Goal: Task Accomplishment & Management: Use online tool/utility

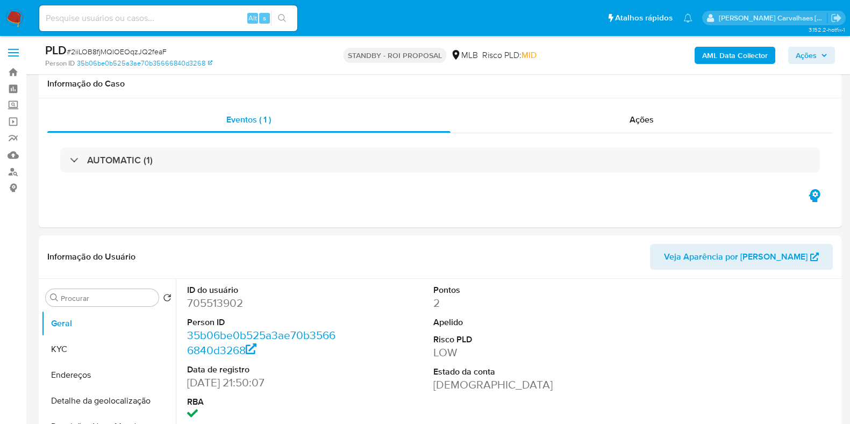
select select "10"
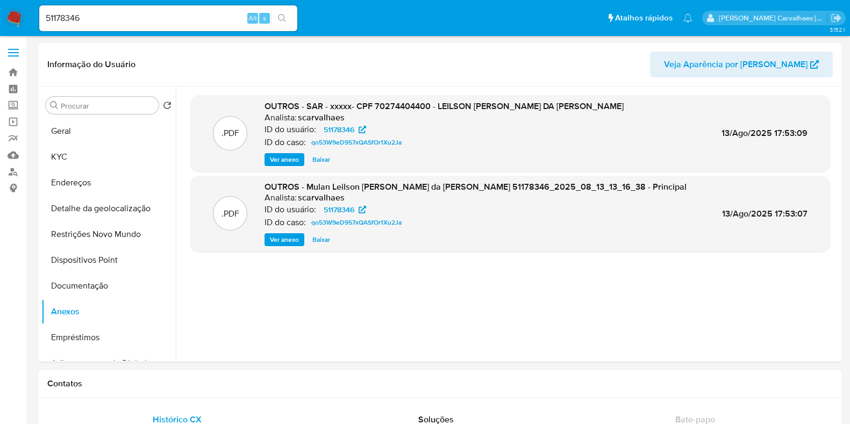
select select "10"
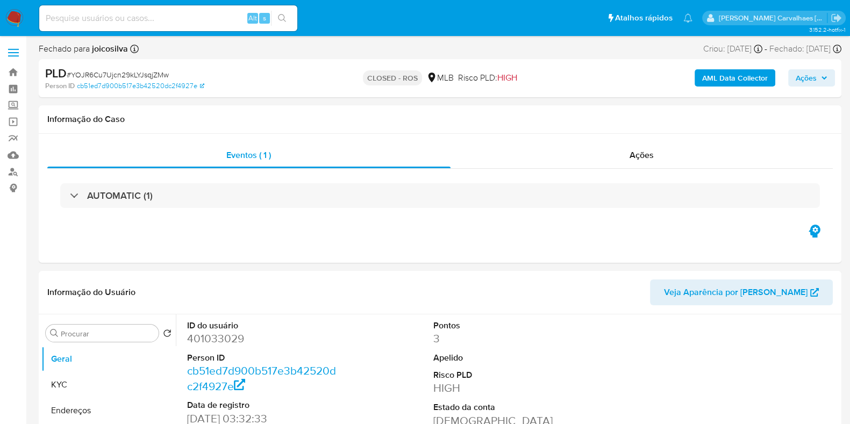
select select "10"
click at [13, 74] on link "Bandeja" at bounding box center [64, 72] width 128 height 17
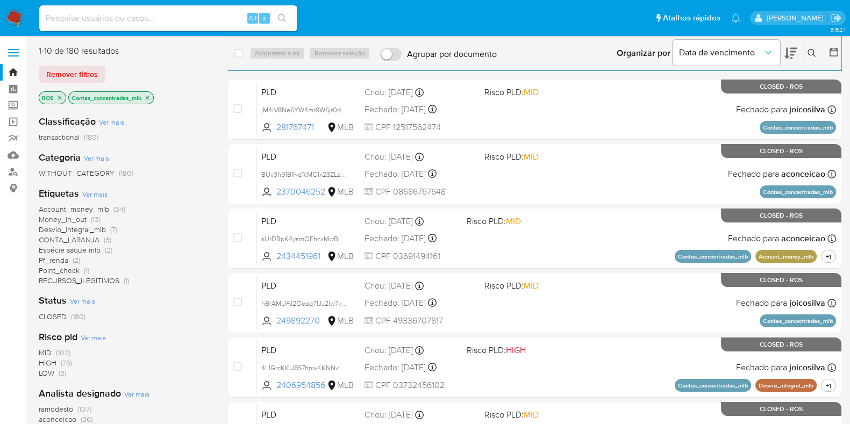
click at [149, 95] on icon "close-filter" at bounding box center [147, 98] width 6 height 6
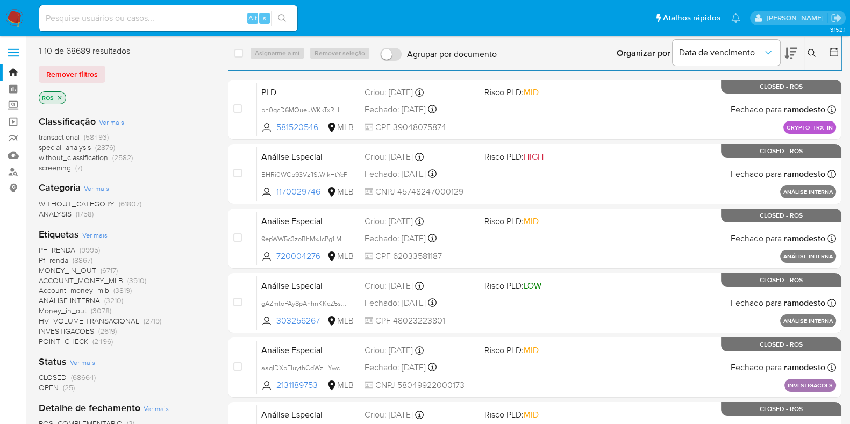
click at [59, 101] on icon "close-filter" at bounding box center [59, 98] width 6 height 6
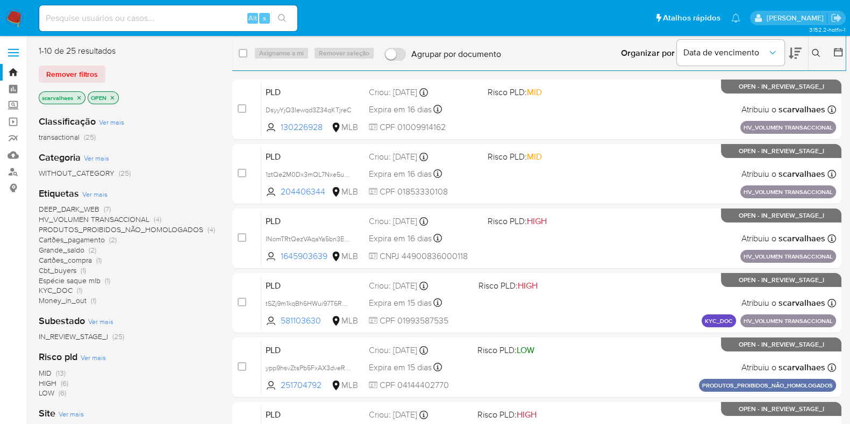
click at [124, 219] on span "HV_VOLUMEN TRANSACCIONAL" at bounding box center [94, 219] width 111 height 11
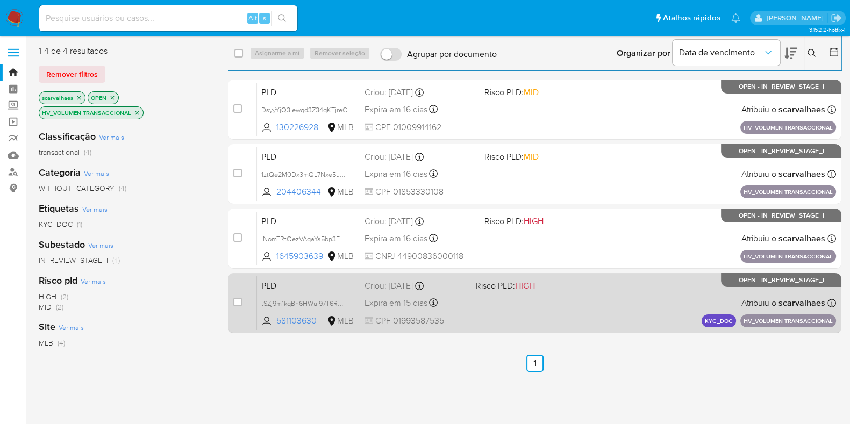
click at [552, 294] on div "PLD tSZj9m1kqBh6HWui97T6RQmL 581103630 MLB Risco PLD: HIGH Criou: 14/07/2025 Cr…" at bounding box center [546, 303] width 579 height 54
click at [548, 301] on div "PLD tSZj9m1kqBh6HWui97T6RQmL 581103630 MLB Risco PLD: HIGH Criou: 14/07/2025 Cr…" at bounding box center [546, 303] width 579 height 54
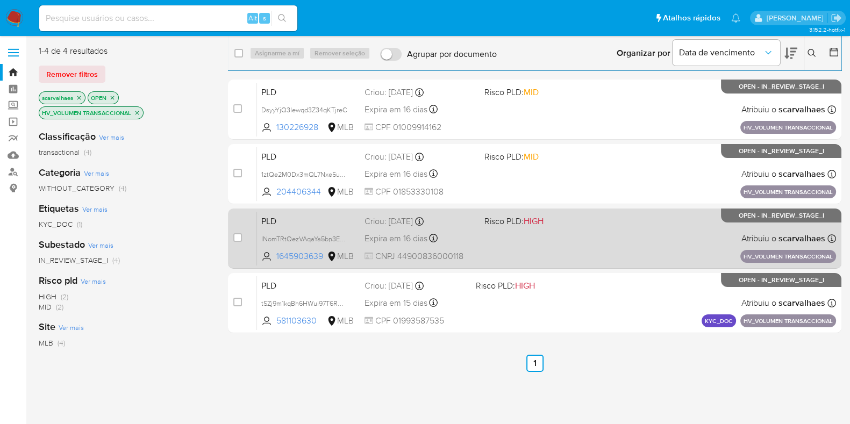
click at [492, 236] on div "PLD lNomTRtQezVAqaYa5bn3E9zC 1645903639 MLB Risco PLD: HIGH Criou: 15/07/2025 C…" at bounding box center [546, 238] width 579 height 54
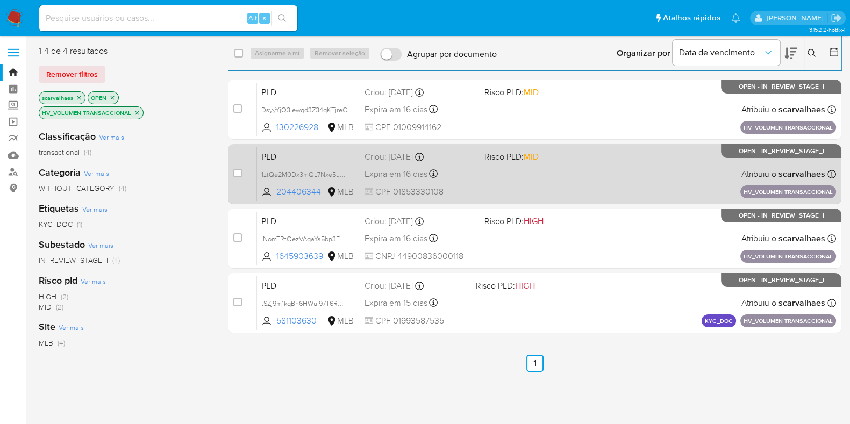
click at [554, 180] on div "PLD 1ztQe2M0Dx3mQL7Nxe5uZq1c 204406344 MLB Risco PLD: MID Criou: 15/07/2025 Cri…" at bounding box center [546, 174] width 579 height 54
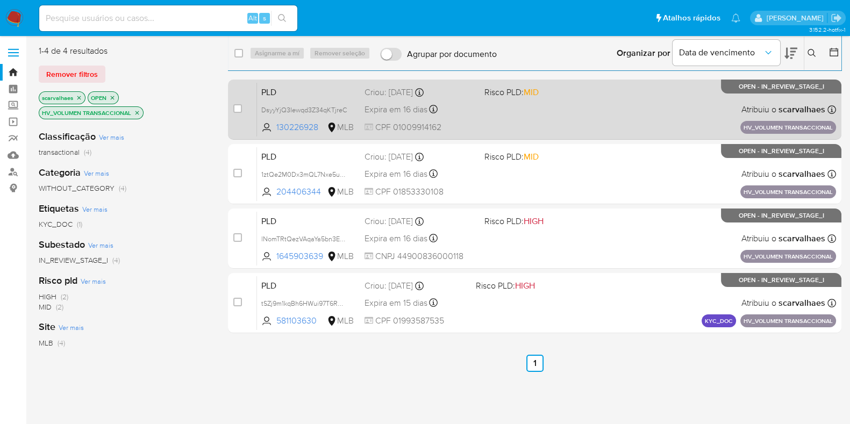
click at [449, 122] on span "CPF 01009914162" at bounding box center [420, 128] width 111 height 12
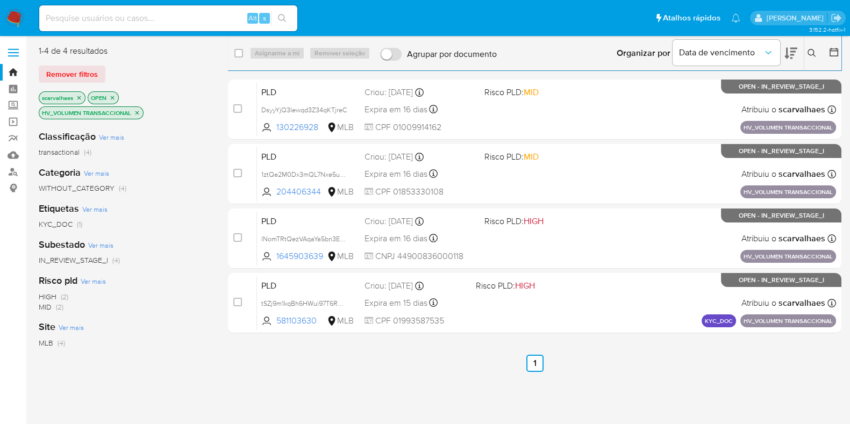
drag, startPoint x: 135, startPoint y: 110, endPoint x: 144, endPoint y: 95, distance: 16.6
click at [137, 110] on icon "close-filter" at bounding box center [137, 113] width 6 height 6
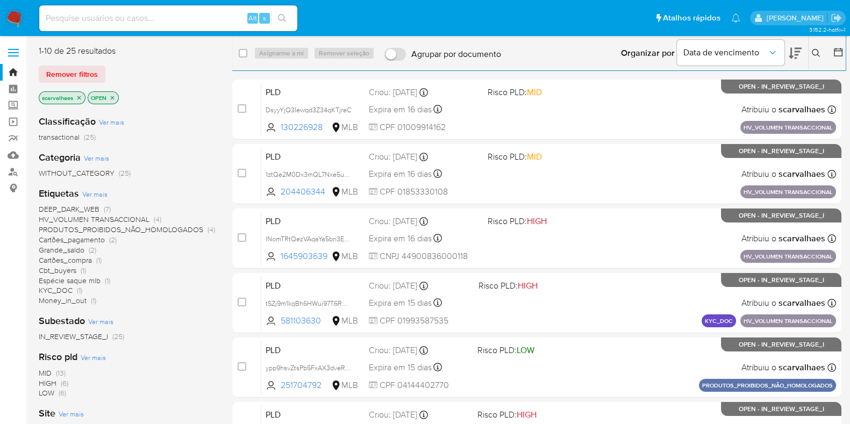
click at [122, 232] on span "PRODUTOS_PROIBIDOS_NÃO_HOMOLOGADOS" at bounding box center [121, 229] width 165 height 11
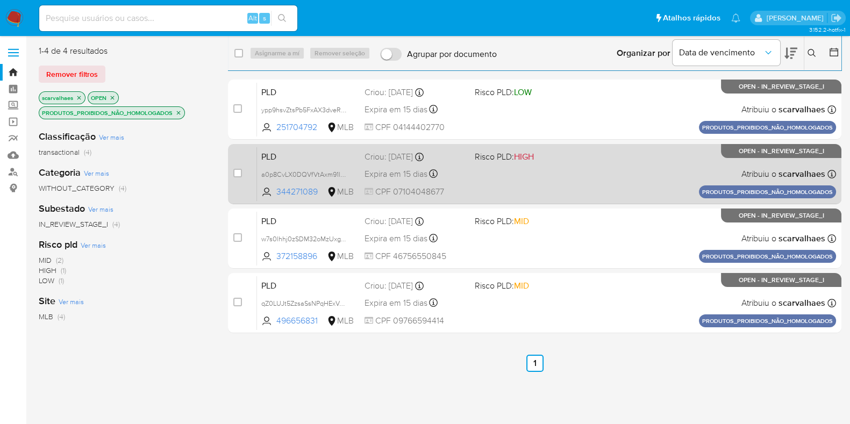
click at [485, 186] on div "PLD a0p8CvLX0DQVfVtAxm91ld5i 344271089 MLB Risco PLD: HIGH Criou: 14/07/2025 Cr…" at bounding box center [546, 174] width 579 height 54
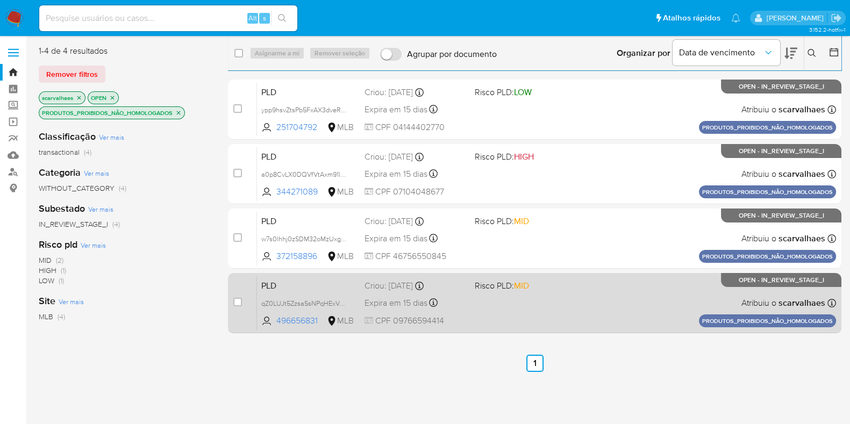
click at [551, 308] on div "PLD qZ0LUJt5ZzsaSsNPqHExVJsE 496656831 MLB Risco PLD: MID Criou: 14/07/2025 Cri…" at bounding box center [546, 303] width 579 height 54
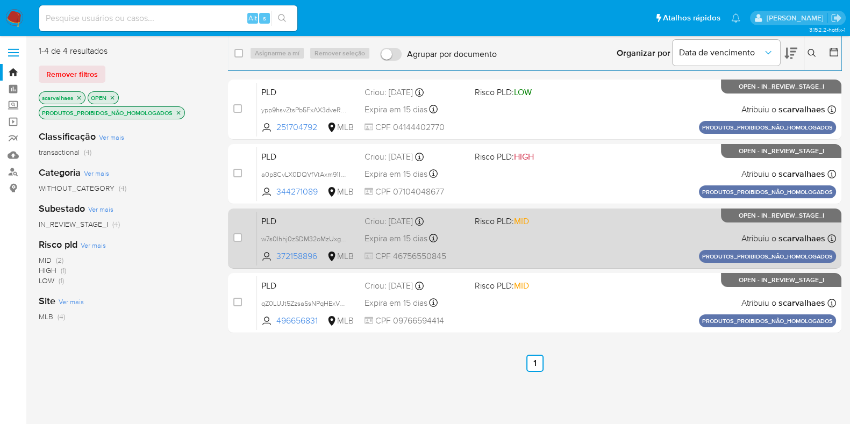
click at [502, 240] on div "PLD w7s0lhhj0zSDM32oMzUxgThs 372158896 MLB Risco PLD: MID Criou: 14/07/2025 Cri…" at bounding box center [546, 238] width 579 height 54
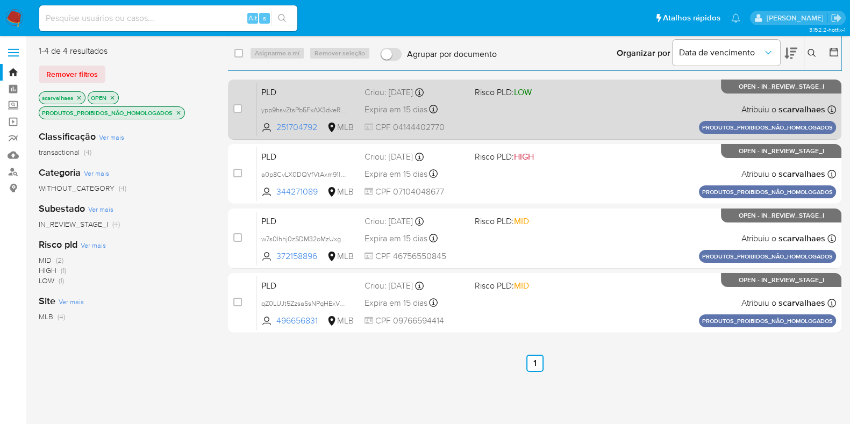
click at [521, 106] on div "PLD ypp9hsvZtsPb5FxAX3dveRTX 251704792 MLB Risco PLD: LOW Criou: 14/07/2025 Cri…" at bounding box center [546, 109] width 579 height 54
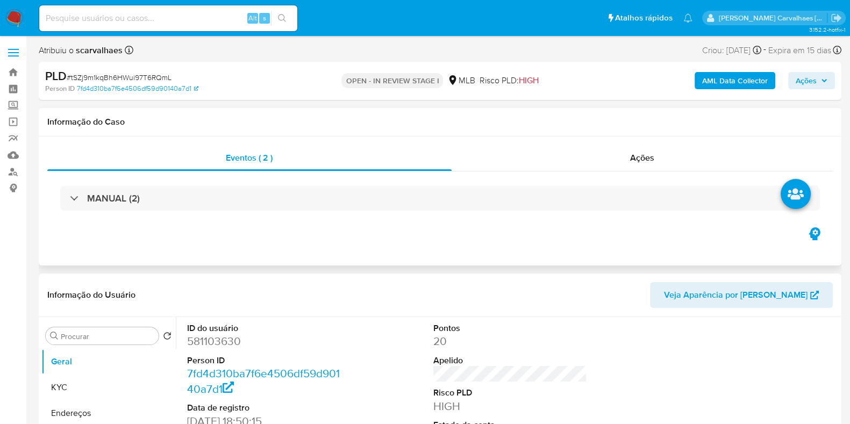
select select "10"
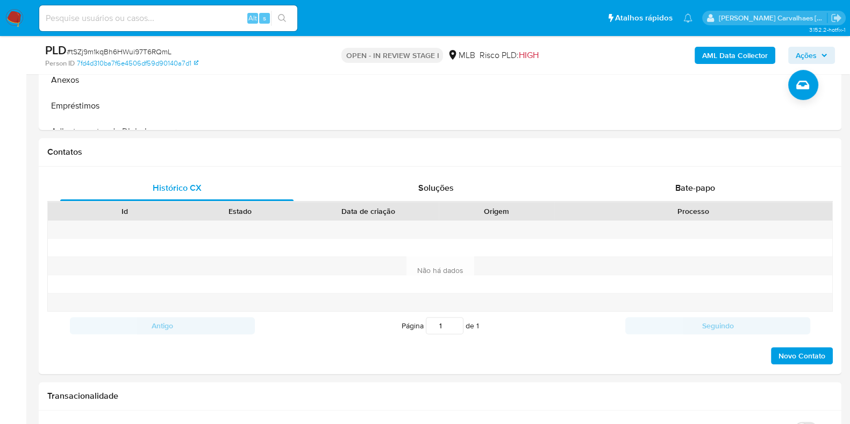
scroll to position [336, 0]
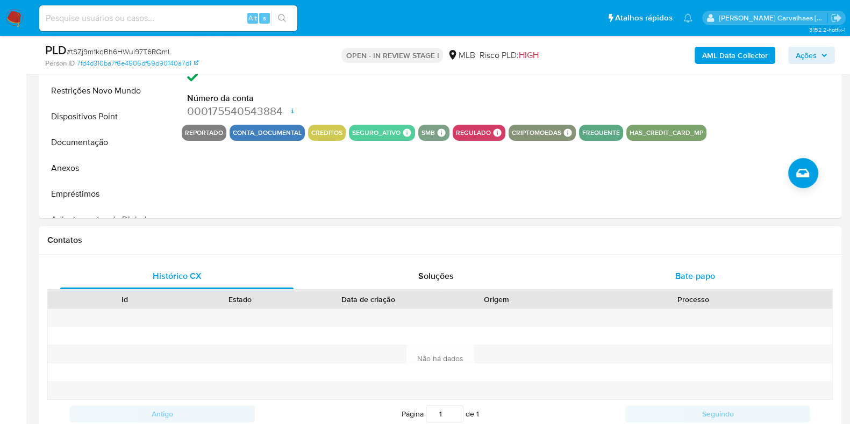
click at [708, 277] on span "Bate-papo" at bounding box center [695, 276] width 40 height 12
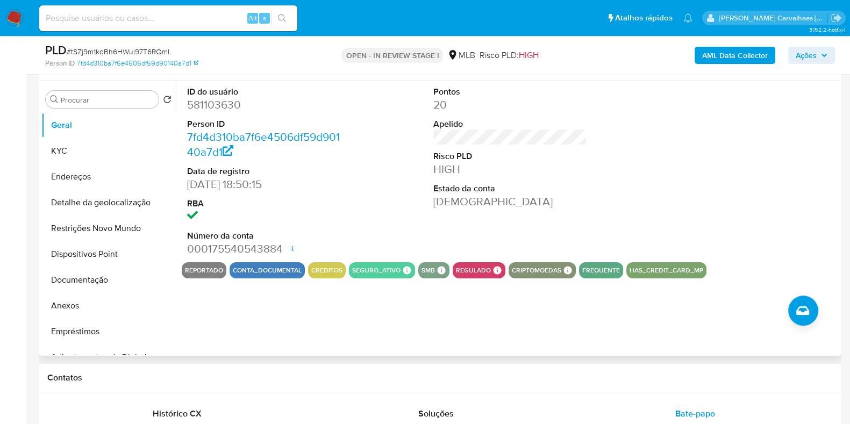
scroll to position [202, 0]
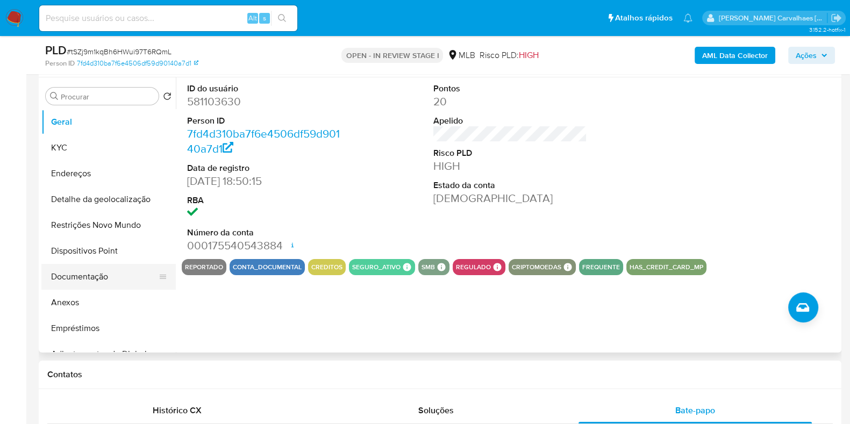
click at [105, 281] on button "Documentação" at bounding box center [104, 277] width 126 height 26
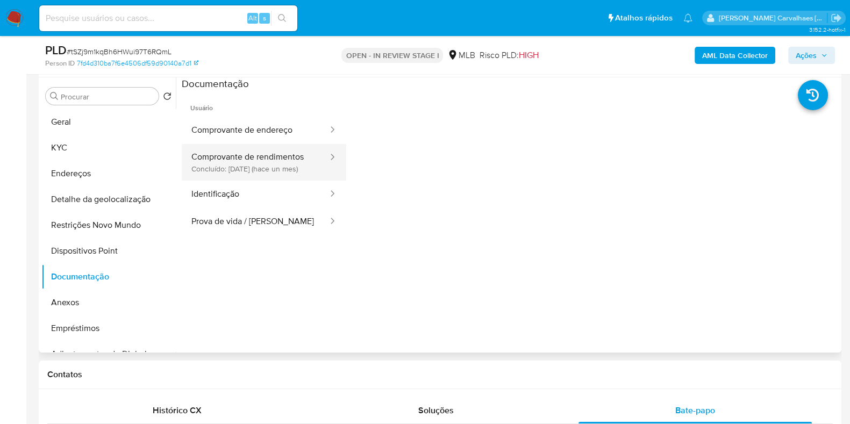
click at [267, 166] on button "Comprovante de rendimentos Concluído: 16/07/2025 (hace un mes)" at bounding box center [255, 162] width 147 height 37
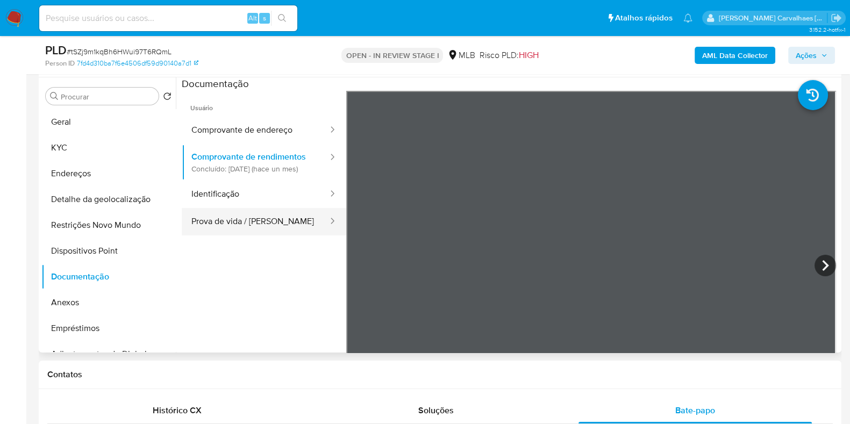
click at [277, 235] on button "Prova de vida / Selfie" at bounding box center [255, 221] width 147 height 27
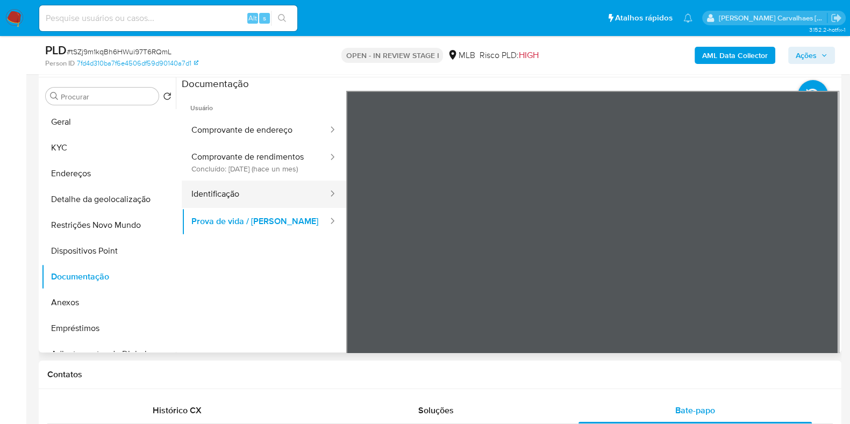
click at [268, 206] on button "Identificação" at bounding box center [255, 194] width 147 height 27
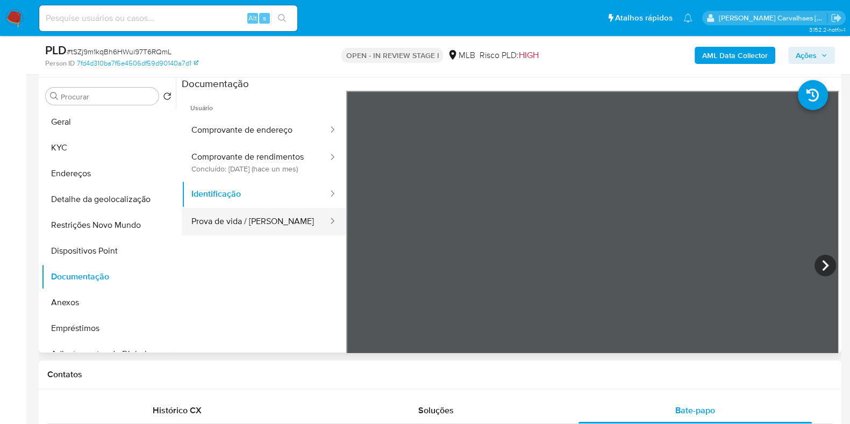
click at [254, 226] on button "Prova de vida / Selfie" at bounding box center [255, 221] width 147 height 27
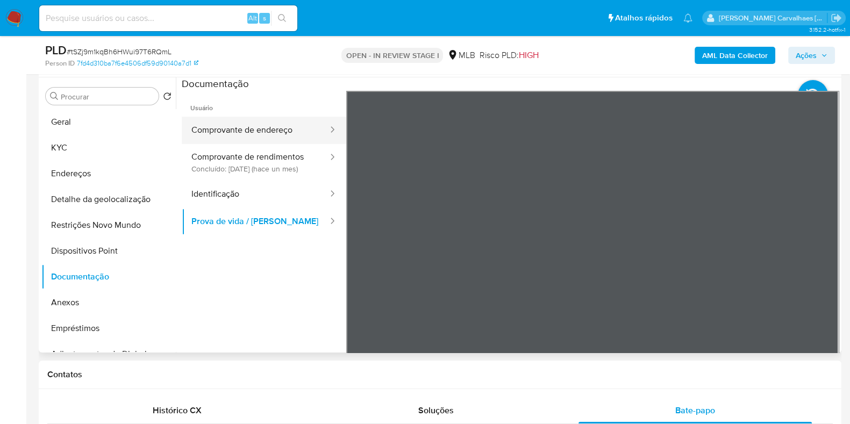
click at [271, 134] on button "Comprovante de endereço" at bounding box center [255, 130] width 147 height 27
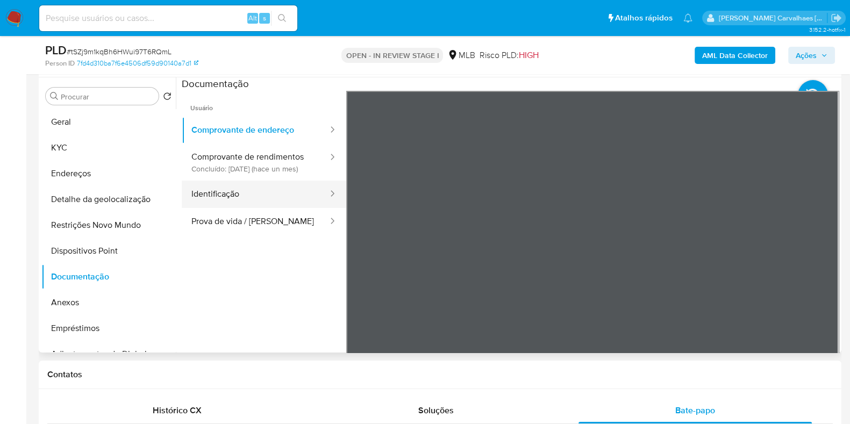
click at [268, 197] on button "Identificação" at bounding box center [255, 194] width 147 height 27
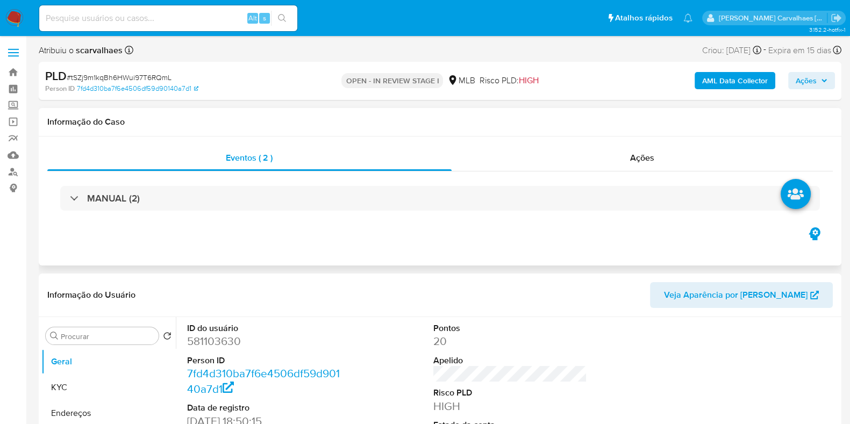
select select "10"
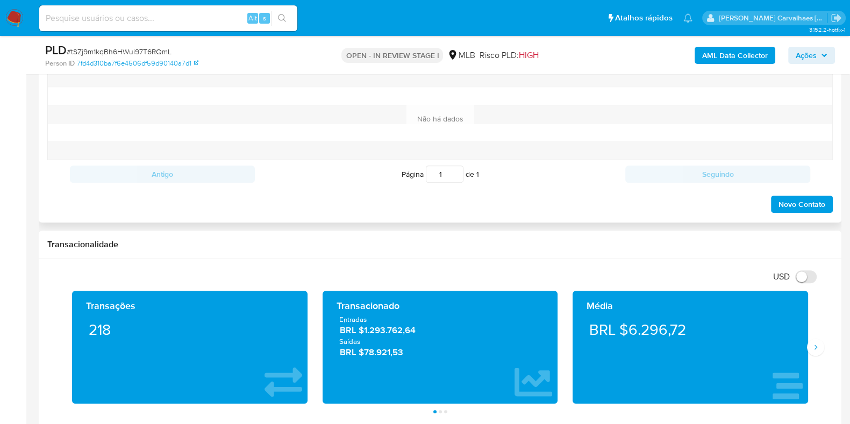
scroll to position [605, 0]
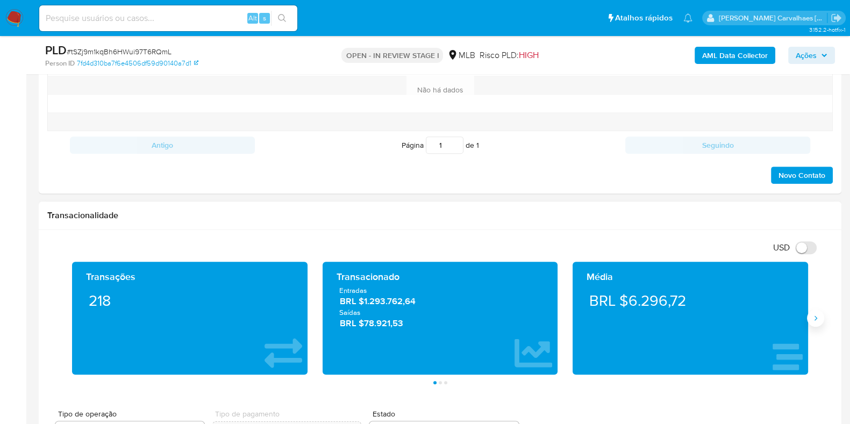
click at [810, 323] on button "Siguiente" at bounding box center [815, 318] width 17 height 17
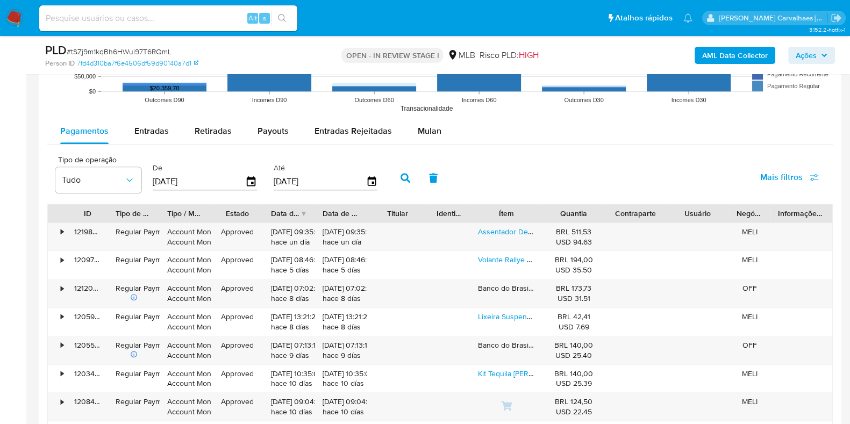
scroll to position [1075, 0]
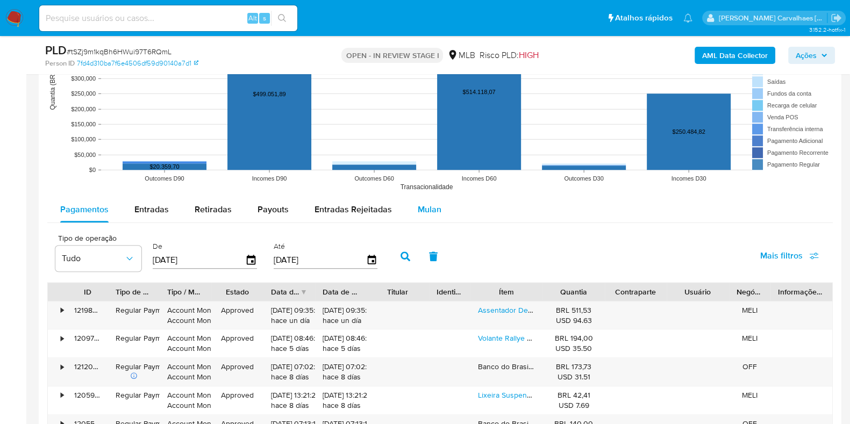
click at [428, 209] on span "Mulan" at bounding box center [430, 209] width 24 height 12
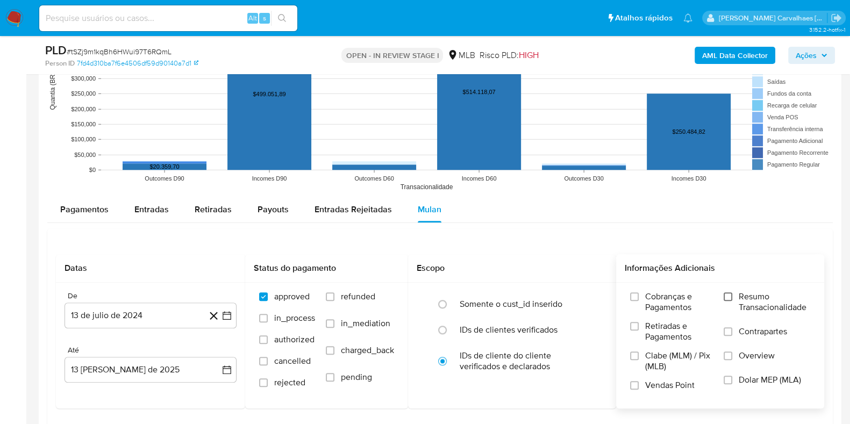
click at [728, 295] on input "Resumo Transacionalidade" at bounding box center [728, 296] width 9 height 9
click at [225, 315] on icon "button" at bounding box center [227, 315] width 11 height 11
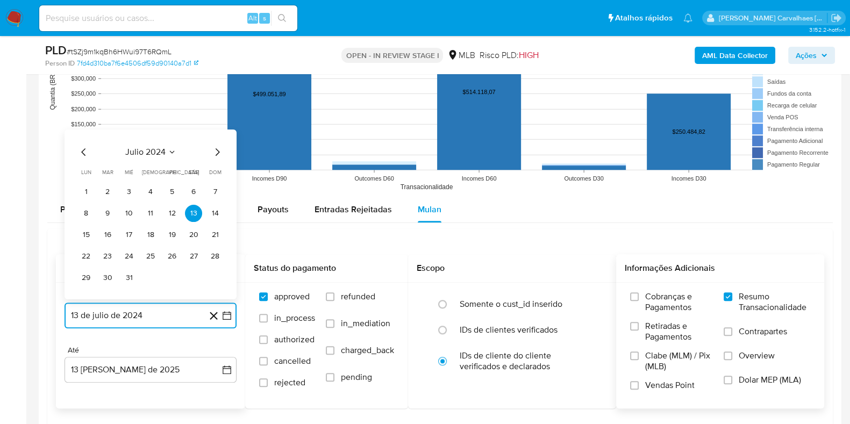
click at [216, 152] on icon "Mes siguiente" at bounding box center [217, 151] width 13 height 13
click at [215, 127] on icon "Mes siguiente" at bounding box center [217, 130] width 13 height 13
click at [216, 152] on icon "Mes siguiente" at bounding box center [217, 151] width 13 height 13
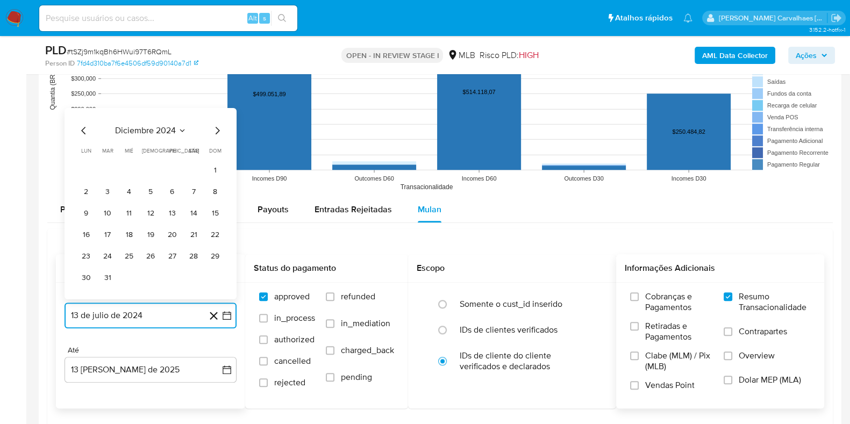
click at [219, 130] on icon "Mes siguiente" at bounding box center [218, 130] width 4 height 8
click at [215, 154] on icon "Mes siguiente" at bounding box center [217, 151] width 13 height 13
click at [214, 149] on icon "Mes siguiente" at bounding box center [217, 151] width 13 height 13
click at [214, 127] on icon "Mes siguiente" at bounding box center [217, 130] width 13 height 13
click at [218, 149] on icon "Mes siguiente" at bounding box center [218, 152] width 4 height 8
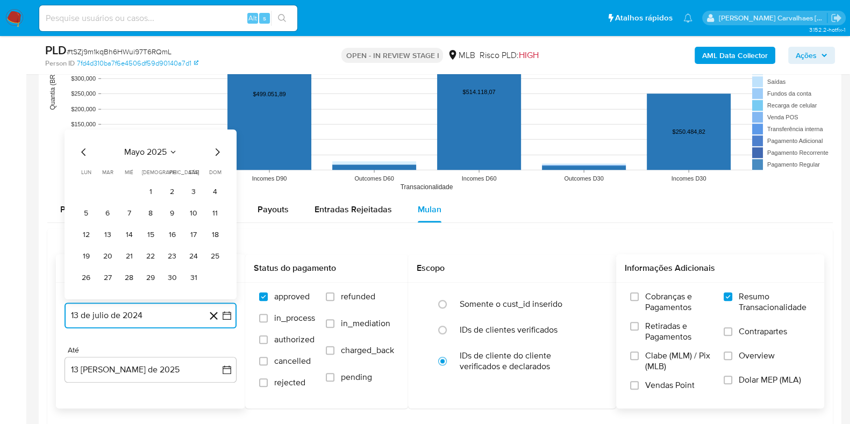
click at [218, 149] on icon "Mes siguiente" at bounding box center [218, 152] width 4 height 8
click at [216, 133] on icon "Mes siguiente" at bounding box center [217, 130] width 13 height 13
click at [217, 152] on icon "Mes siguiente" at bounding box center [217, 151] width 13 height 13
click at [84, 149] on icon "Mes anterior" at bounding box center [83, 151] width 13 height 13
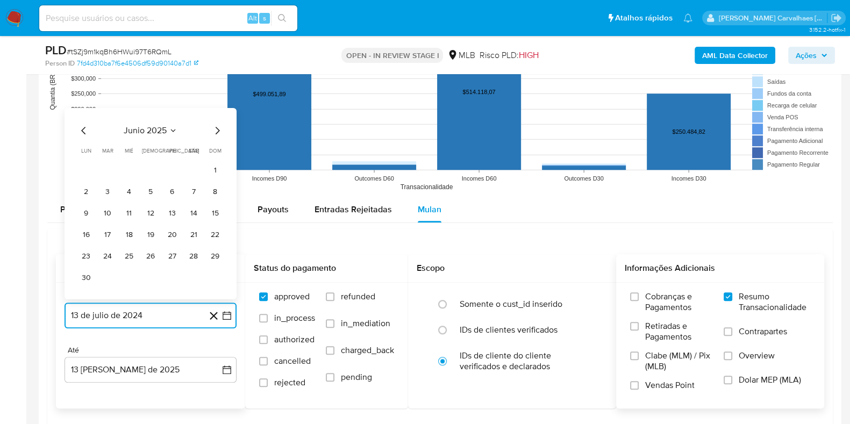
click at [83, 132] on icon "Mes anterior" at bounding box center [83, 130] width 13 height 13
click at [216, 151] on icon "Mes siguiente" at bounding box center [217, 151] width 13 height 13
click at [215, 128] on icon "Mes siguiente" at bounding box center [217, 130] width 13 height 13
click at [80, 152] on icon "Mes anterior" at bounding box center [83, 151] width 13 height 13
click at [174, 218] on button "13" at bounding box center [171, 212] width 17 height 17
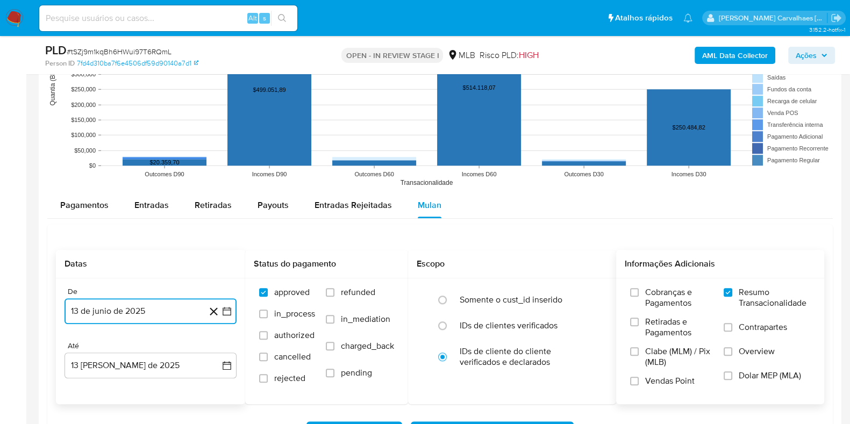
scroll to position [1277, 0]
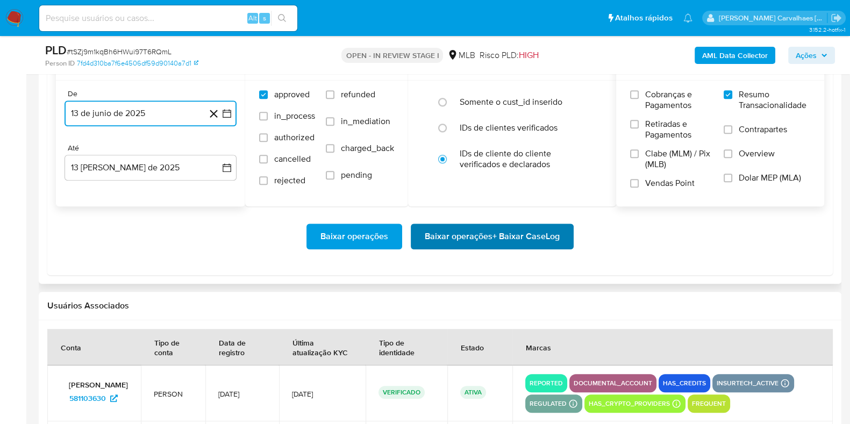
click at [481, 233] on span "Baixar operações + Baixar CaseLog" at bounding box center [492, 237] width 135 height 24
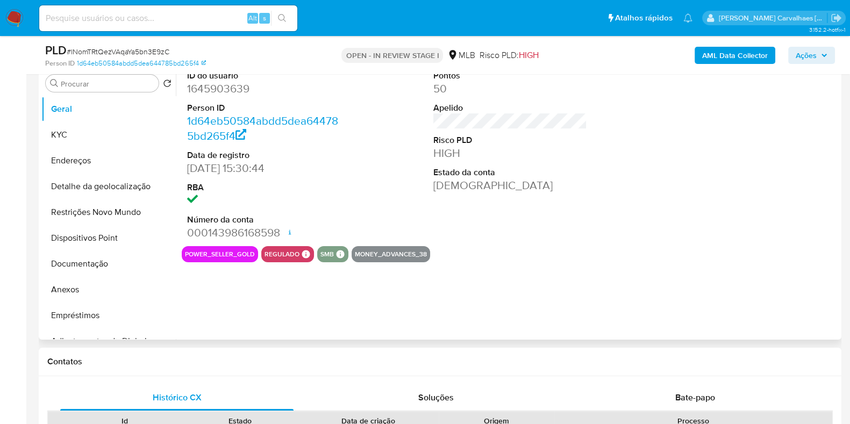
scroll to position [268, 0]
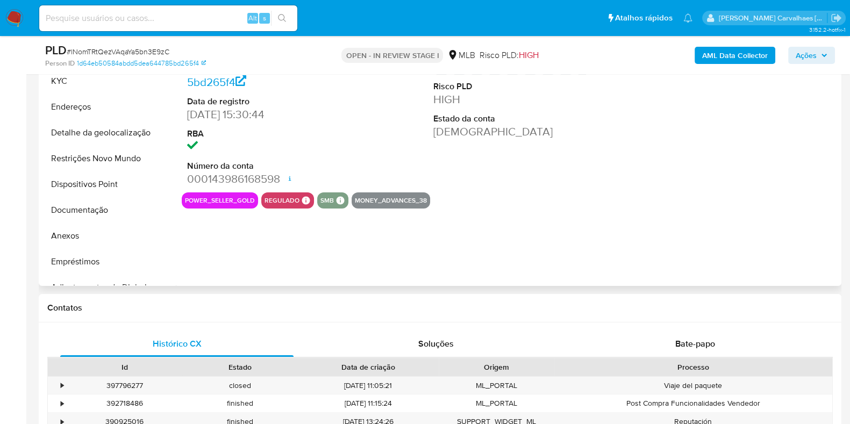
select select "10"
click at [100, 213] on button "Documentação" at bounding box center [104, 210] width 126 height 26
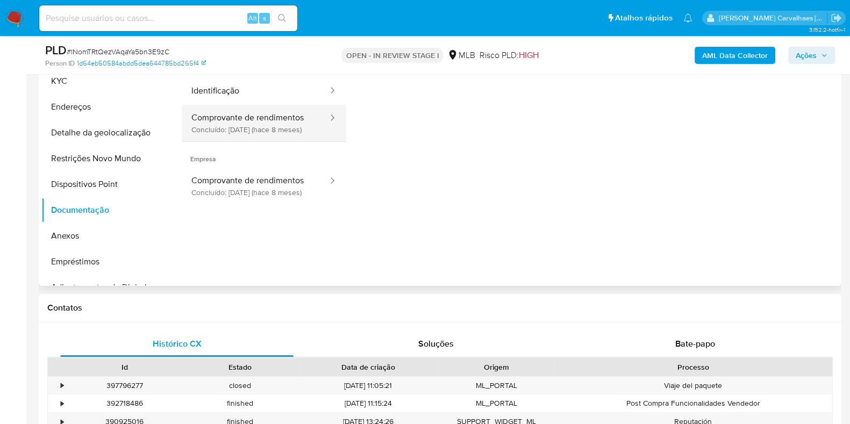
scroll to position [202, 0]
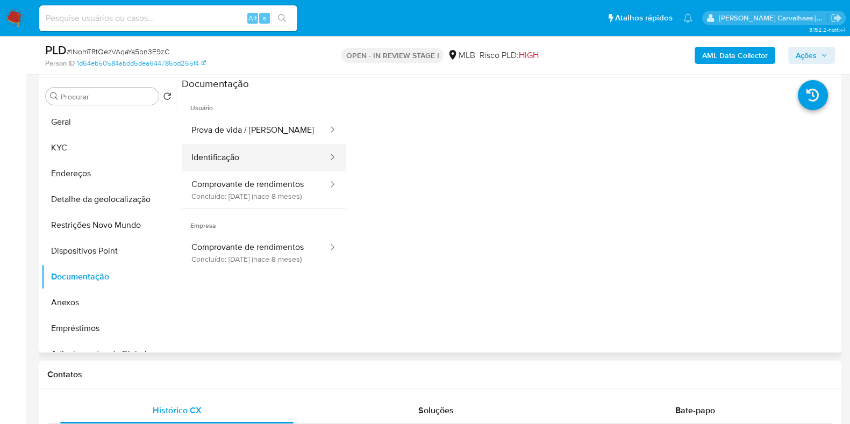
click at [280, 159] on button "Identificação" at bounding box center [255, 157] width 147 height 27
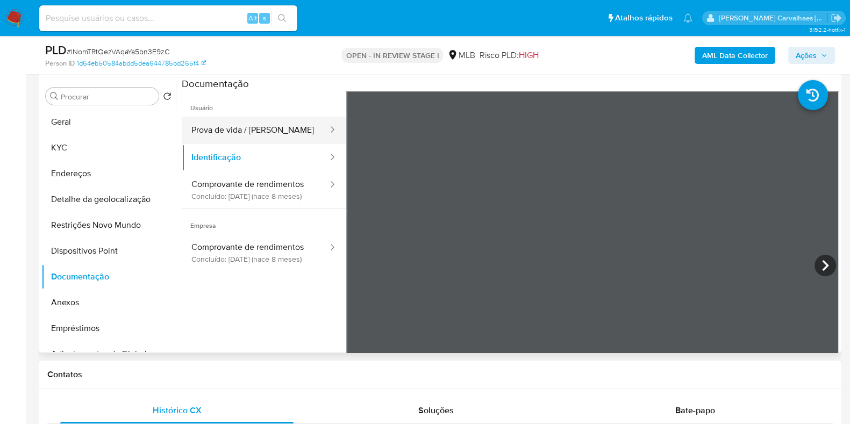
click at [244, 128] on button "Prova de vida / [PERSON_NAME]" at bounding box center [255, 130] width 147 height 27
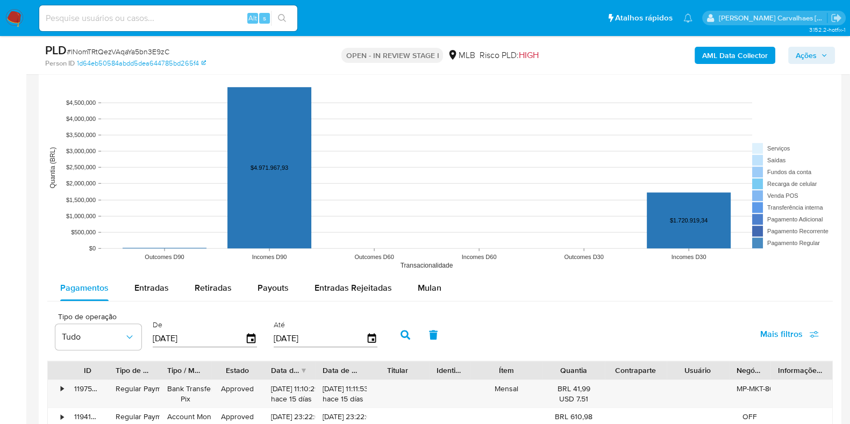
scroll to position [1142, 0]
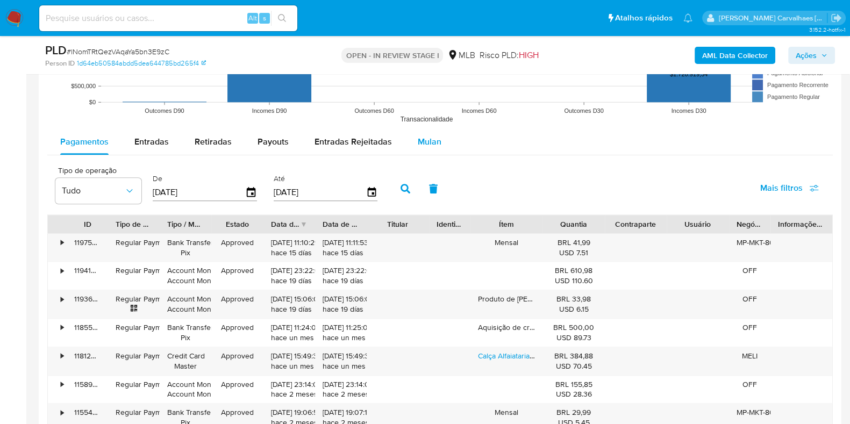
click at [419, 144] on span "Mulan" at bounding box center [430, 141] width 24 height 12
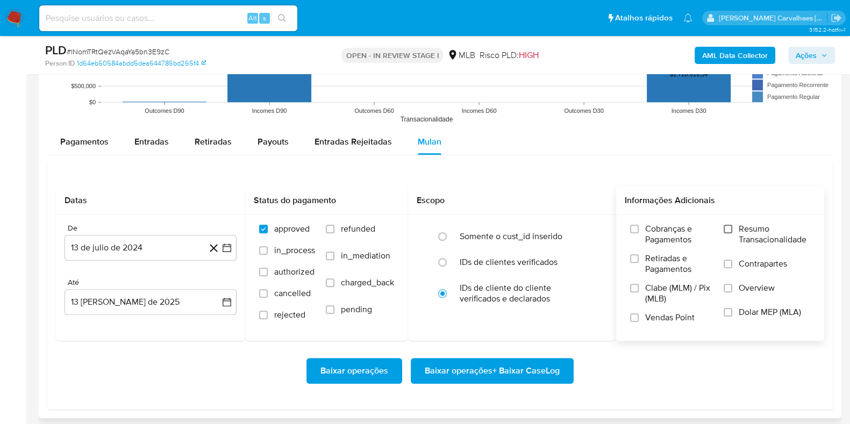
click at [725, 225] on input "Resumo Transacionalidade" at bounding box center [728, 229] width 9 height 9
click at [226, 245] on icon "button" at bounding box center [227, 248] width 9 height 9
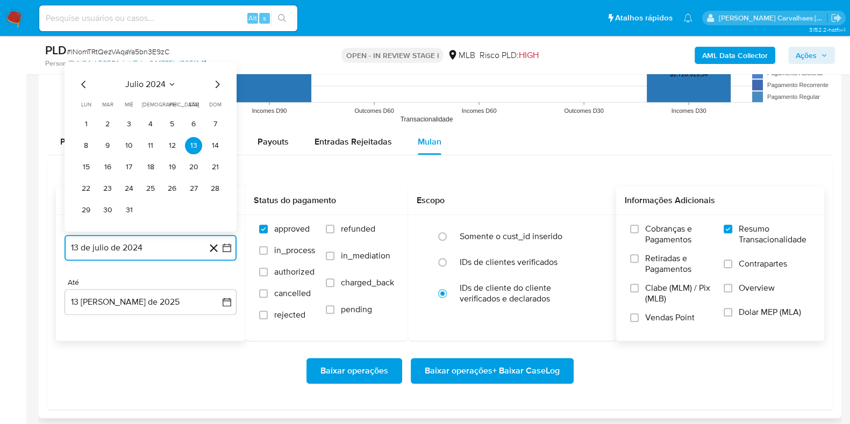
click at [218, 84] on icon "Mes siguiente" at bounding box center [217, 83] width 13 height 13
click at [215, 66] on icon "Mes siguiente" at bounding box center [217, 62] width 13 height 13
click at [215, 84] on icon "Mes siguiente" at bounding box center [217, 83] width 13 height 13
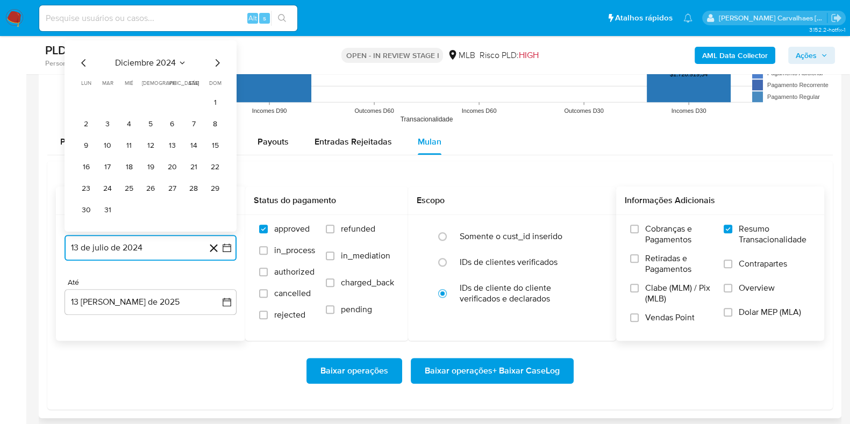
click at [215, 63] on icon "Mes siguiente" at bounding box center [217, 62] width 13 height 13
click at [216, 85] on icon "Mes siguiente" at bounding box center [218, 84] width 4 height 8
click at [216, 84] on icon "Mes siguiente" at bounding box center [217, 83] width 13 height 13
click at [216, 65] on icon "Mes siguiente" at bounding box center [218, 63] width 4 height 8
click at [218, 84] on icon "Mes siguiente" at bounding box center [217, 83] width 13 height 13
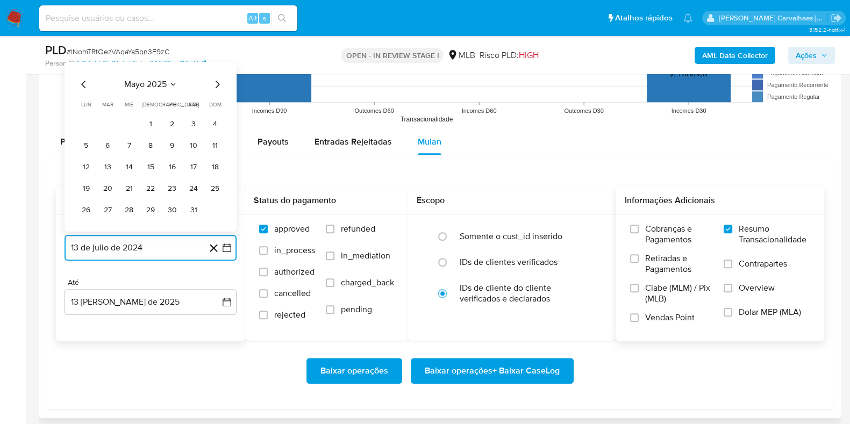
click at [218, 84] on icon "Mes siguiente" at bounding box center [218, 84] width 4 height 8
click at [169, 146] on button "13" at bounding box center [171, 145] width 17 height 17
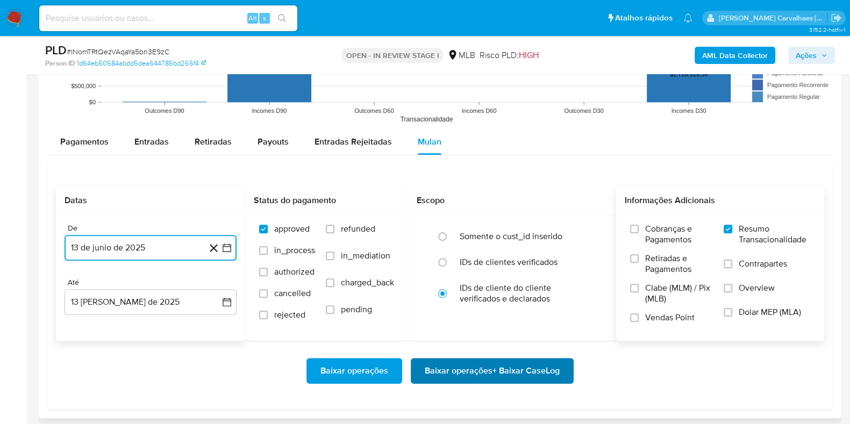
click at [471, 367] on span "Baixar operações + Baixar CaseLog" at bounding box center [492, 371] width 135 height 24
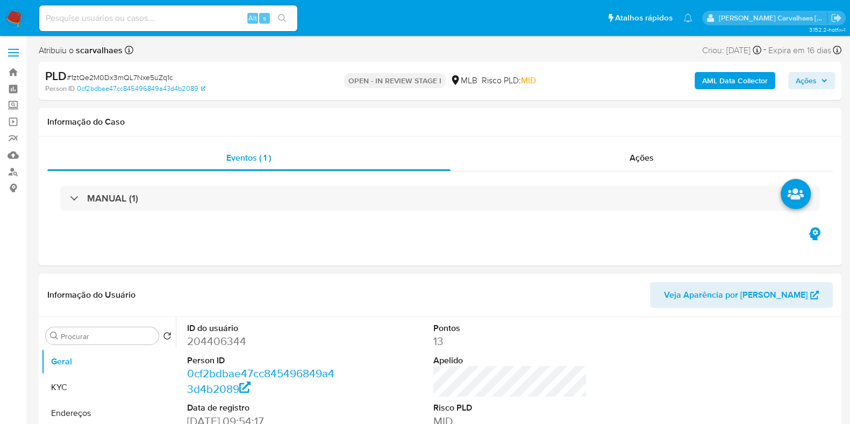
select select "10"
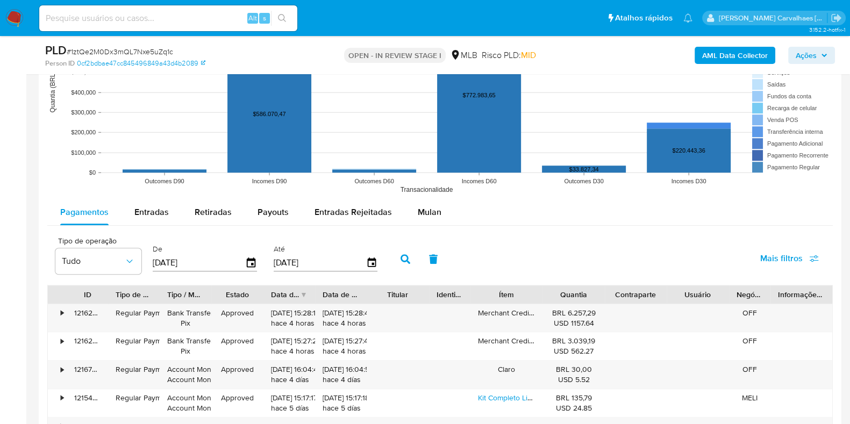
scroll to position [1075, 0]
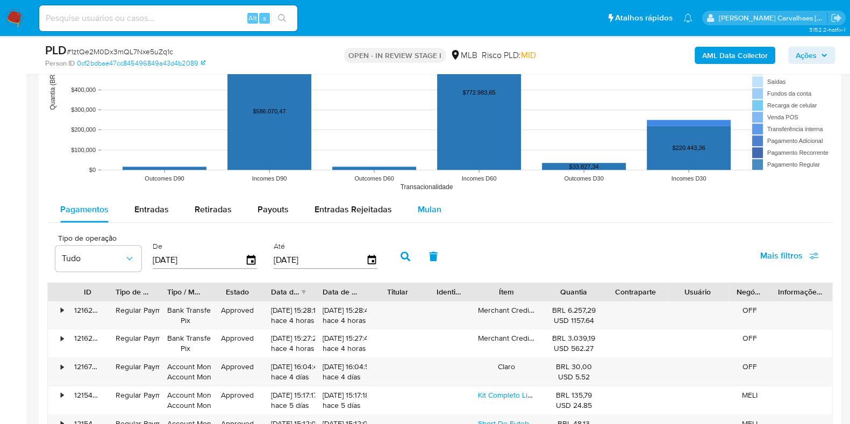
click at [422, 206] on span "Mulan" at bounding box center [430, 209] width 24 height 12
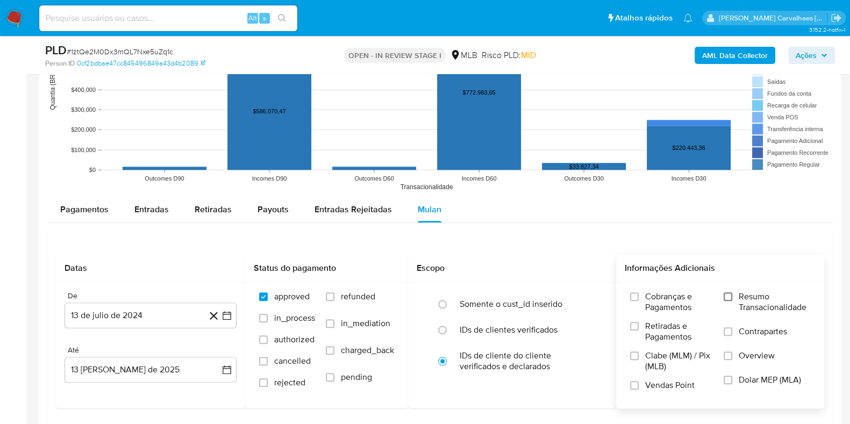
click at [728, 292] on input "Resumo Transacionalidade" at bounding box center [728, 296] width 9 height 9
click at [225, 312] on icon "button" at bounding box center [227, 315] width 9 height 9
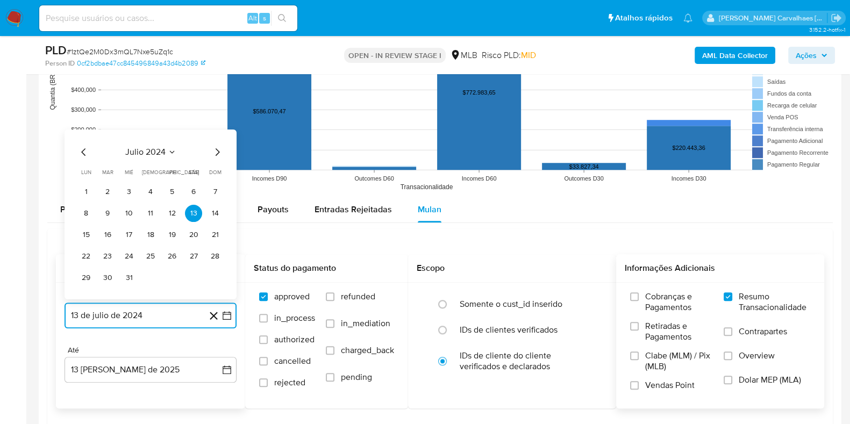
click at [215, 149] on icon "Mes siguiente" at bounding box center [217, 151] width 13 height 13
click at [218, 132] on icon "Mes siguiente" at bounding box center [217, 130] width 13 height 13
click at [218, 152] on icon "Mes siguiente" at bounding box center [217, 151] width 13 height 13
click at [218, 149] on icon "Mes siguiente" at bounding box center [218, 152] width 4 height 8
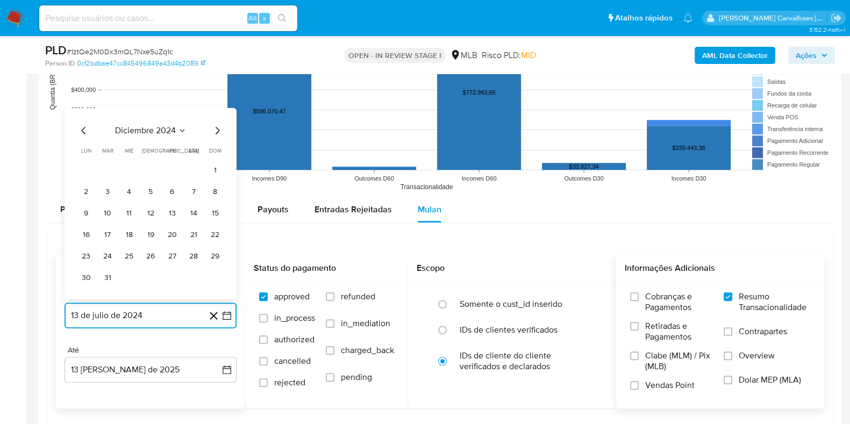
click at [214, 132] on icon "Mes siguiente" at bounding box center [217, 130] width 13 height 13
click at [214, 152] on icon "Mes siguiente" at bounding box center [217, 151] width 13 height 13
click at [216, 152] on icon "Mes siguiente" at bounding box center [217, 151] width 13 height 13
click at [213, 130] on icon "Mes siguiente" at bounding box center [217, 130] width 13 height 13
click at [216, 153] on icon "Mes siguiente" at bounding box center [218, 152] width 4 height 8
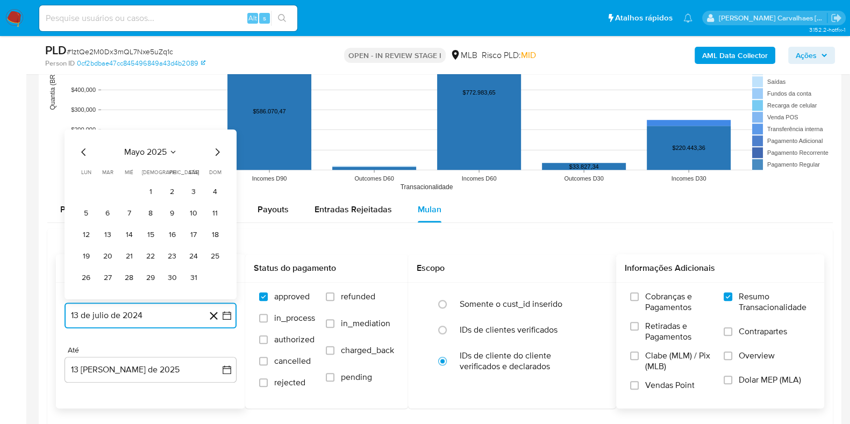
click at [216, 153] on icon "Mes siguiente" at bounding box center [218, 152] width 4 height 8
click at [174, 211] on button "13" at bounding box center [171, 212] width 17 height 17
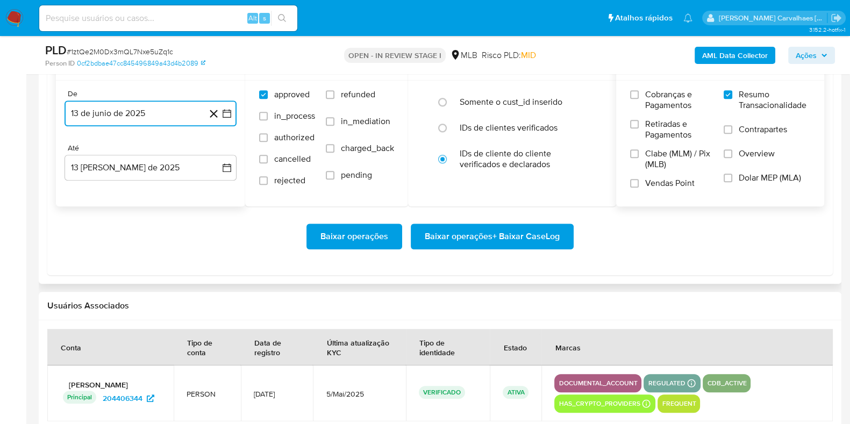
scroll to position [1344, 0]
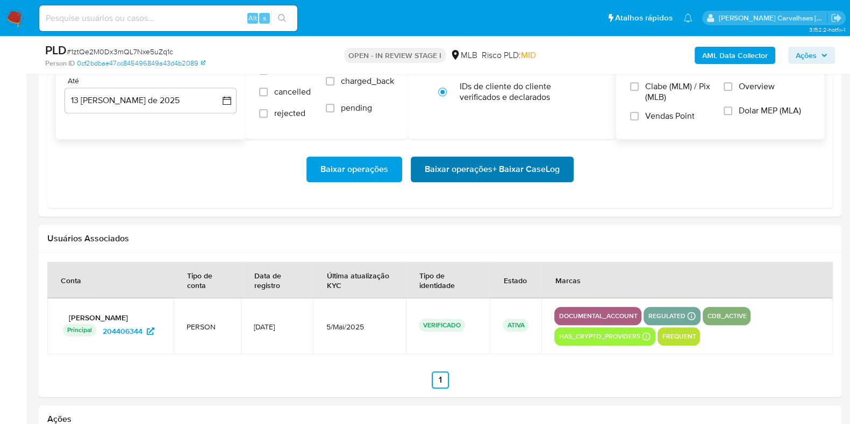
click at [492, 175] on span "Baixar operações + Baixar CaseLog" at bounding box center [492, 170] width 135 height 24
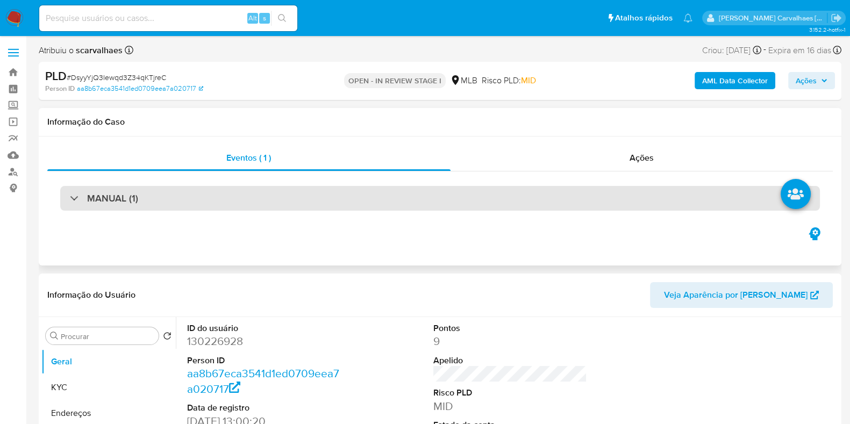
select select "10"
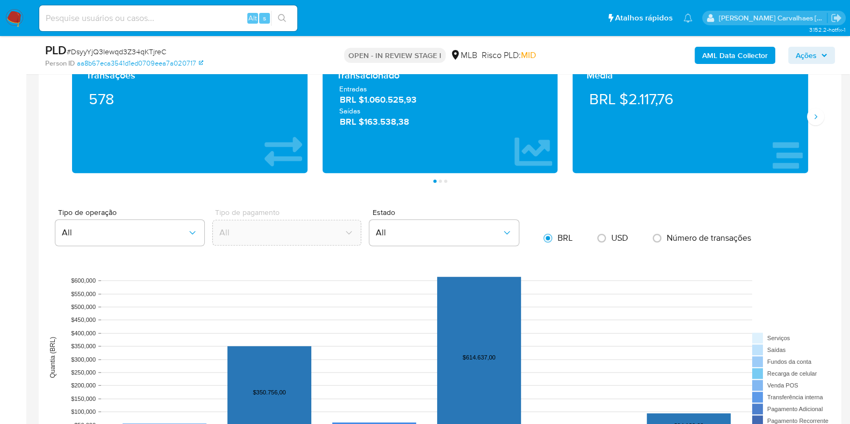
scroll to position [940, 0]
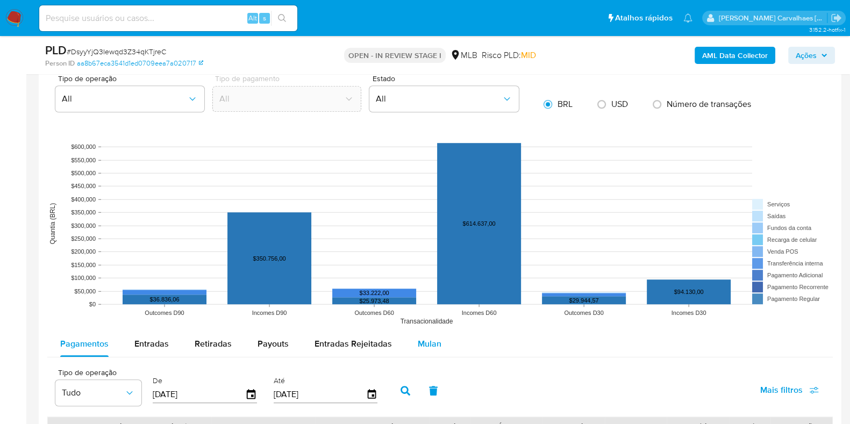
click at [420, 347] on span "Mulan" at bounding box center [430, 344] width 24 height 12
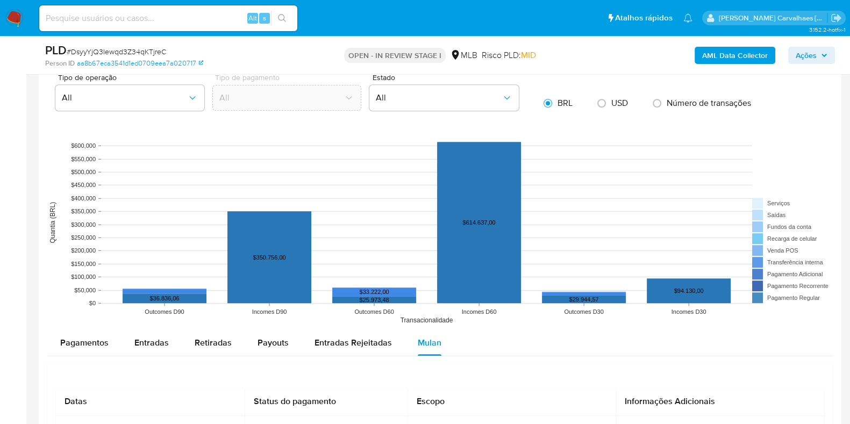
scroll to position [1008, 0]
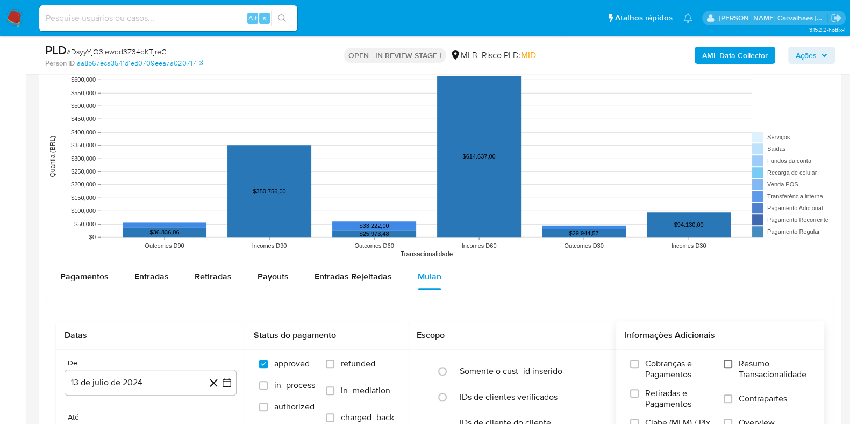
click at [732, 363] on input "Resumo Transacionalidade" at bounding box center [728, 364] width 9 height 9
click at [230, 382] on icon "button" at bounding box center [227, 382] width 11 height 11
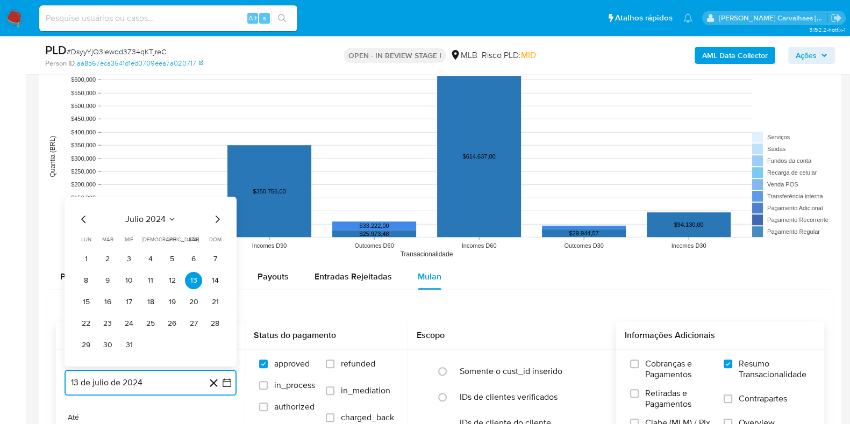
click at [213, 223] on icon "Mes siguiente" at bounding box center [217, 218] width 13 height 13
click at [213, 219] on icon "Mes siguiente" at bounding box center [217, 218] width 13 height 13
click at [214, 195] on icon "Mes siguiente" at bounding box center [217, 197] width 13 height 13
click at [216, 217] on icon "Mes siguiente" at bounding box center [217, 218] width 13 height 13
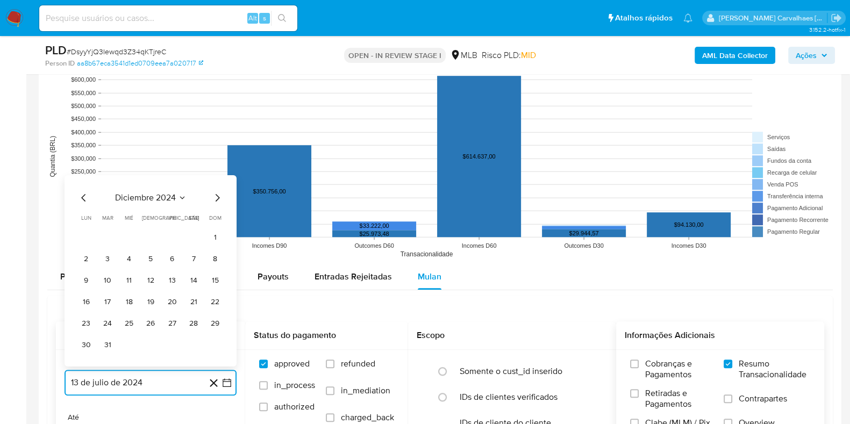
click at [216, 195] on icon "Mes siguiente" at bounding box center [217, 197] width 13 height 13
click at [217, 216] on icon "Mes siguiente" at bounding box center [217, 218] width 13 height 13
click at [217, 197] on icon "Mes siguiente" at bounding box center [217, 197] width 13 height 13
click at [215, 220] on icon "Mes siguiente" at bounding box center [217, 218] width 13 height 13
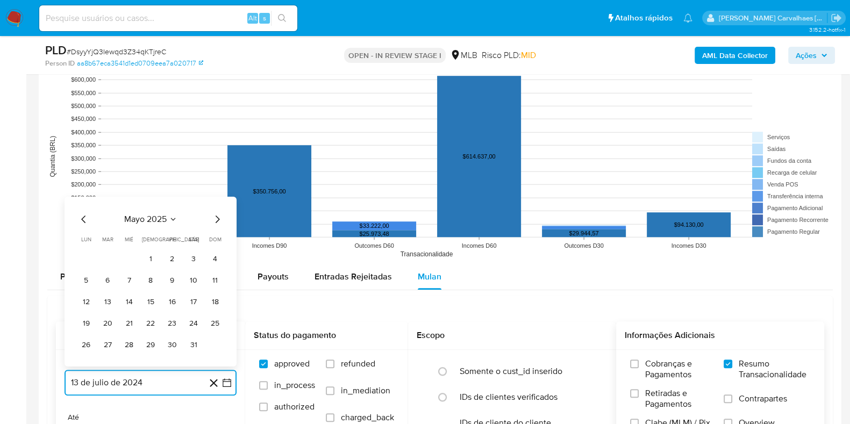
click at [215, 220] on icon "Mes siguiente" at bounding box center [217, 218] width 13 height 13
click at [175, 275] on button "13" at bounding box center [171, 280] width 17 height 17
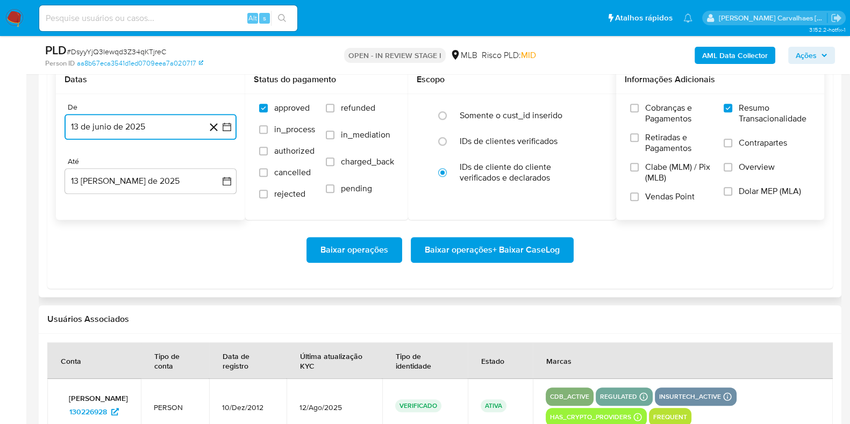
scroll to position [1277, 0]
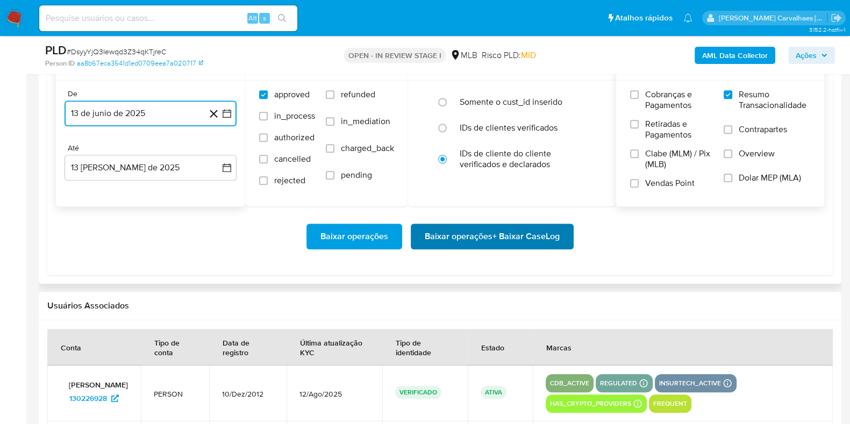
click at [506, 231] on span "Baixar operações + Baixar CaseLog" at bounding box center [492, 237] width 135 height 24
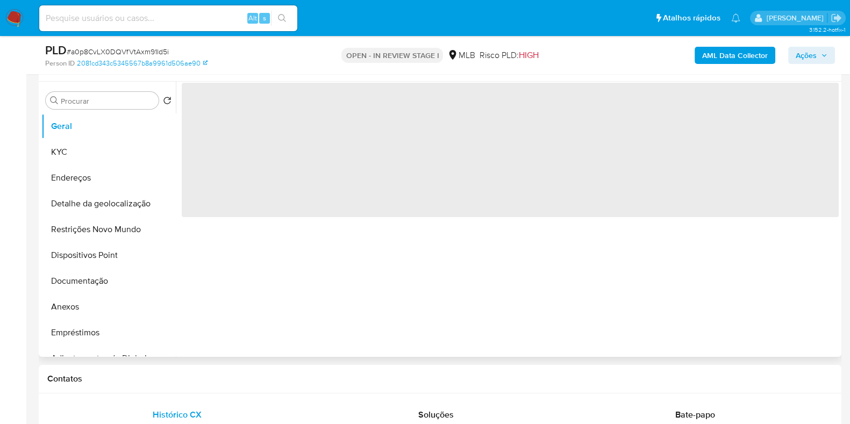
scroll to position [202, 0]
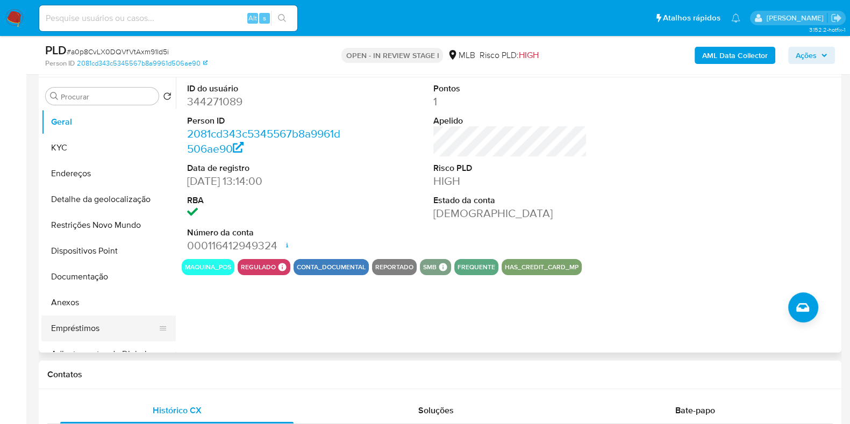
select select "10"
click at [70, 299] on button "Anexos" at bounding box center [104, 303] width 126 height 26
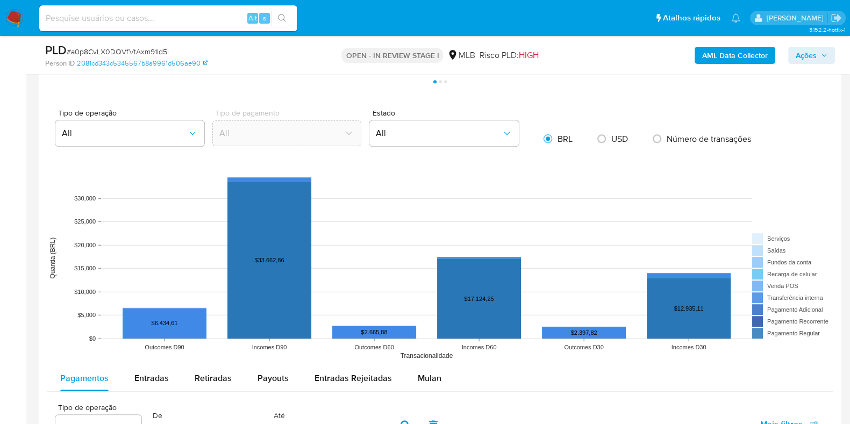
scroll to position [892, 0]
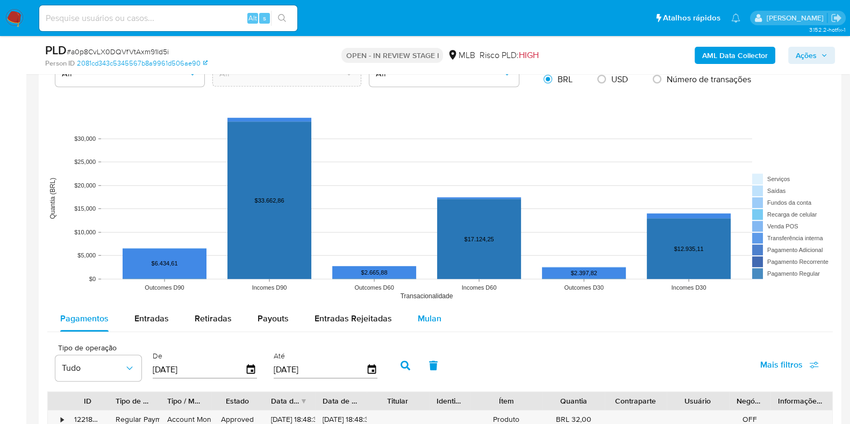
click at [418, 315] on span "Mulan" at bounding box center [430, 318] width 24 height 12
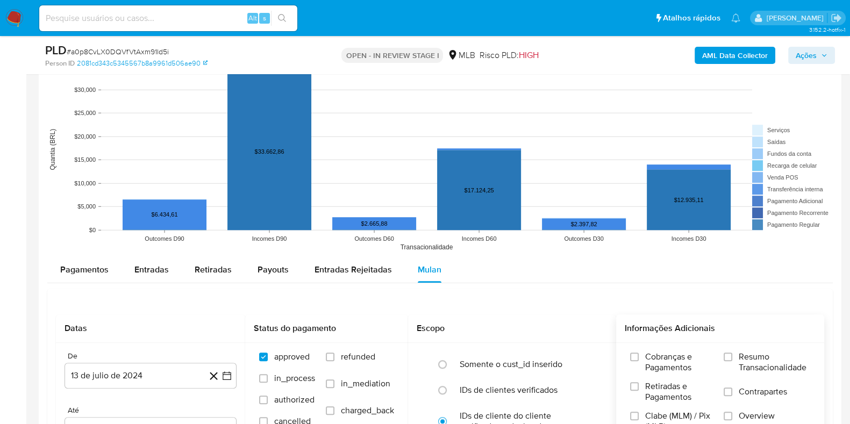
scroll to position [1027, 0]
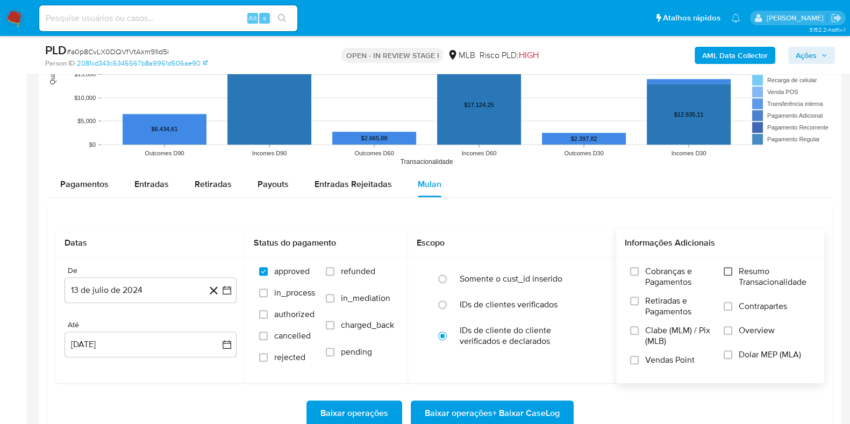
click at [726, 270] on input "Resumo Transacionalidade" at bounding box center [728, 271] width 9 height 9
click at [228, 289] on icon "button" at bounding box center [227, 290] width 11 height 11
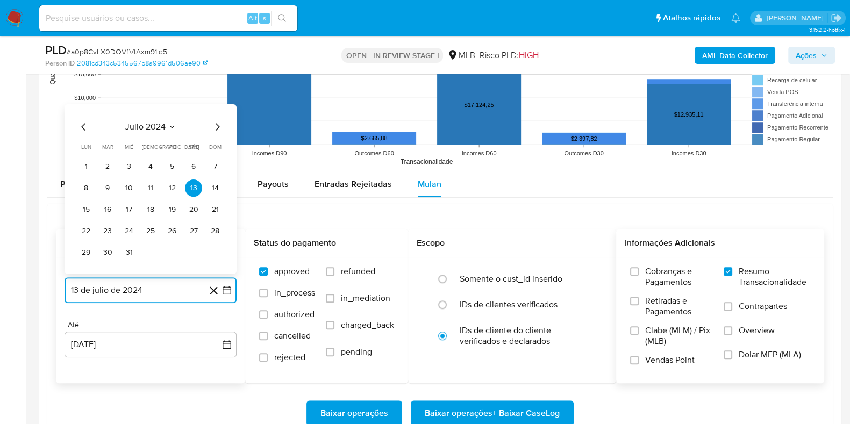
click at [214, 127] on icon "Mes siguiente" at bounding box center [217, 126] width 13 height 13
click at [214, 126] on icon "Mes siguiente" at bounding box center [217, 126] width 13 height 13
click at [217, 105] on icon "Mes siguiente" at bounding box center [217, 105] width 13 height 13
click at [214, 128] on icon "Mes siguiente" at bounding box center [217, 126] width 13 height 13
click at [214, 127] on icon "Mes siguiente" at bounding box center [217, 126] width 13 height 13
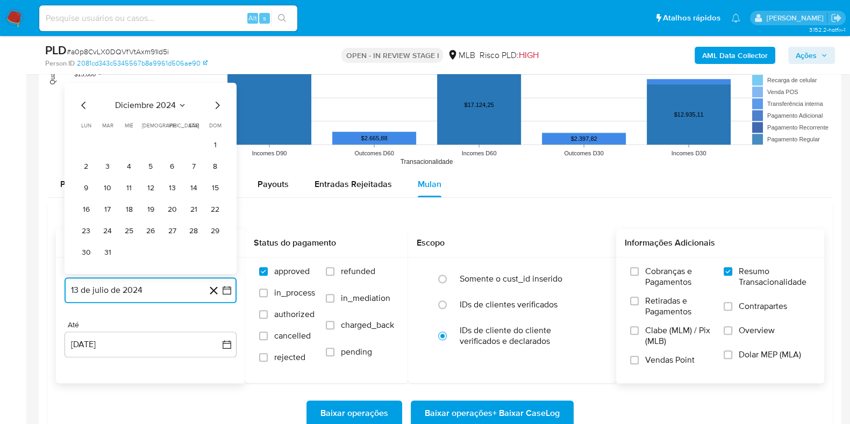
click at [216, 107] on icon "Mes siguiente" at bounding box center [218, 106] width 4 height 8
click at [217, 129] on icon "Mes siguiente" at bounding box center [217, 126] width 13 height 13
click at [217, 128] on icon "Mes siguiente" at bounding box center [218, 127] width 4 height 8
click at [217, 106] on icon "Mes siguiente" at bounding box center [217, 105] width 13 height 13
click at [216, 126] on icon "Mes siguiente" at bounding box center [217, 126] width 13 height 13
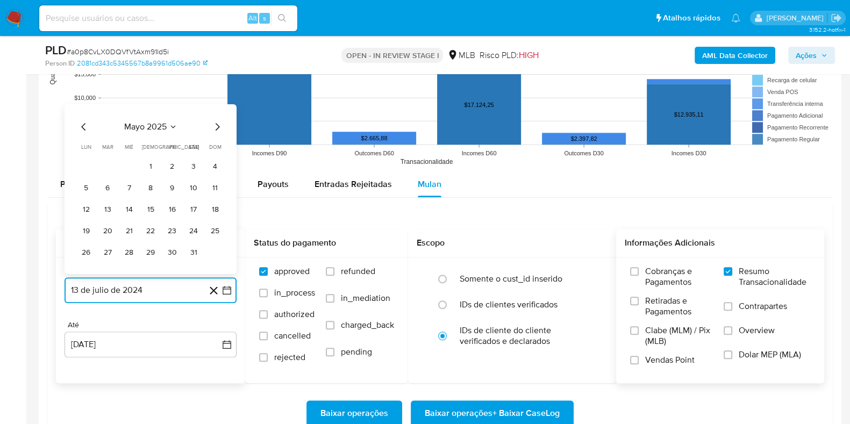
click at [216, 126] on icon "Mes siguiente" at bounding box center [217, 126] width 13 height 13
click at [174, 185] on button "13" at bounding box center [171, 188] width 17 height 17
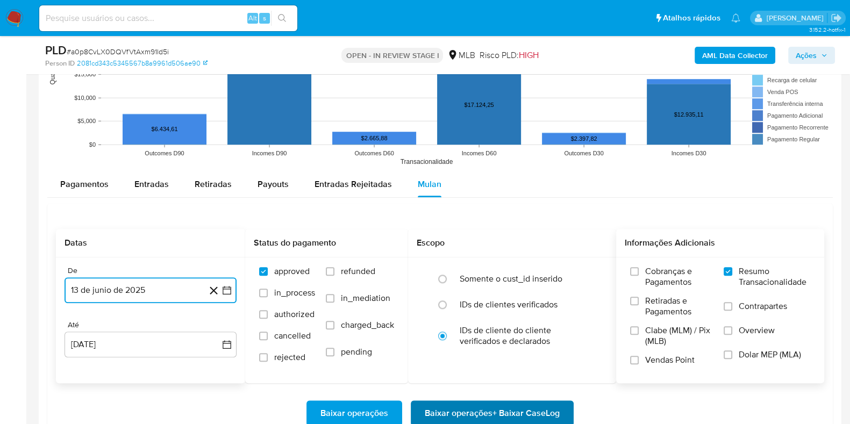
click at [474, 412] on span "Baixar operações + Baixar CaseLog" at bounding box center [492, 414] width 135 height 24
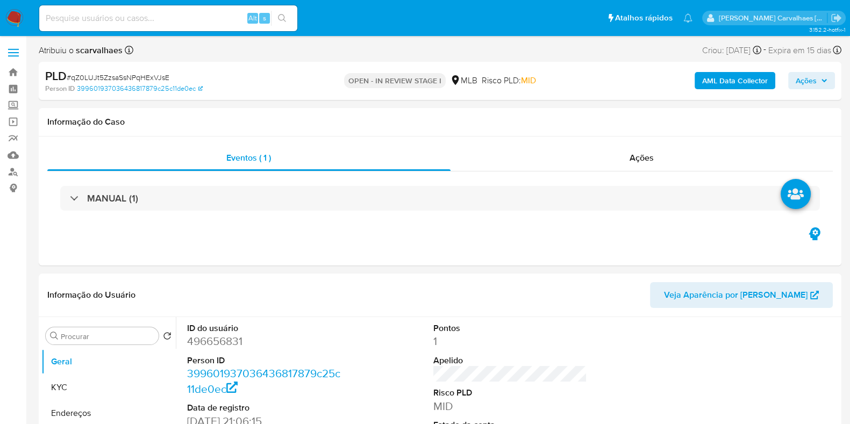
select select "10"
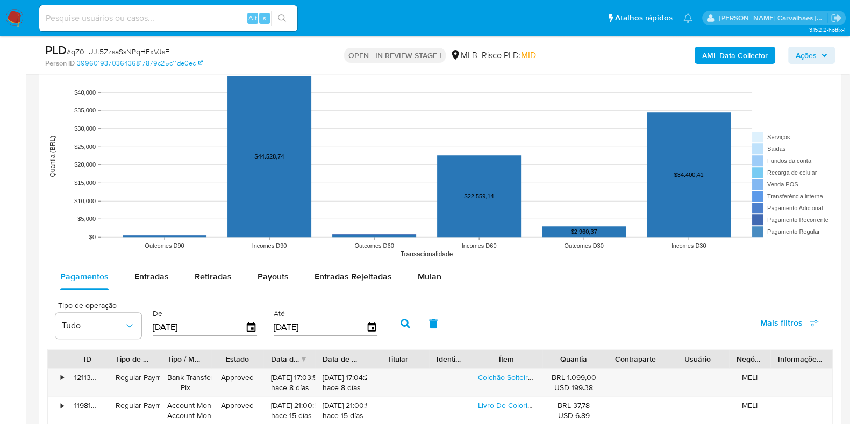
scroll to position [1142, 0]
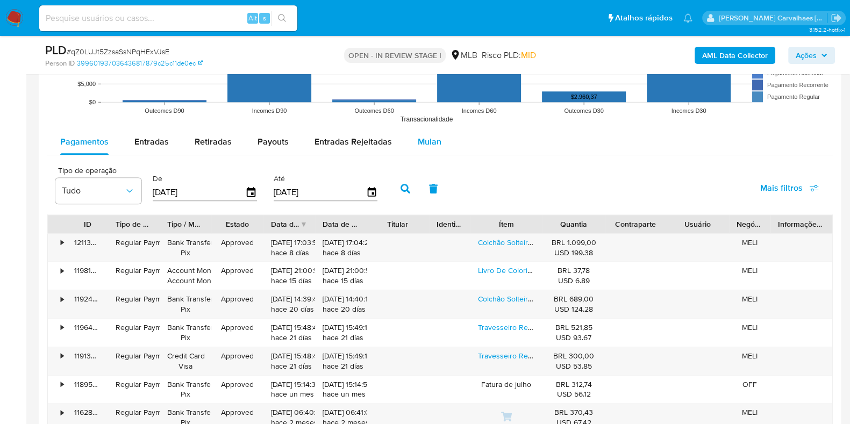
click at [418, 139] on span "Mulan" at bounding box center [430, 141] width 24 height 12
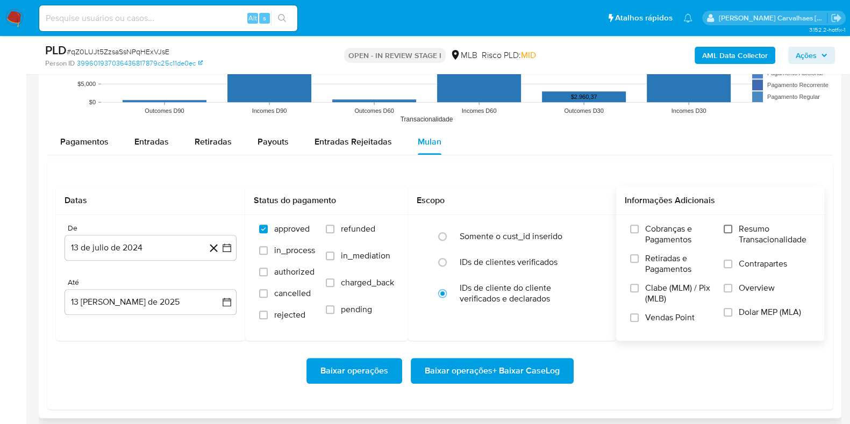
click at [732, 227] on input "Resumo Transacionalidade" at bounding box center [728, 229] width 9 height 9
click at [227, 245] on icon "button" at bounding box center [227, 247] width 11 height 11
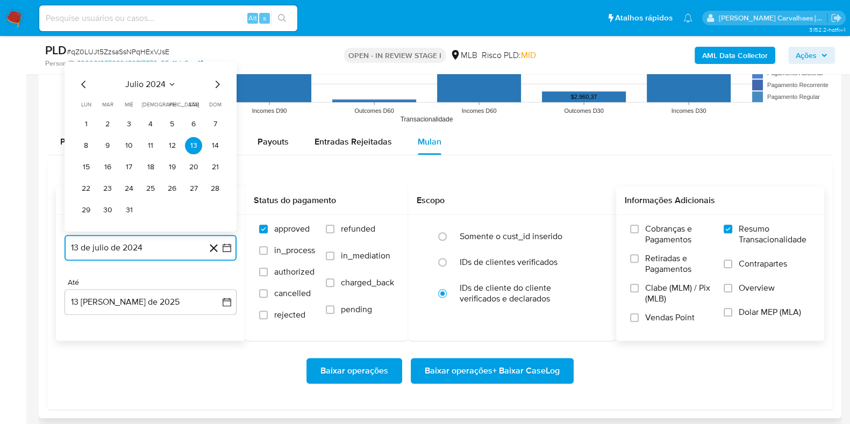
click at [218, 84] on icon "Mes siguiente" at bounding box center [218, 84] width 4 height 8
click at [217, 63] on icon "Mes siguiente" at bounding box center [217, 62] width 13 height 13
click at [216, 84] on icon "Mes siguiente" at bounding box center [217, 83] width 13 height 13
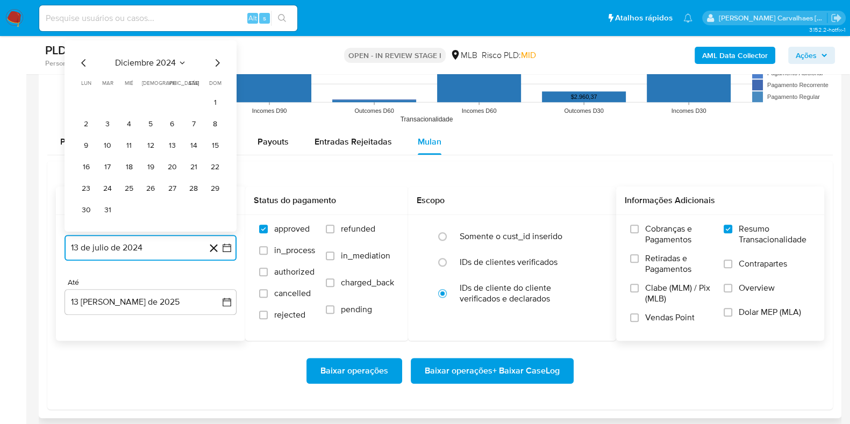
click at [219, 63] on icon "Mes siguiente" at bounding box center [217, 62] width 13 height 13
click at [217, 81] on icon "Mes siguiente" at bounding box center [218, 84] width 4 height 8
click at [212, 64] on icon "Mes siguiente" at bounding box center [217, 62] width 13 height 13
click at [217, 84] on icon "Mes siguiente" at bounding box center [218, 84] width 4 height 8
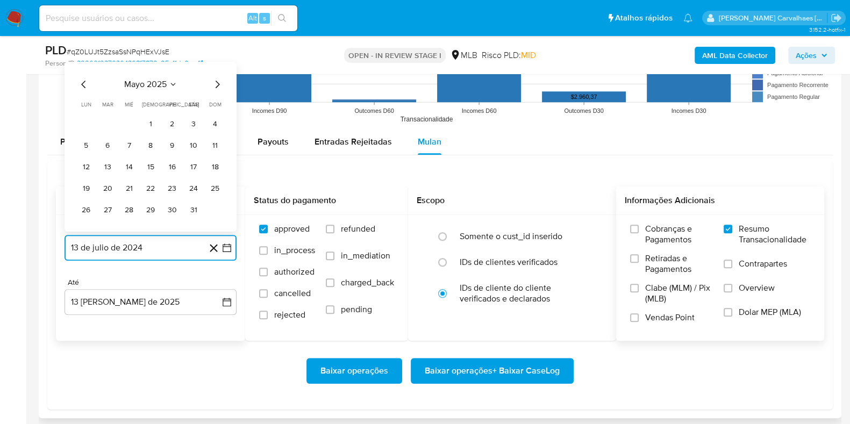
click at [217, 84] on icon "Mes siguiente" at bounding box center [218, 84] width 4 height 8
click at [216, 66] on icon "Mes siguiente" at bounding box center [217, 62] width 13 height 13
click at [216, 80] on icon "Mes siguiente" at bounding box center [218, 84] width 4 height 8
click at [81, 82] on icon "Mes anterior" at bounding box center [83, 83] width 13 height 13
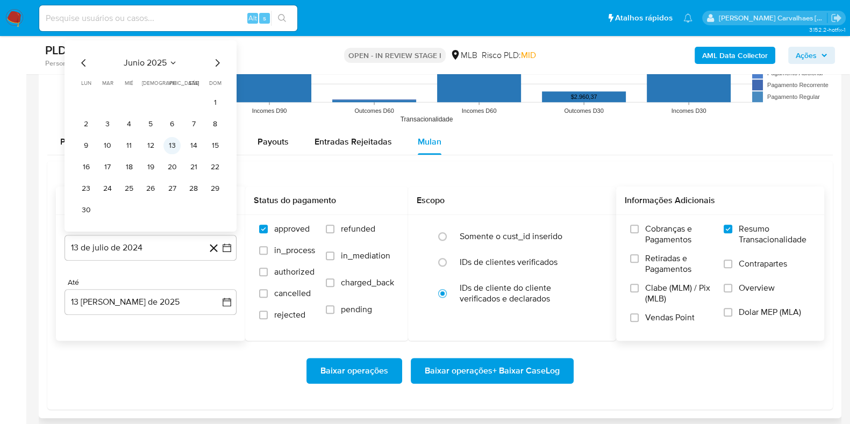
click at [176, 147] on button "13" at bounding box center [171, 145] width 17 height 17
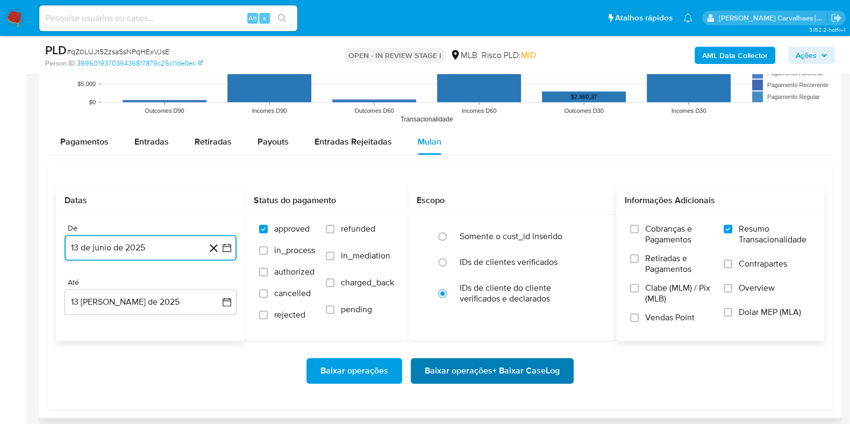
click at [515, 374] on span "Baixar operações + Baixar CaseLog" at bounding box center [492, 371] width 135 height 24
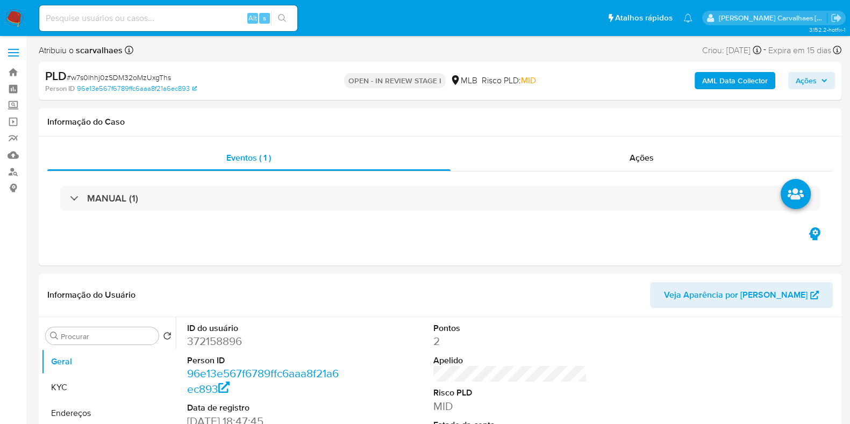
select select "10"
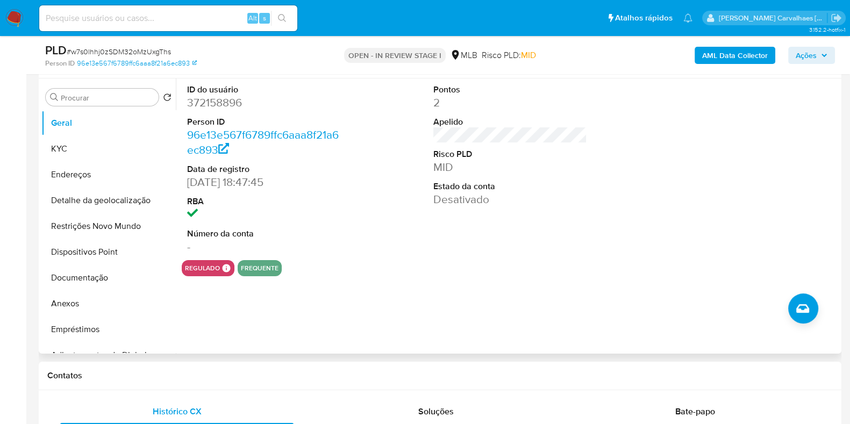
scroll to position [202, 0]
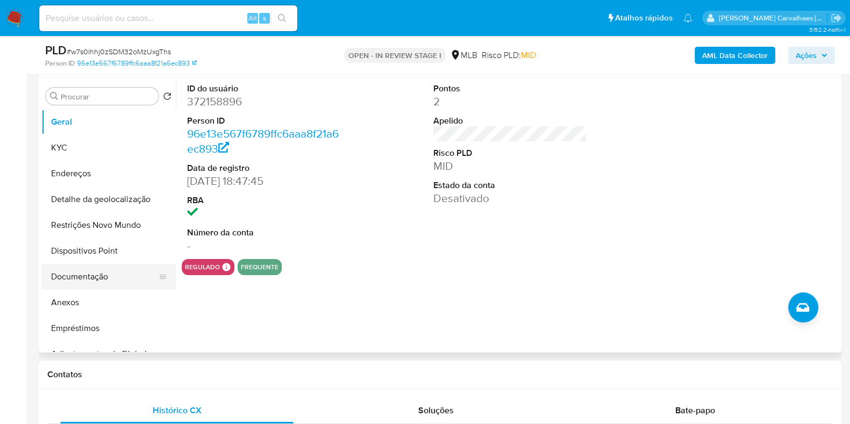
click at [73, 280] on button "Documentação" at bounding box center [104, 277] width 126 height 26
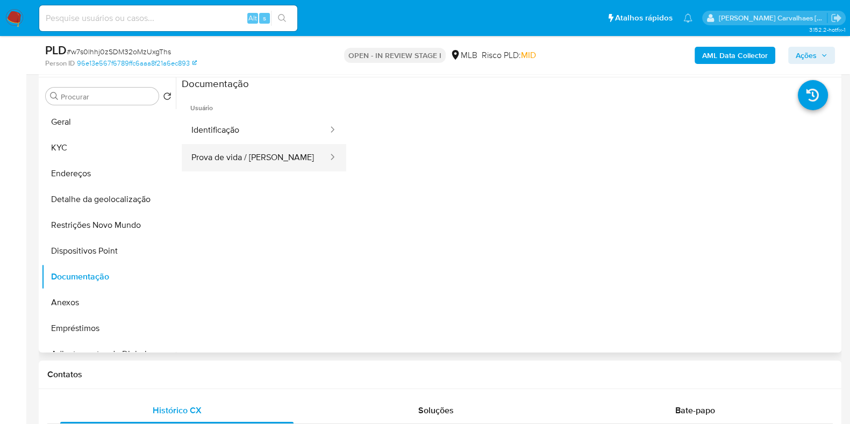
click at [255, 158] on button "Prova de vida / [PERSON_NAME]" at bounding box center [255, 157] width 147 height 27
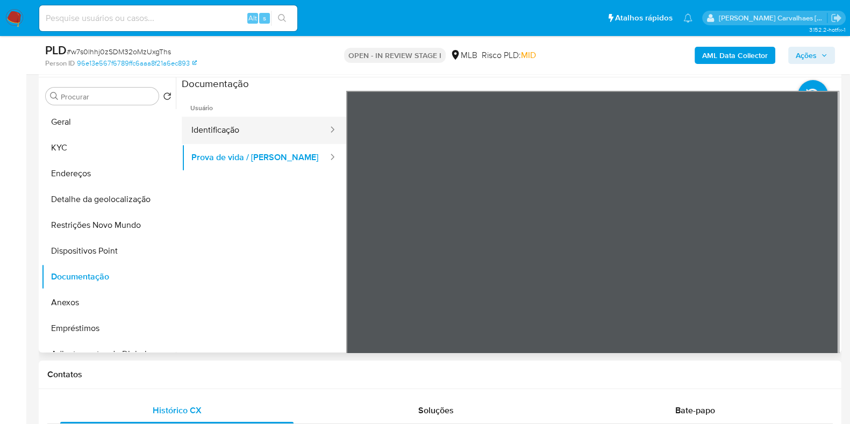
click at [295, 131] on button "Identificação" at bounding box center [255, 130] width 147 height 27
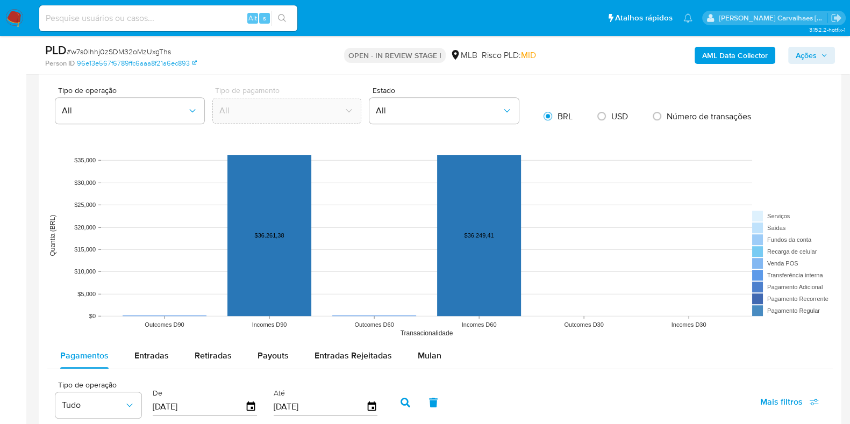
scroll to position [940, 0]
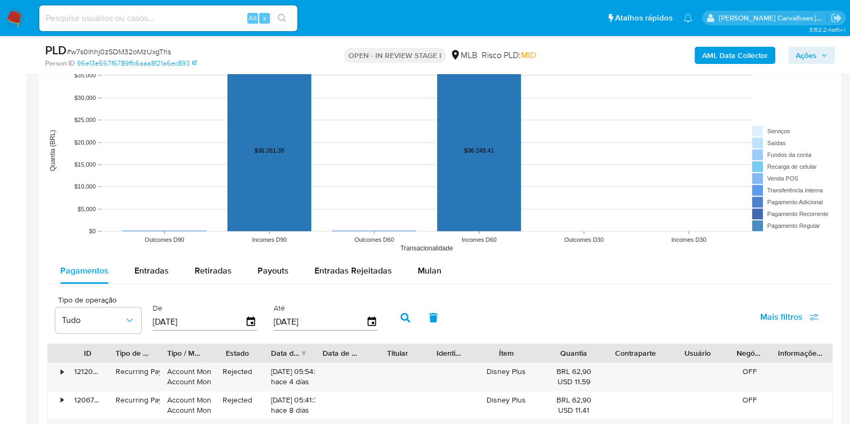
drag, startPoint x: 425, startPoint y: 267, endPoint x: 468, endPoint y: 265, distance: 43.0
click at [425, 267] on span "Mulan" at bounding box center [430, 271] width 24 height 12
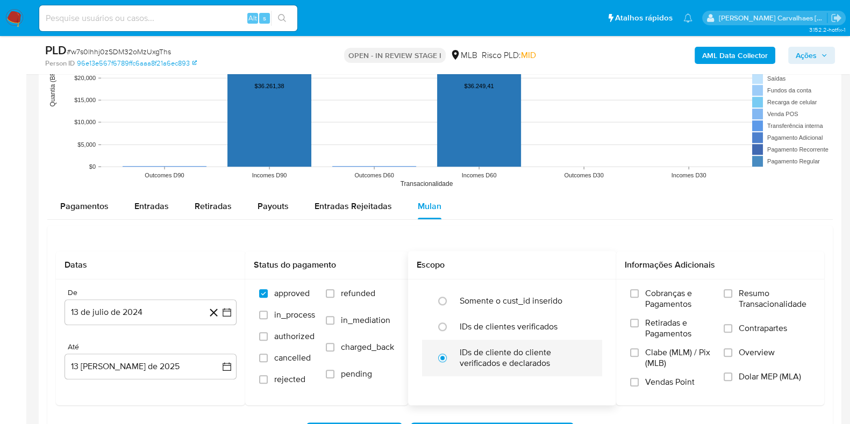
scroll to position [1075, 0]
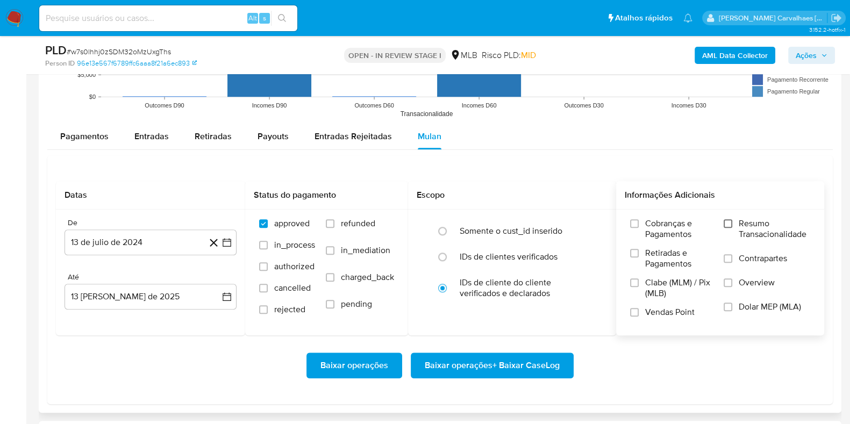
click at [725, 225] on input "Resumo Transacionalidade" at bounding box center [728, 223] width 9 height 9
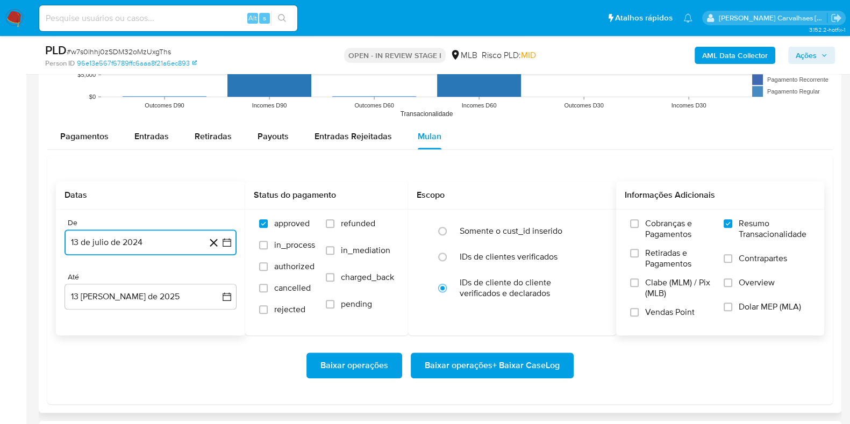
click at [228, 242] on icon "button" at bounding box center [227, 242] width 11 height 11
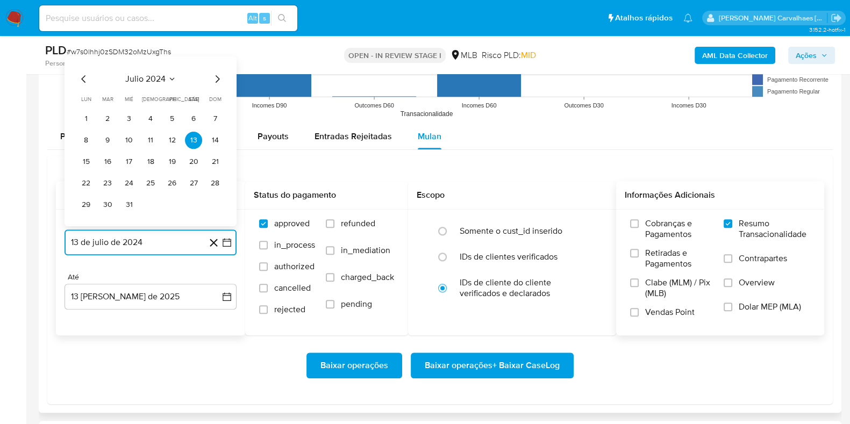
click at [215, 82] on icon "Mes siguiente" at bounding box center [217, 79] width 13 height 13
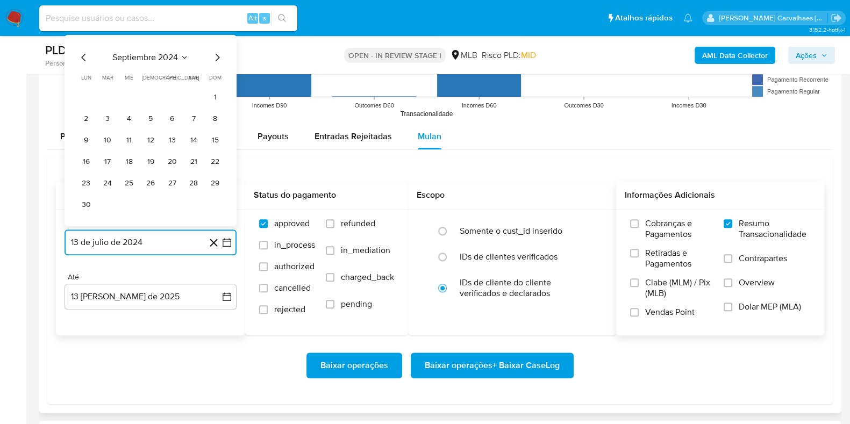
click at [212, 58] on icon "Mes siguiente" at bounding box center [217, 57] width 13 height 13
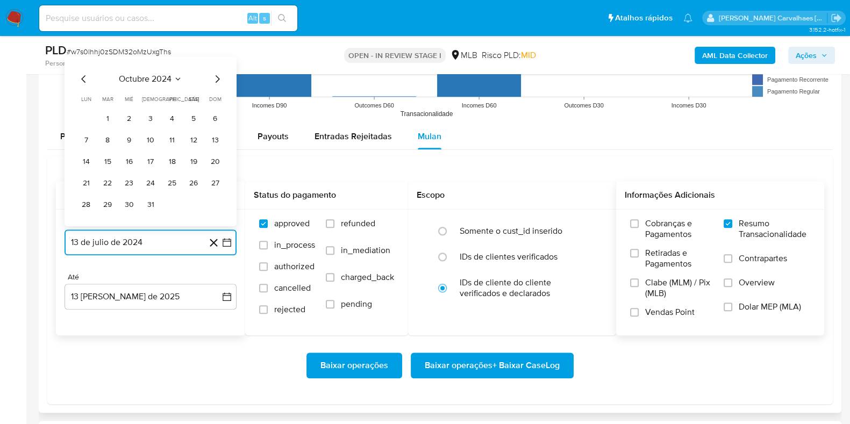
click at [216, 81] on icon "Mes siguiente" at bounding box center [218, 79] width 4 height 8
click at [215, 77] on icon "Mes siguiente" at bounding box center [217, 79] width 13 height 13
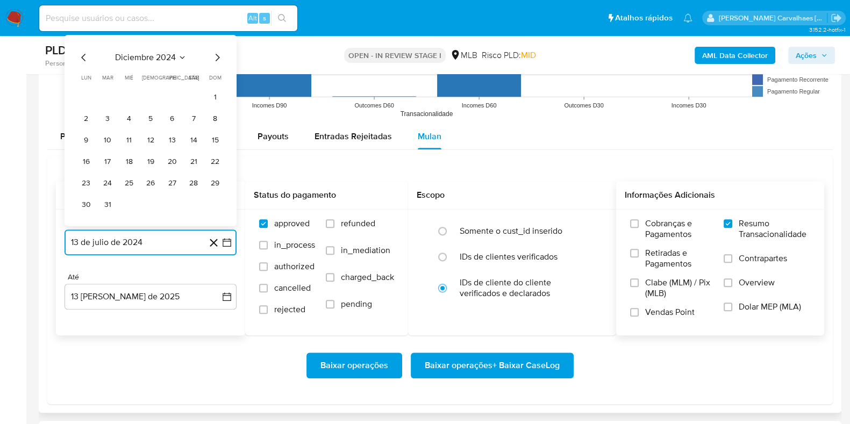
click at [215, 57] on icon "Mes siguiente" at bounding box center [217, 57] width 13 height 13
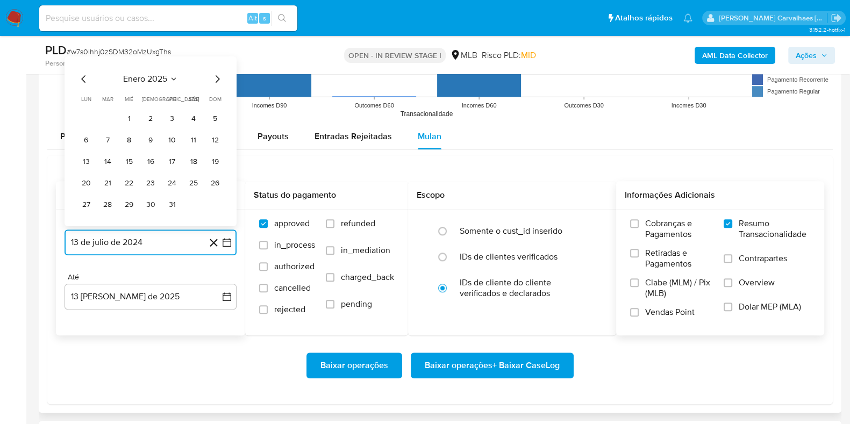
click at [214, 77] on icon "Mes siguiente" at bounding box center [217, 79] width 13 height 13
click at [215, 77] on icon "Mes siguiente" at bounding box center [217, 79] width 13 height 13
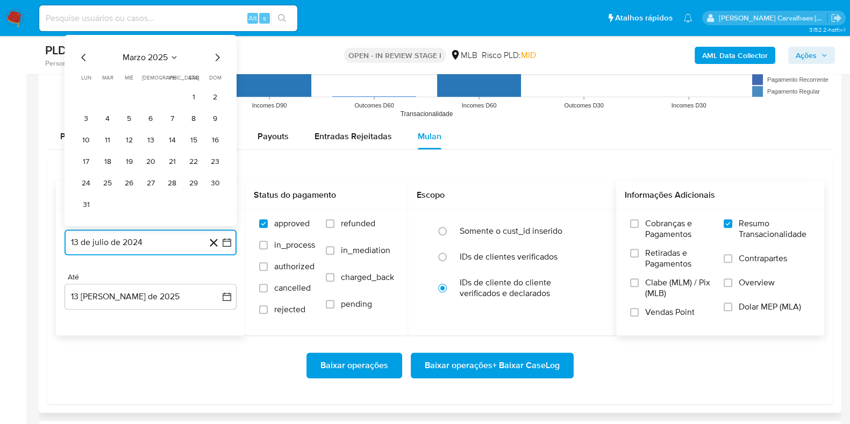
click at [215, 58] on icon "Mes siguiente" at bounding box center [217, 57] width 13 height 13
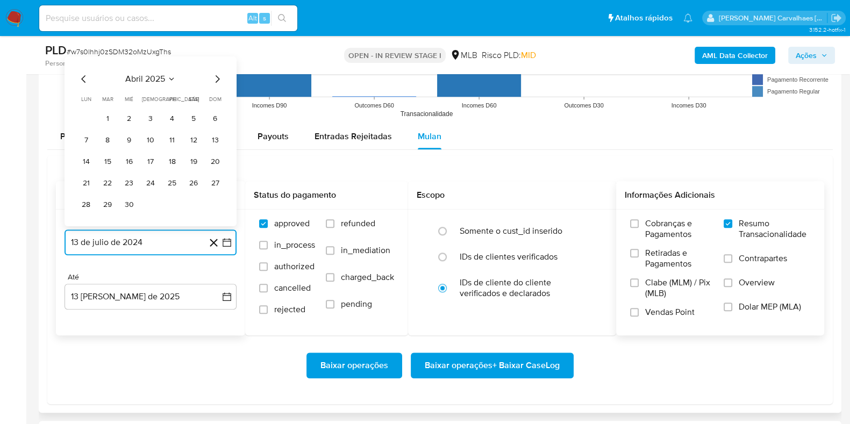
click at [213, 80] on icon "Mes siguiente" at bounding box center [217, 79] width 13 height 13
click at [222, 82] on icon "Mes siguiente" at bounding box center [217, 79] width 13 height 13
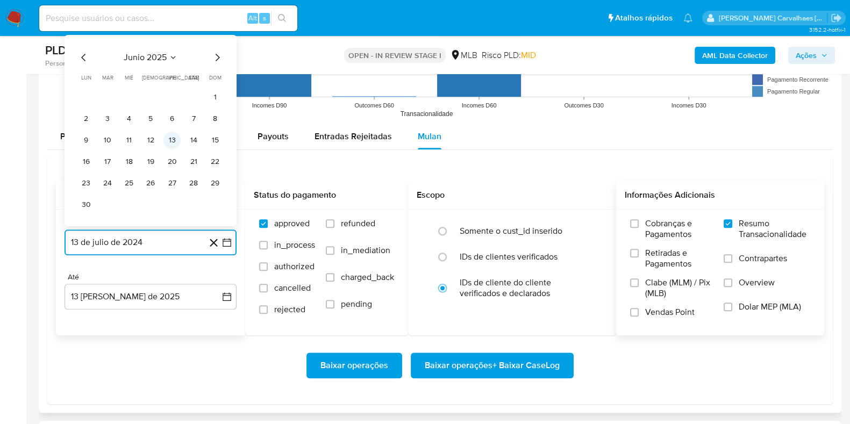
click at [174, 135] on button "13" at bounding box center [171, 140] width 17 height 17
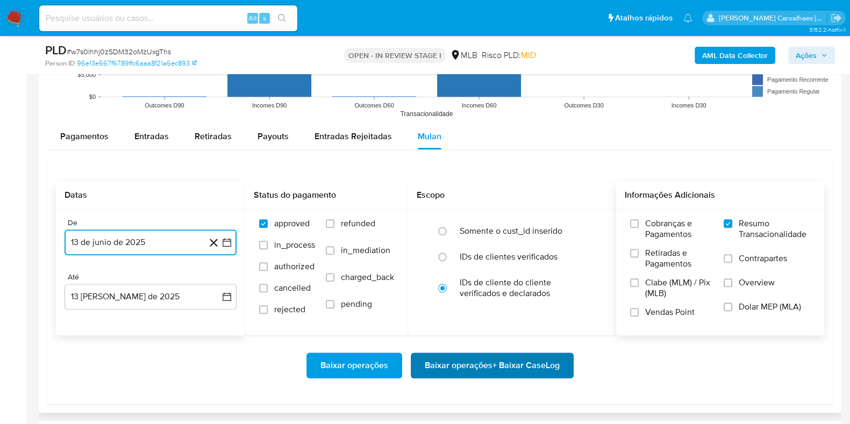
click at [532, 369] on span "Baixar operações + Baixar CaseLog" at bounding box center [492, 366] width 135 height 24
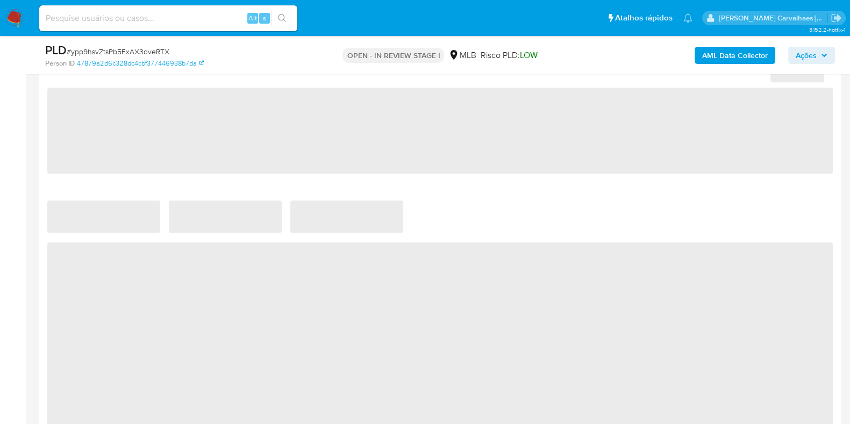
scroll to position [806, 0]
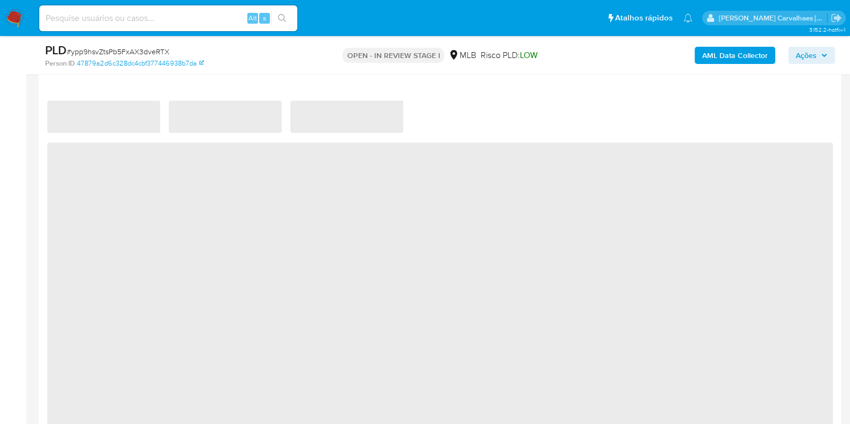
select select "10"
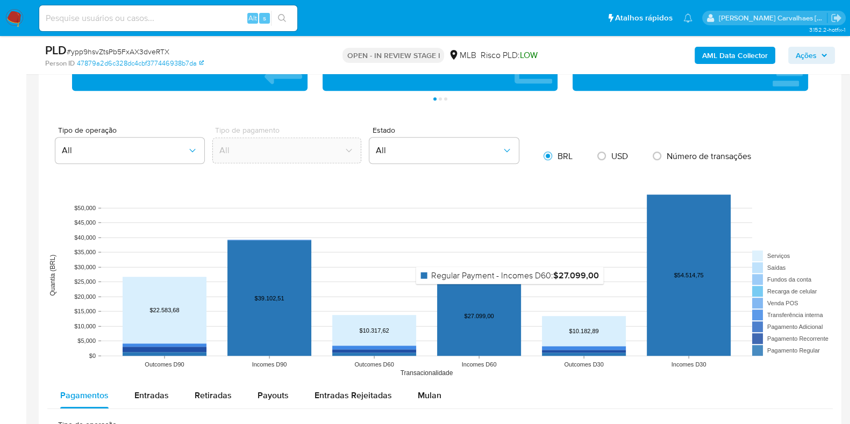
scroll to position [873, 0]
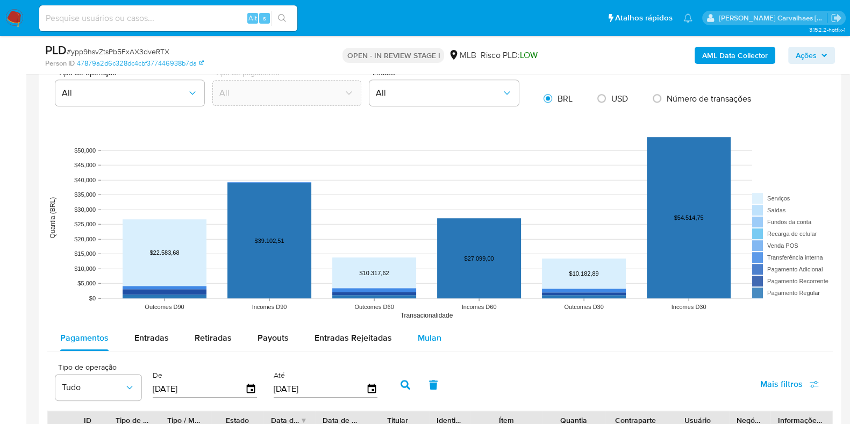
click at [426, 337] on span "Mulan" at bounding box center [430, 338] width 24 height 12
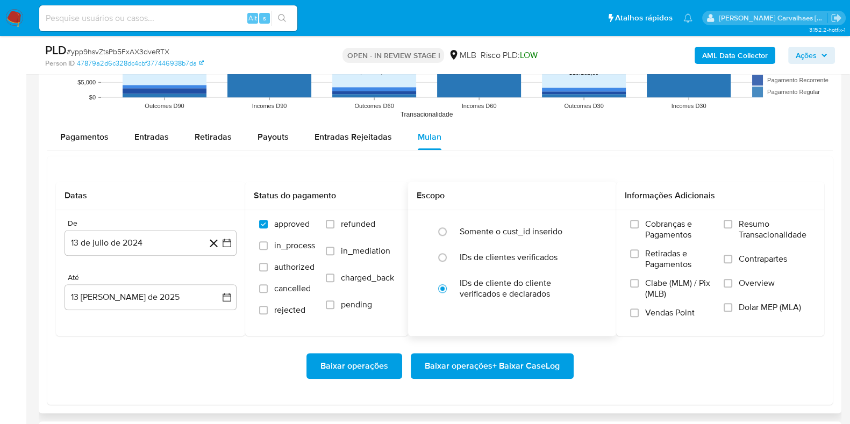
scroll to position [1075, 0]
click at [725, 223] on input "Resumo Transacionalidade" at bounding box center [728, 223] width 9 height 9
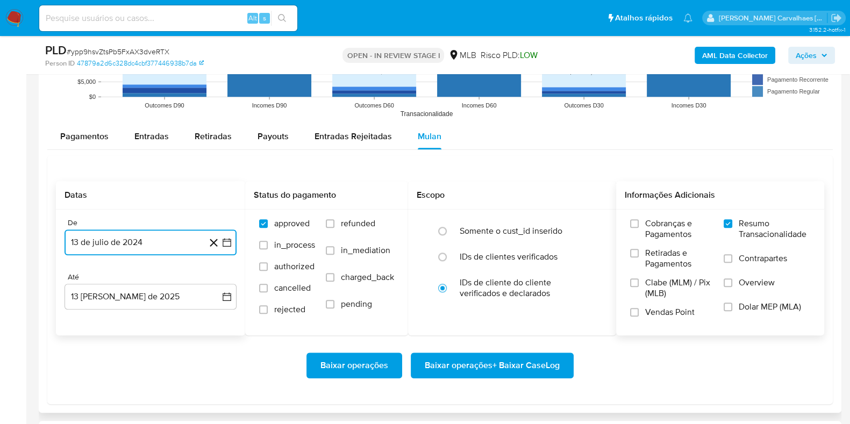
click at [228, 242] on icon "button" at bounding box center [227, 242] width 11 height 11
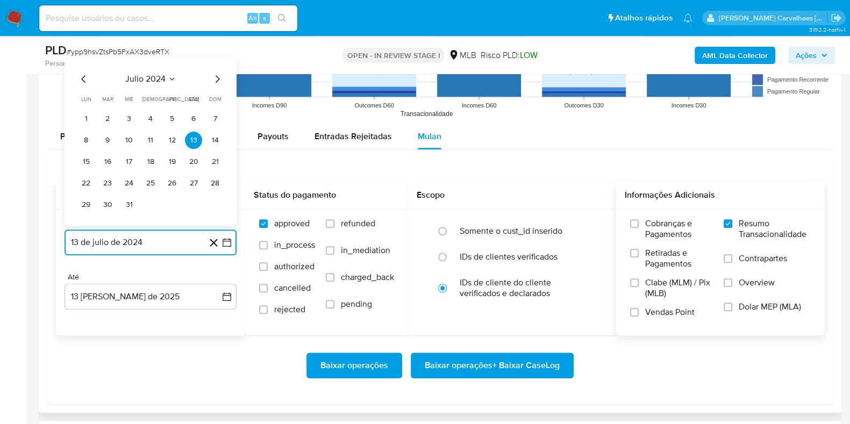
click at [215, 78] on icon "Mes siguiente" at bounding box center [217, 79] width 13 height 13
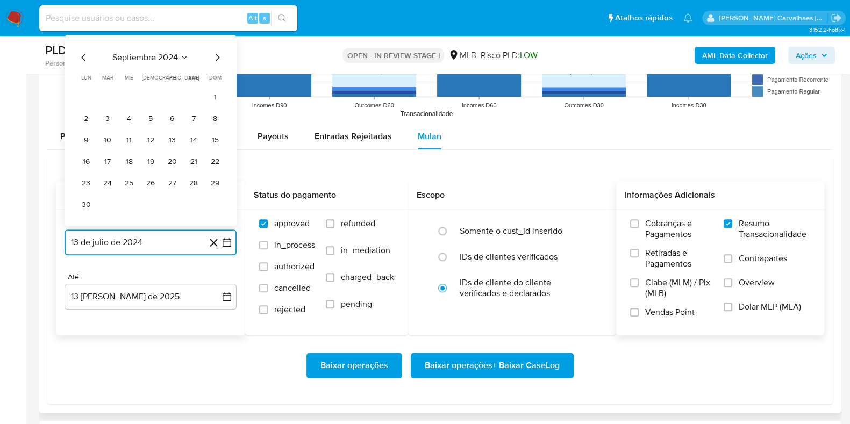
click at [215, 59] on icon "Mes siguiente" at bounding box center [217, 57] width 13 height 13
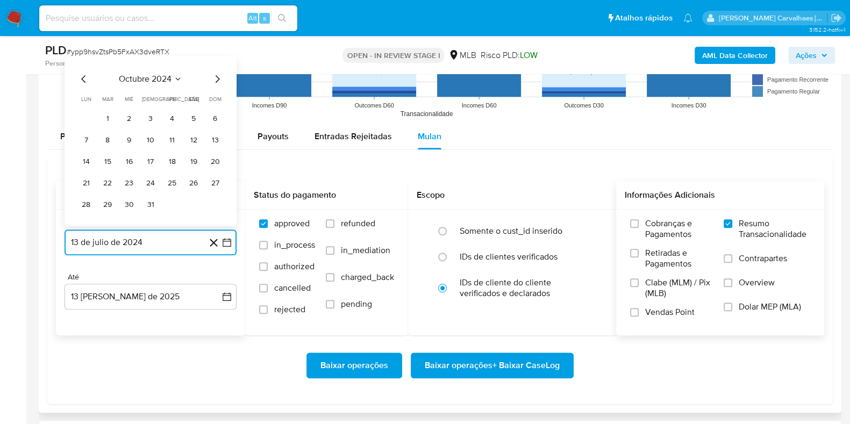
click at [217, 81] on icon "Mes siguiente" at bounding box center [217, 79] width 13 height 13
click at [217, 74] on icon "Mes siguiente" at bounding box center [217, 79] width 13 height 13
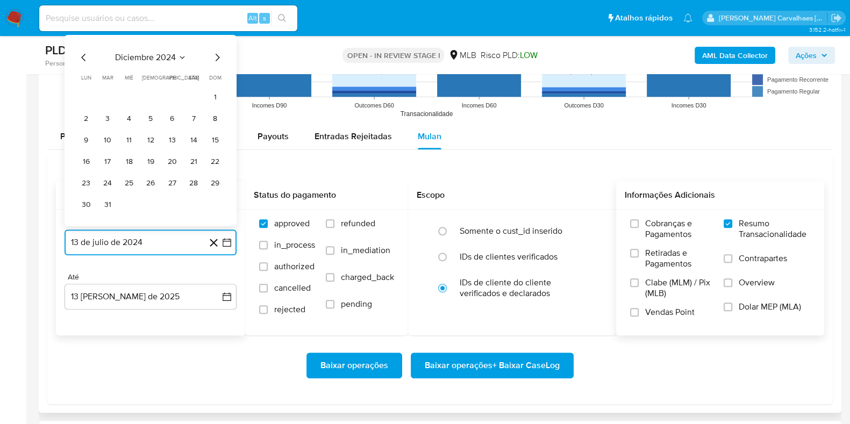
click at [217, 56] on icon "Mes siguiente" at bounding box center [217, 57] width 13 height 13
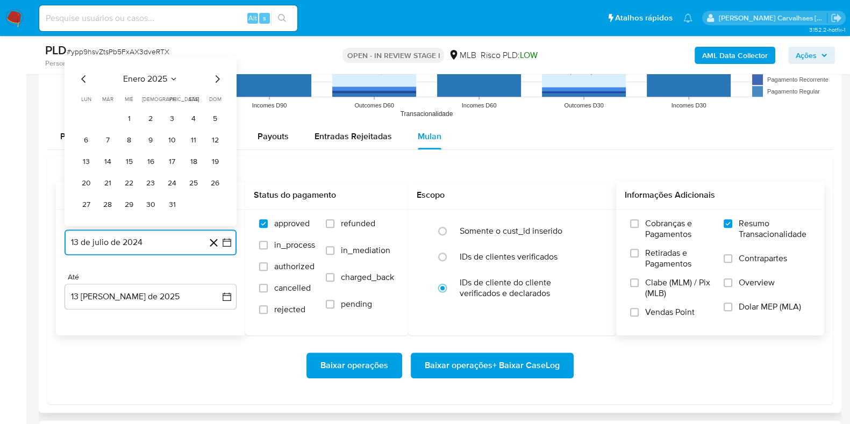
click at [217, 77] on icon "Mes siguiente" at bounding box center [217, 79] width 13 height 13
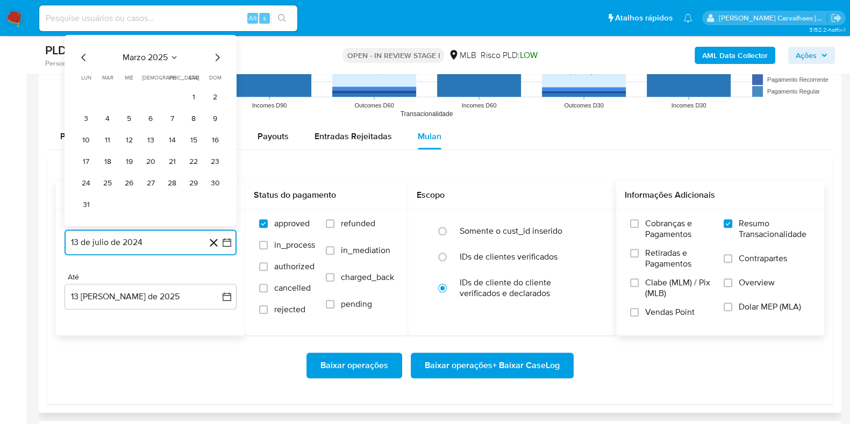
click at [216, 58] on icon "Mes siguiente" at bounding box center [217, 57] width 13 height 13
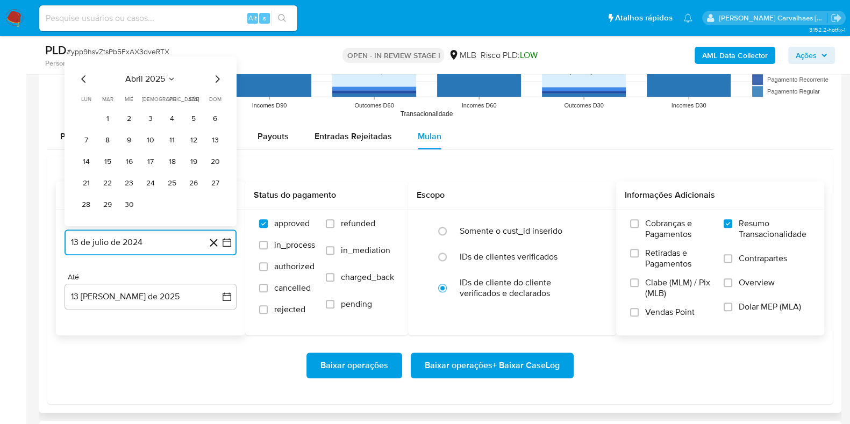
click at [217, 77] on icon "Mes siguiente" at bounding box center [217, 79] width 13 height 13
click at [216, 77] on icon "Mes siguiente" at bounding box center [217, 79] width 13 height 13
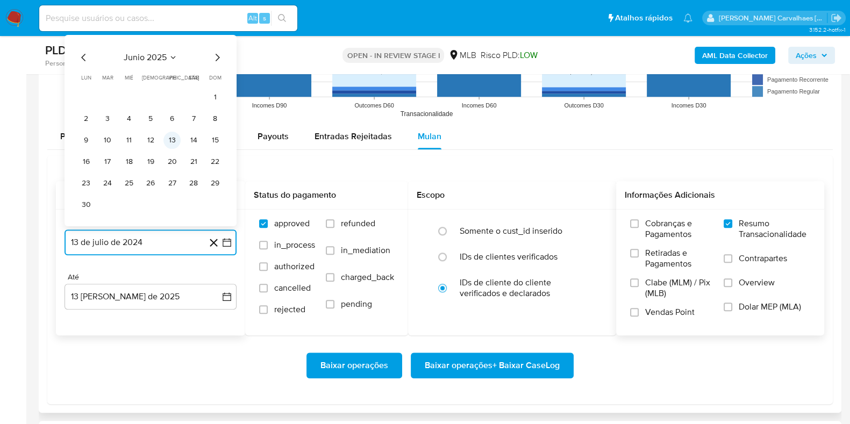
click at [173, 136] on button "13" at bounding box center [171, 140] width 17 height 17
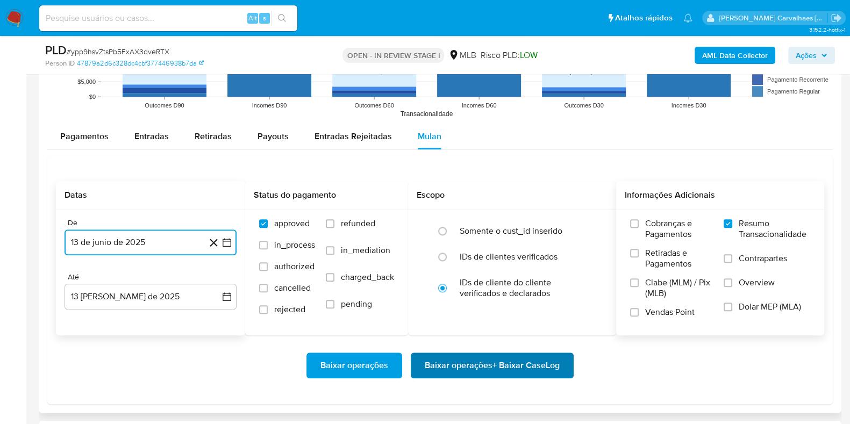
click at [477, 364] on span "Baixar operações + Baixar CaseLog" at bounding box center [492, 366] width 135 height 24
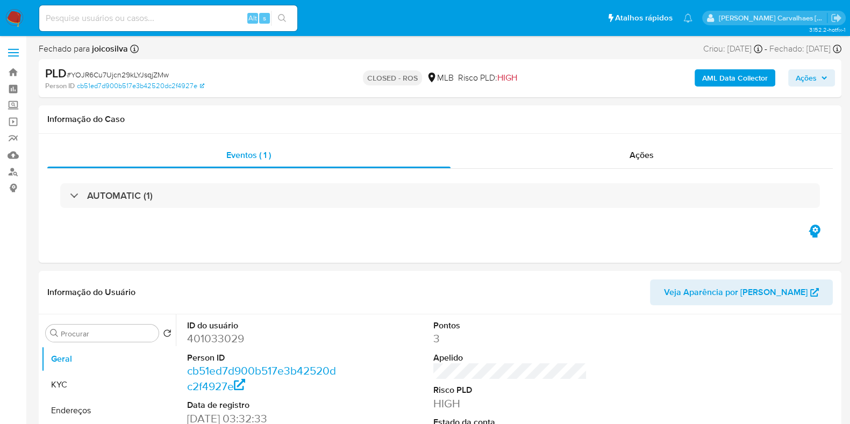
select select "10"
paste input "qZ0LUJt5ZzsaSsNPqHExVJsE"
type input "qZ0LUJt5ZzsaSsNPqHExVJsE"
click at [288, 16] on button "search-icon" at bounding box center [282, 18] width 22 height 15
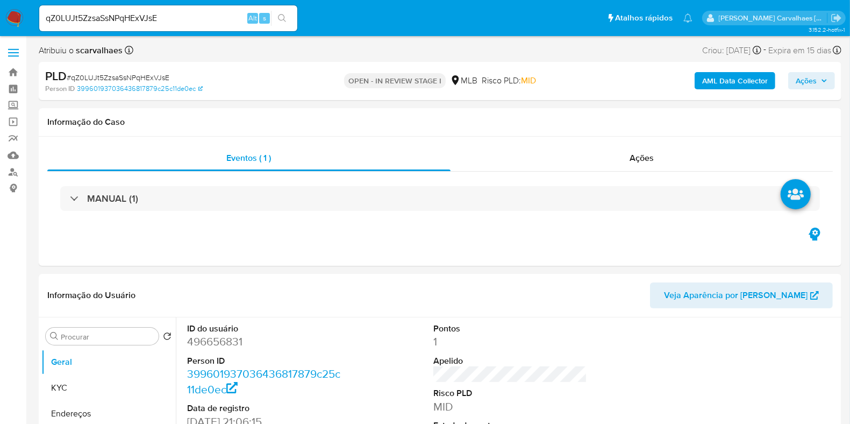
select select "10"
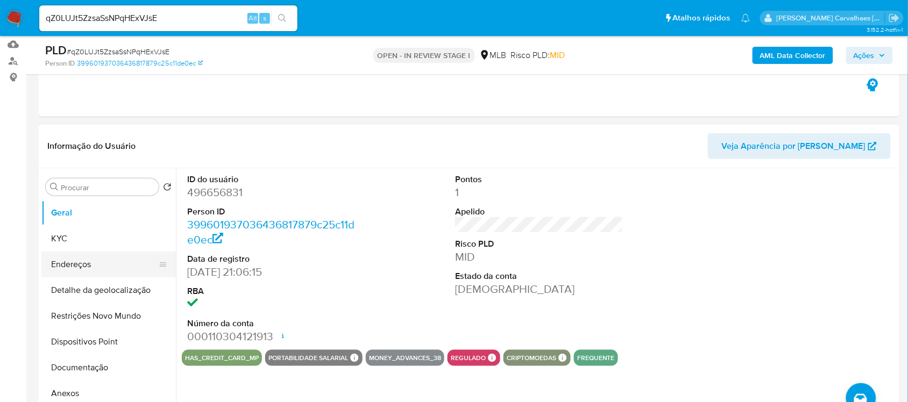
scroll to position [134, 0]
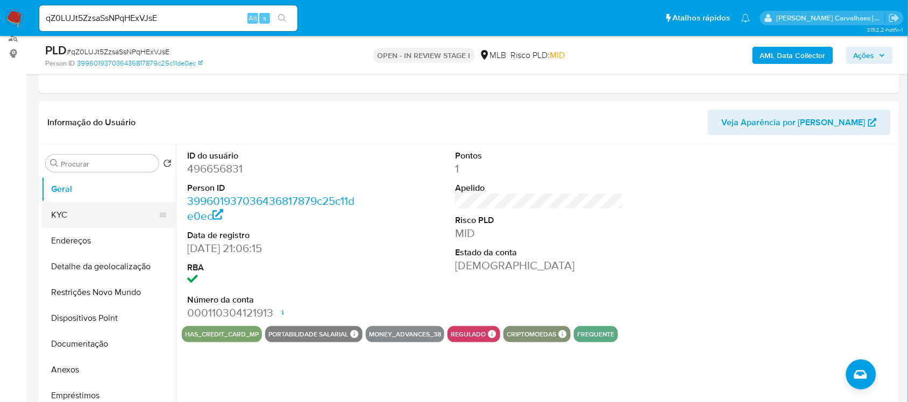
click at [74, 222] on button "KYC" at bounding box center [104, 215] width 126 height 26
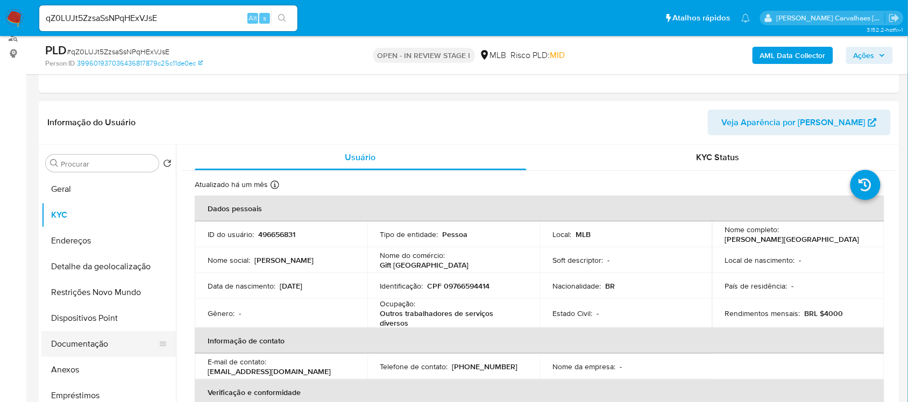
click at [76, 347] on button "Documentação" at bounding box center [104, 344] width 126 height 26
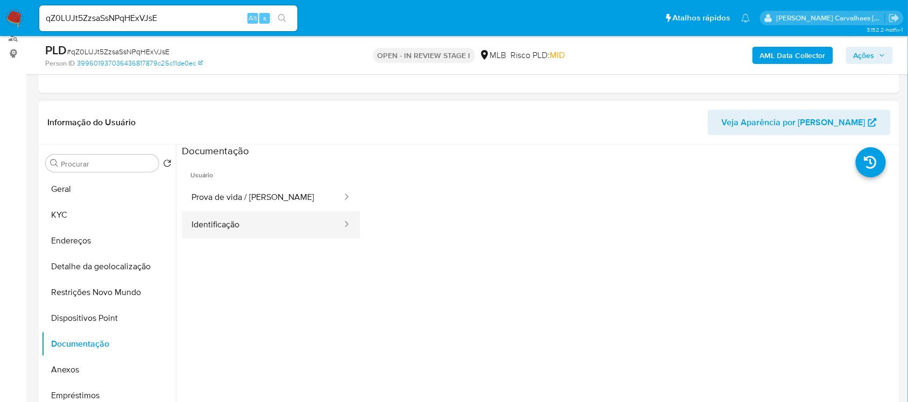
click at [244, 230] on button "Identificação" at bounding box center [262, 224] width 161 height 27
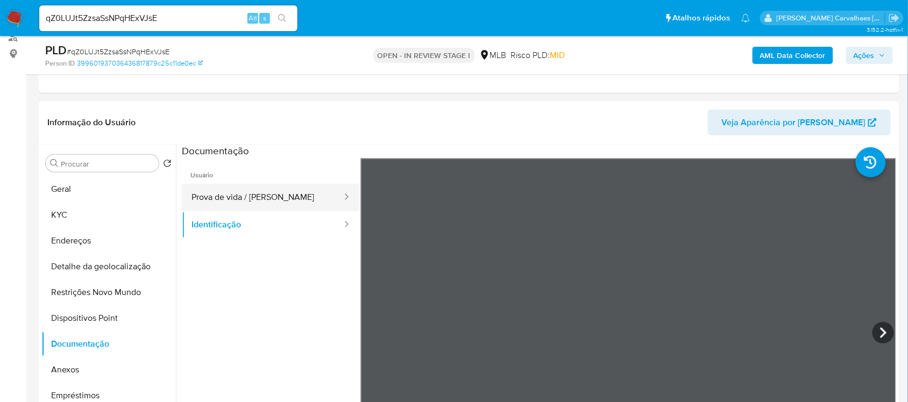
click at [245, 195] on button "Prova de vida / Selfie" at bounding box center [262, 197] width 161 height 27
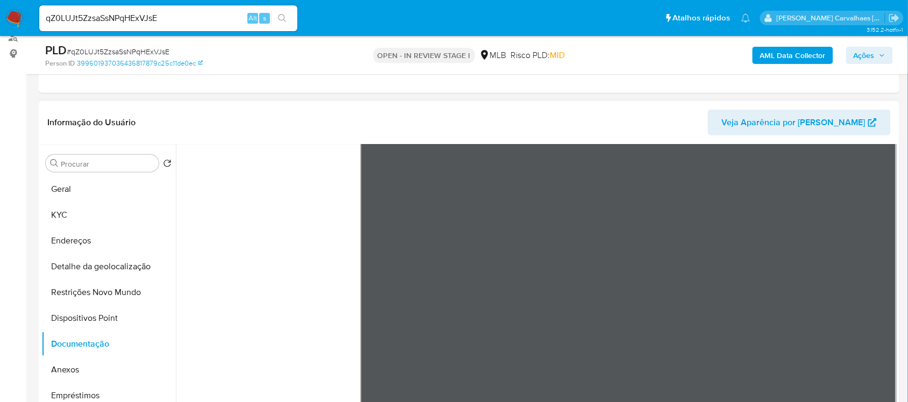
scroll to position [90, 0]
click at [74, 188] on button "Geral" at bounding box center [104, 189] width 126 height 26
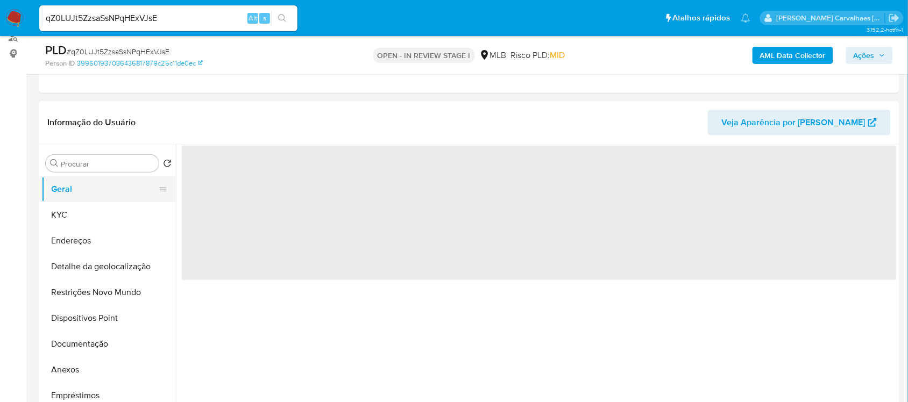
scroll to position [0, 0]
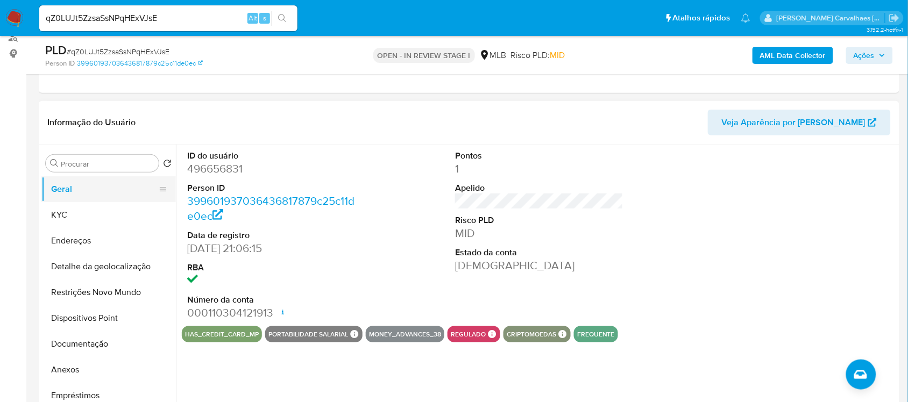
click at [83, 191] on button "Geral" at bounding box center [104, 189] width 126 height 26
click at [83, 214] on button "KYC" at bounding box center [104, 215] width 126 height 26
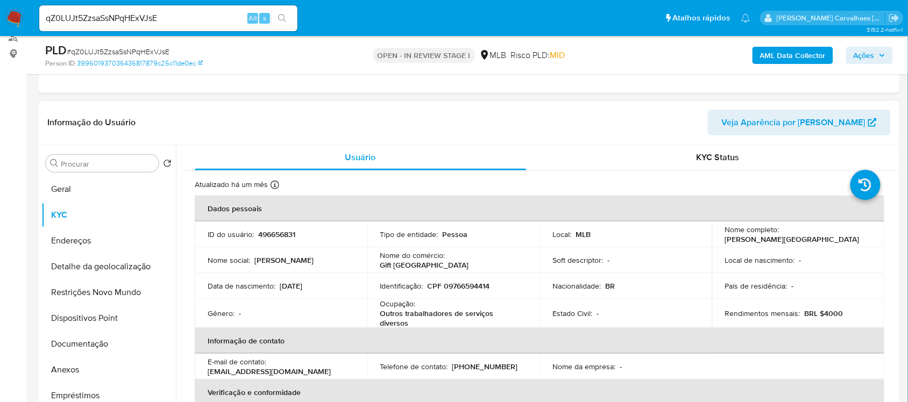
scroll to position [67, 0]
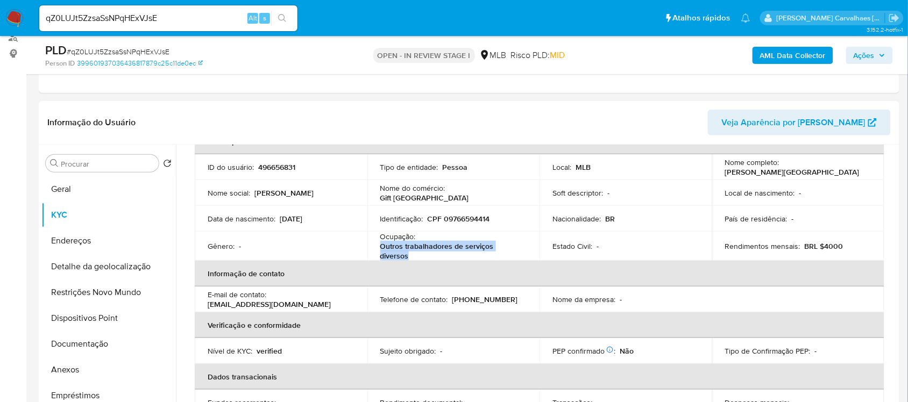
drag, startPoint x: 380, startPoint y: 247, endPoint x: 408, endPoint y: 257, distance: 29.6
click at [408, 257] on p "Outros trabalhadores de serviços diversos" at bounding box center [451, 250] width 142 height 19
copy p "Outros trabalhadores de serviços diversos"
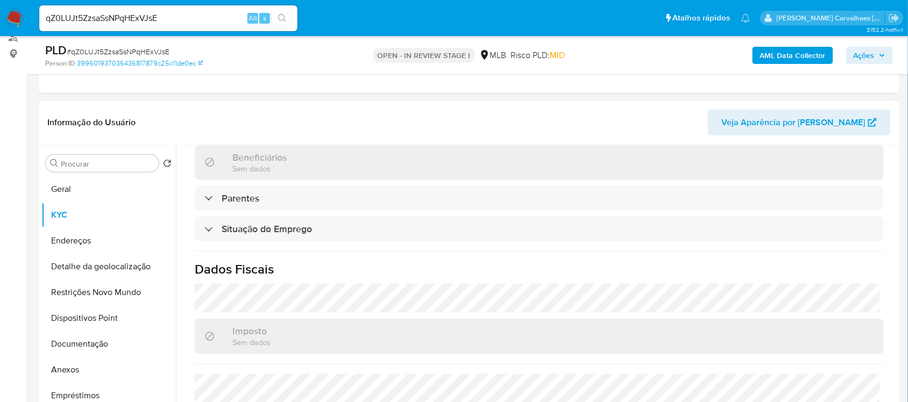
scroll to position [460, 0]
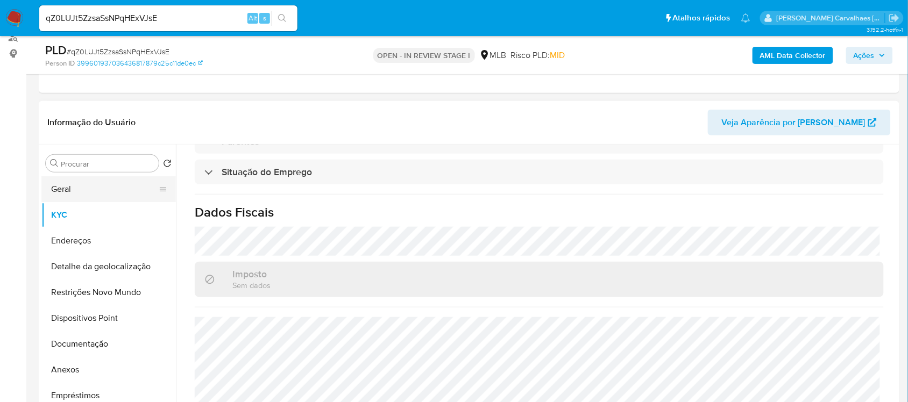
click at [106, 196] on button "Geral" at bounding box center [104, 189] width 126 height 26
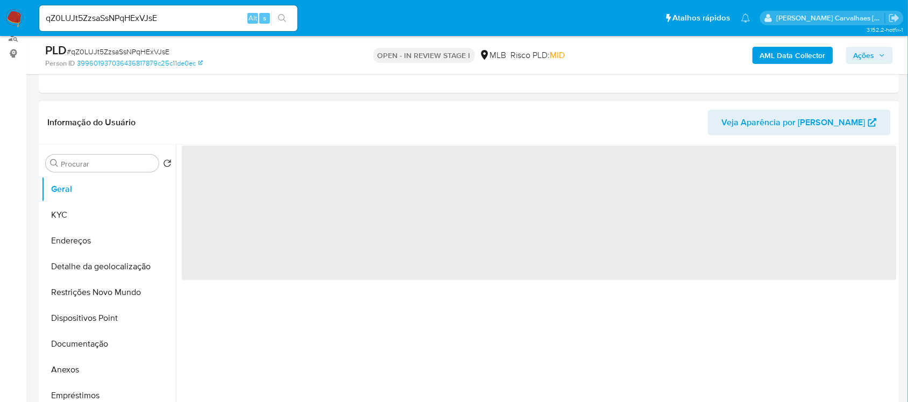
scroll to position [0, 0]
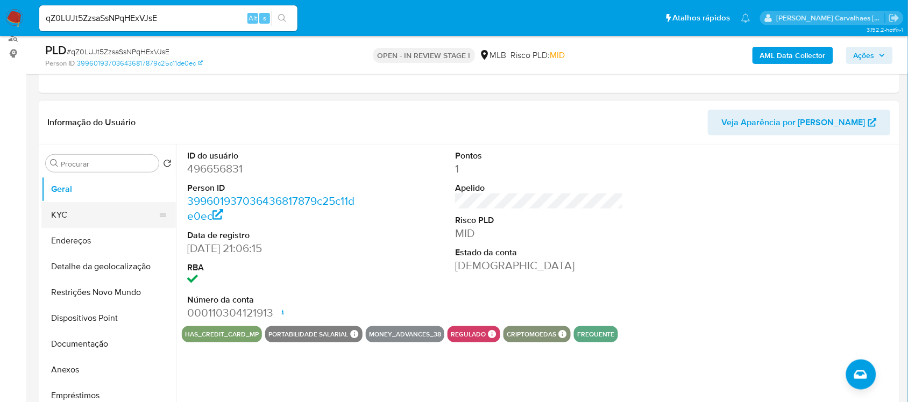
click at [97, 219] on button "KYC" at bounding box center [104, 215] width 126 height 26
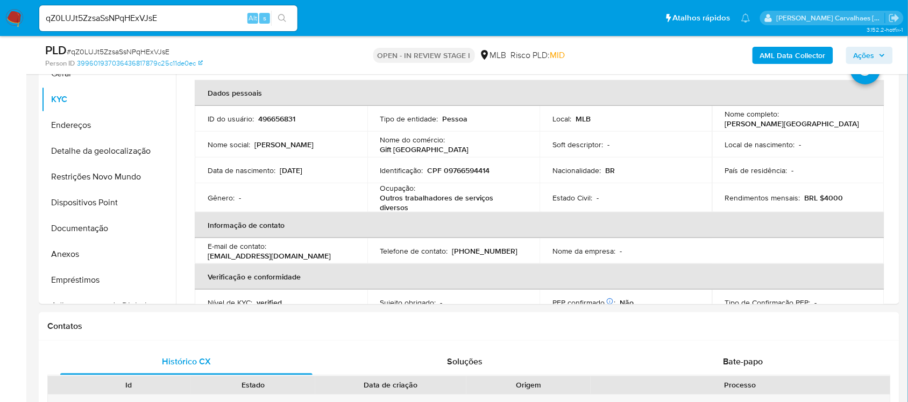
scroll to position [254, 0]
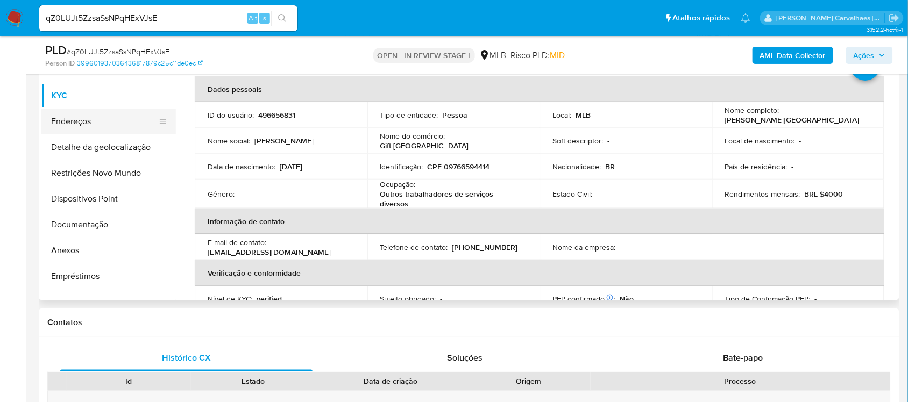
drag, startPoint x: 93, startPoint y: 116, endPoint x: 99, endPoint y: 116, distance: 6.5
click at [93, 116] on button "Endereços" at bounding box center [104, 122] width 126 height 26
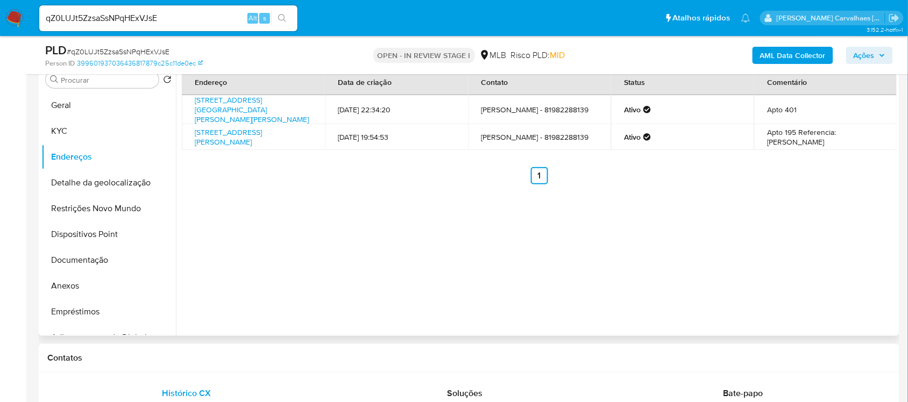
scroll to position [187, 0]
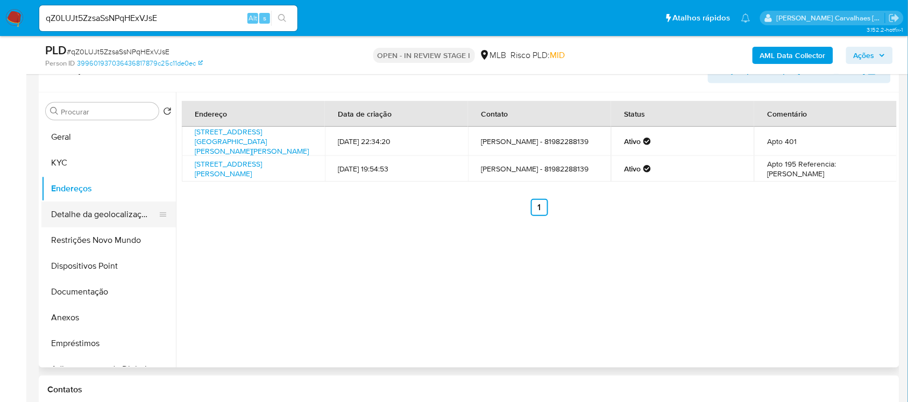
click at [108, 219] on button "Detalhe da geolocalização" at bounding box center [104, 215] width 126 height 26
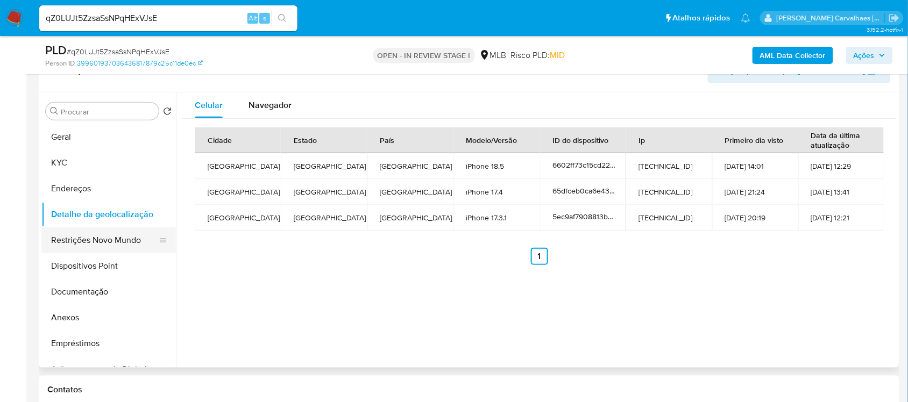
click at [132, 240] on button "Restrições Novo Mundo" at bounding box center [104, 240] width 126 height 26
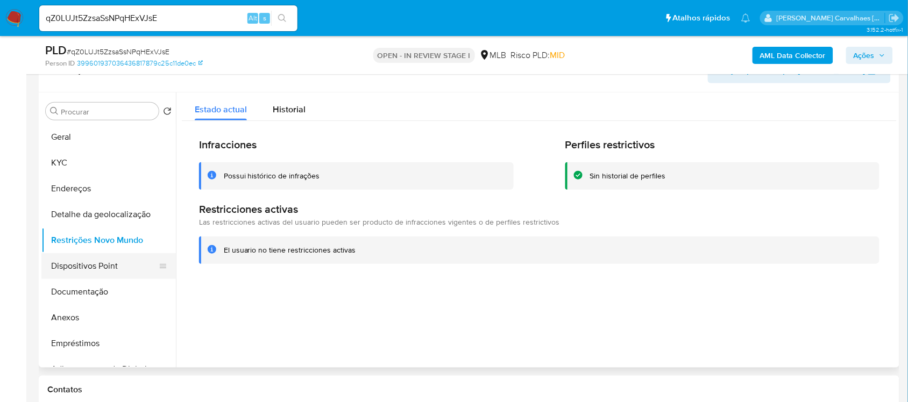
click at [96, 259] on button "Dispositivos Point" at bounding box center [104, 266] width 126 height 26
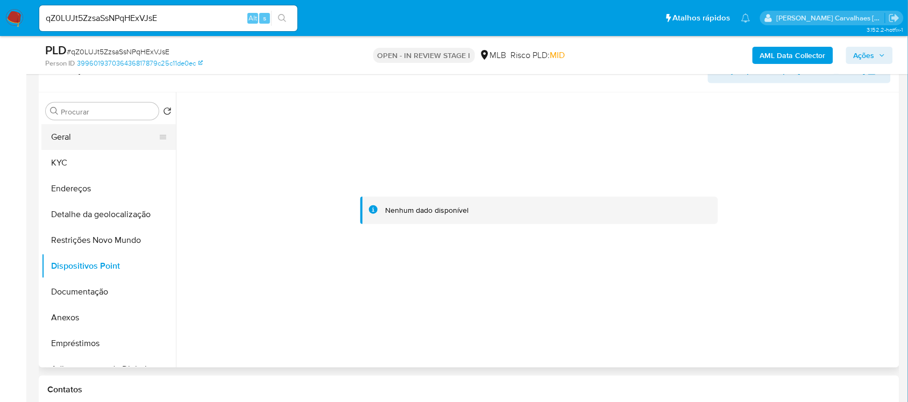
drag, startPoint x: 86, startPoint y: 133, endPoint x: 117, endPoint y: 136, distance: 31.3
click at [86, 134] on button "Geral" at bounding box center [104, 137] width 126 height 26
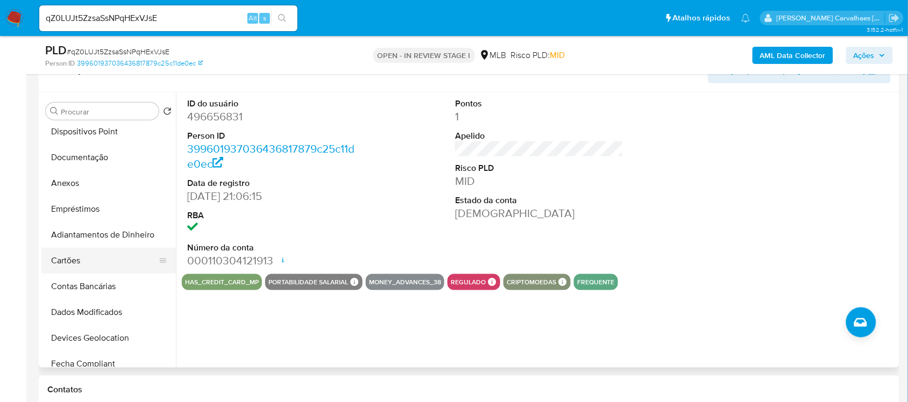
scroll to position [0, 0]
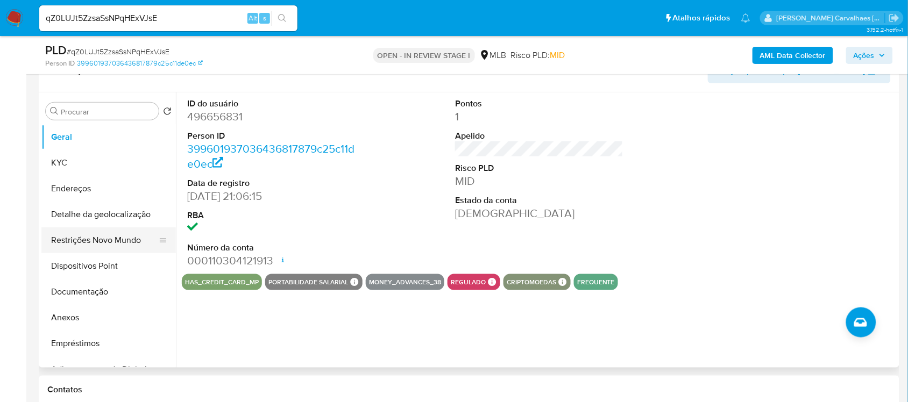
click at [108, 242] on button "Restrições Novo Mundo" at bounding box center [104, 240] width 126 height 26
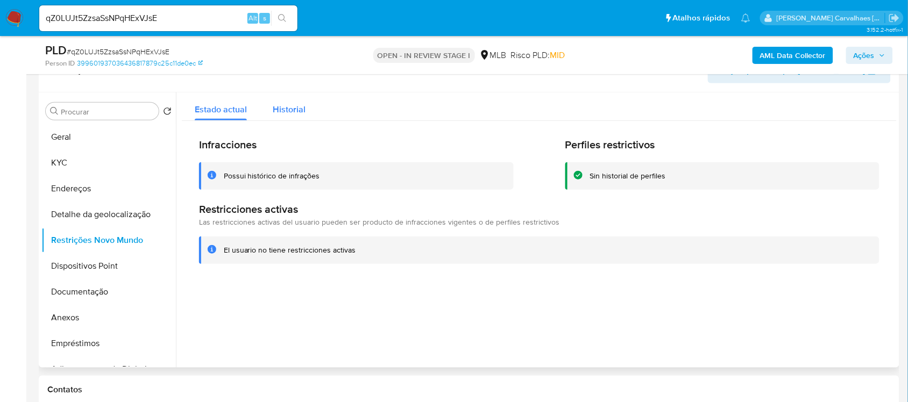
click at [281, 113] on span "Historial" at bounding box center [289, 109] width 33 height 12
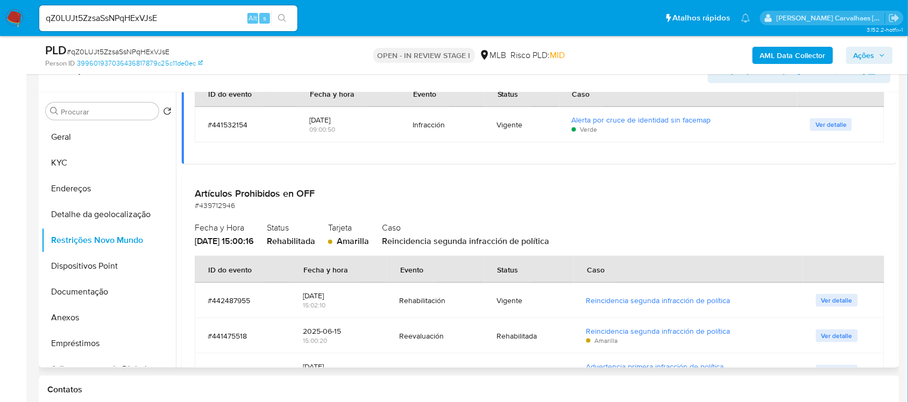
scroll to position [202, 0]
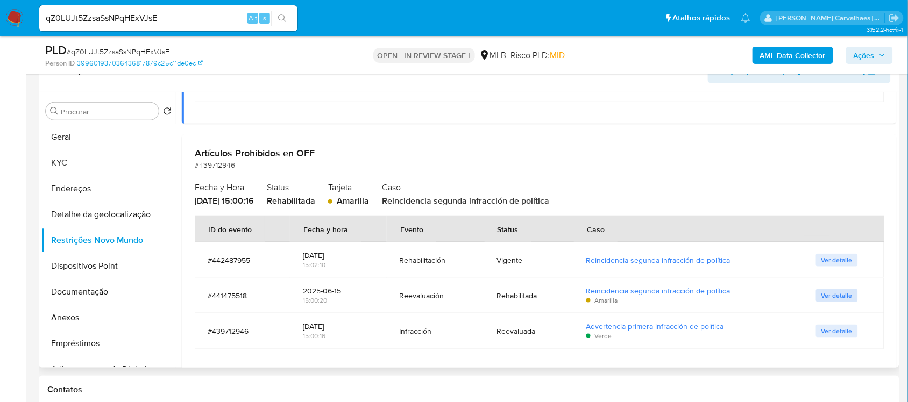
click at [825, 296] on span "Ver detalle" at bounding box center [836, 295] width 31 height 11
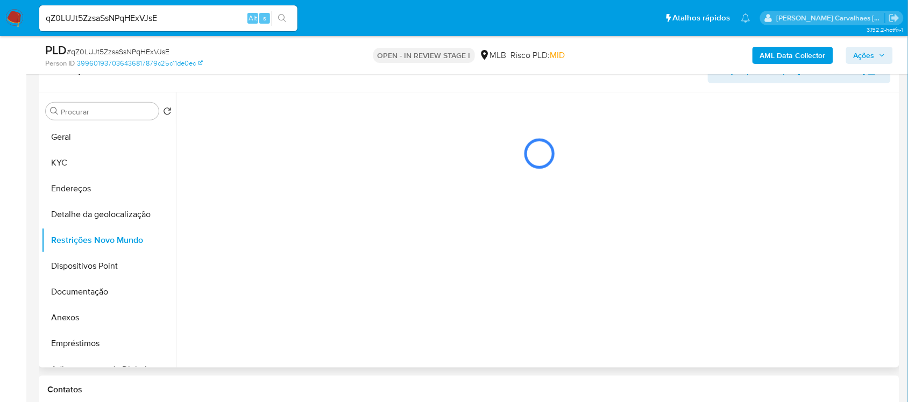
scroll to position [0, 0]
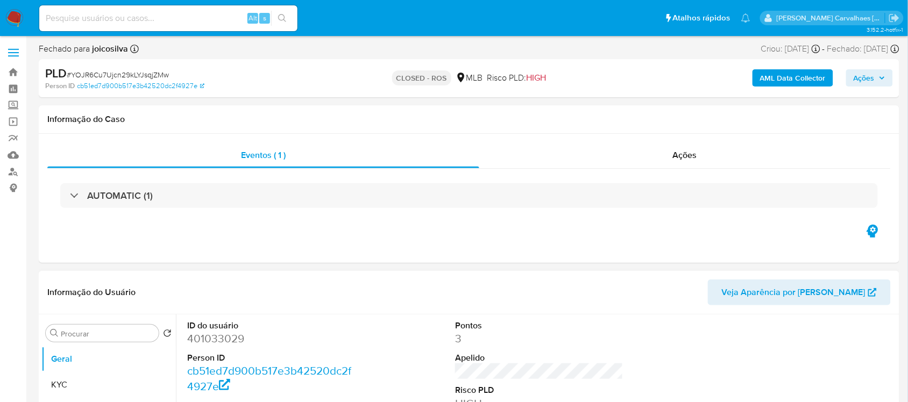
select select "10"
click at [14, 70] on link "Bandeja" at bounding box center [64, 72] width 128 height 17
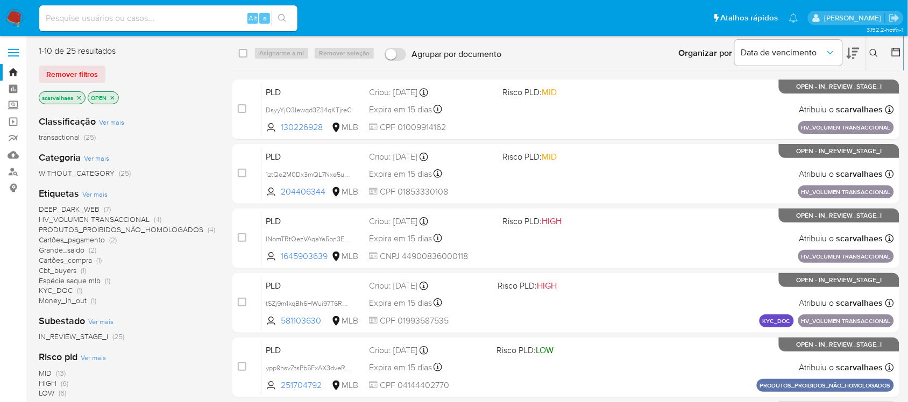
click at [112, 97] on icon "close-filter" at bounding box center [112, 98] width 6 height 6
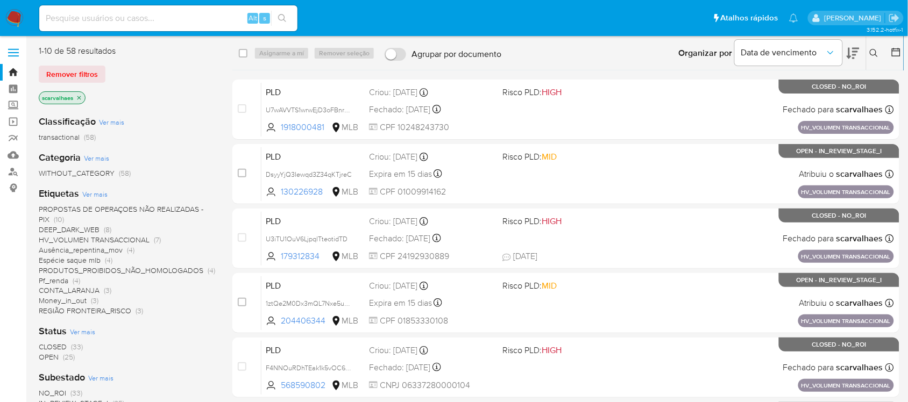
click at [78, 96] on icon "close-filter" at bounding box center [79, 98] width 6 height 6
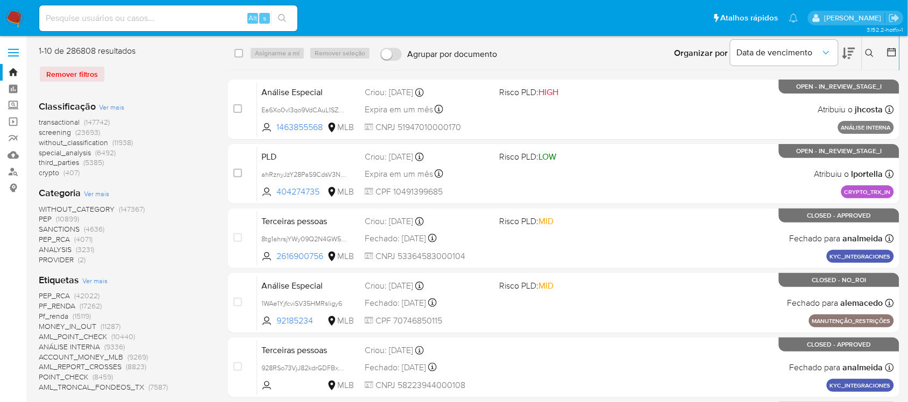
click at [95, 282] on span "Ver mais" at bounding box center [94, 281] width 25 height 10
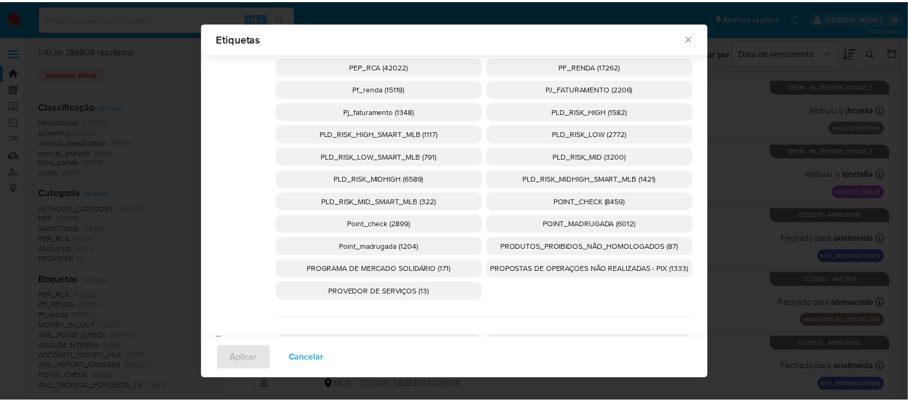
scroll to position [2277, 0]
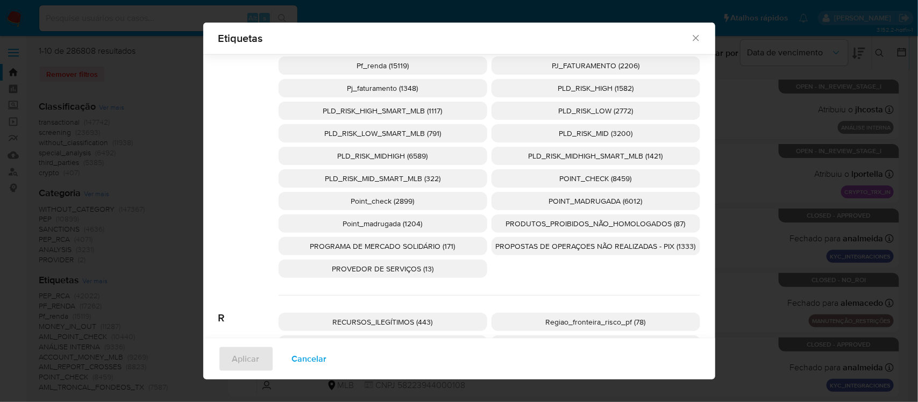
click at [544, 228] on span "PRODUTOS_PROIBIDOS_NÃO_HOMOLOGADOS (87)" at bounding box center [596, 223] width 180 height 11
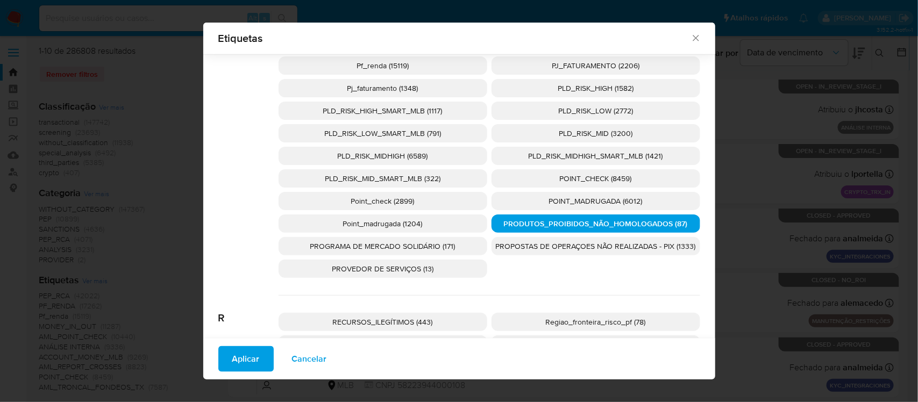
click at [544, 230] on p "PRODUTOS_PROIBIDOS_NÃO_HOMOLOGADOS (87)" at bounding box center [595, 224] width 209 height 18
click at [232, 359] on span "Aplicar" at bounding box center [245, 359] width 27 height 24
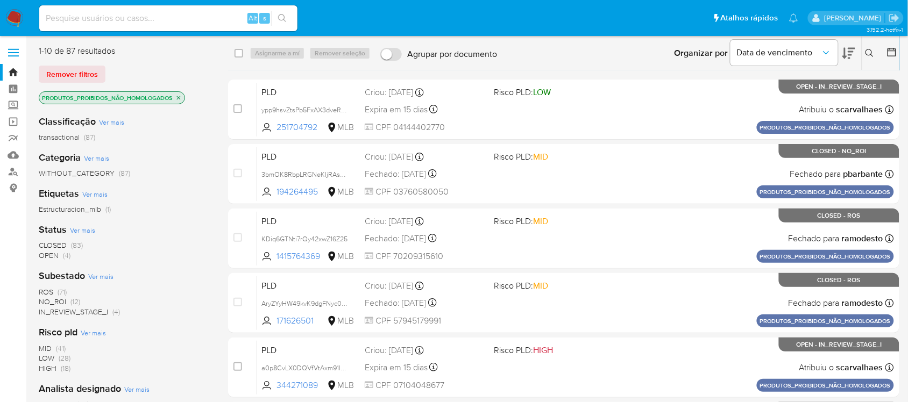
click at [43, 290] on span "ROS" at bounding box center [46, 292] width 15 height 11
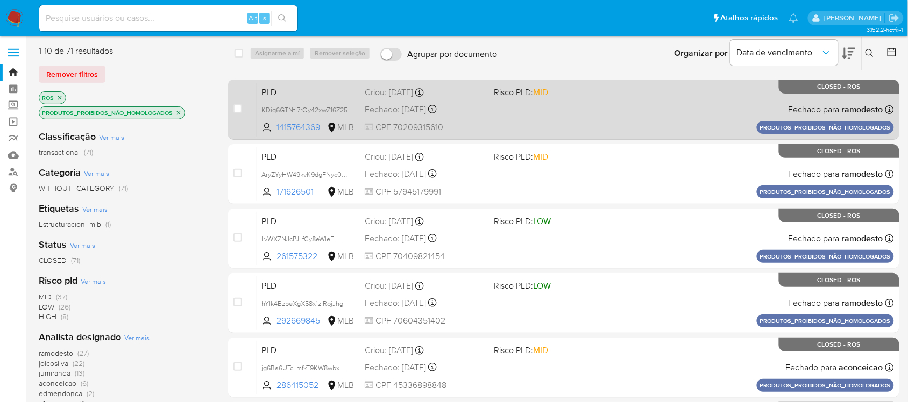
click at [535, 133] on div "PLD KDiq6GTNti7rQy42xwZ16Z25 1415764369 MLB Risco PLD: MID Criou: 14/07/2025 Cr…" at bounding box center [575, 109] width 637 height 54
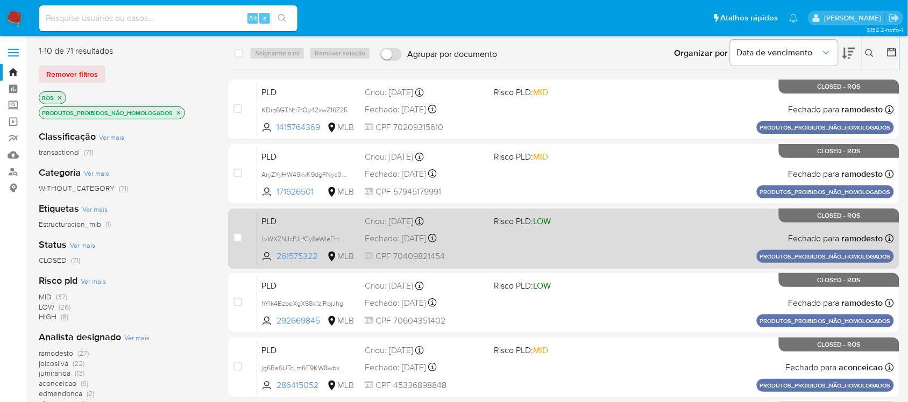
click at [480, 230] on div "PLD LvWXZNJcPJLfCy8eWleEH0JY 261575322 MLB Risco PLD: LOW Criou: 14/07/2025 Cri…" at bounding box center [575, 238] width 637 height 54
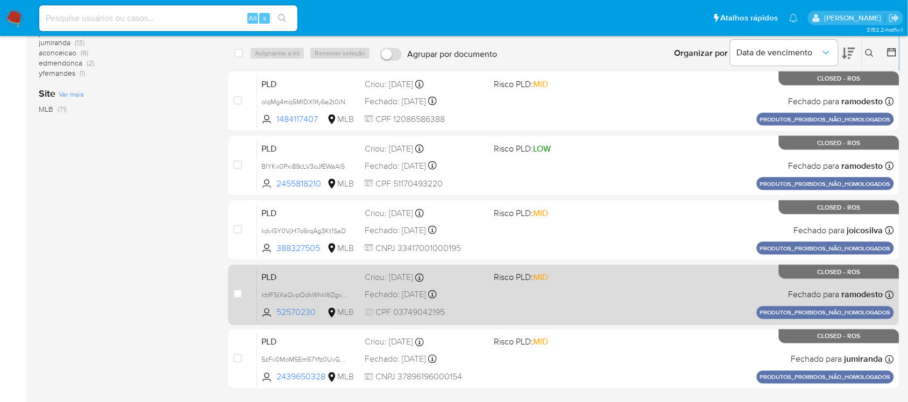
scroll to position [363, 0]
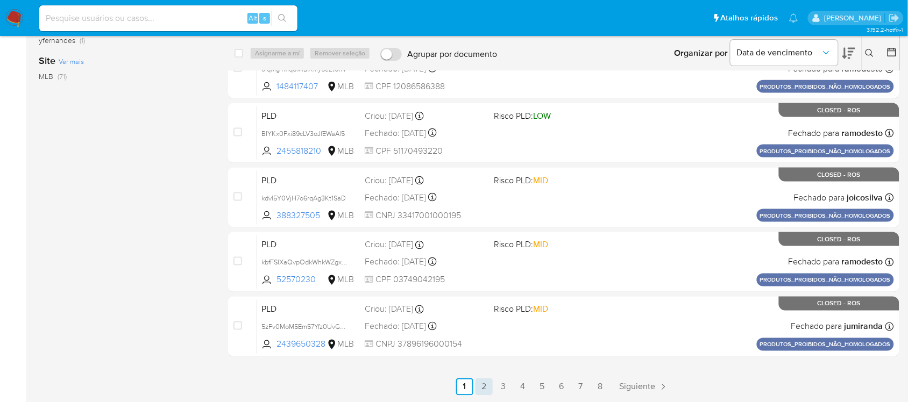
click at [480, 388] on link "2" at bounding box center [483, 386] width 17 height 17
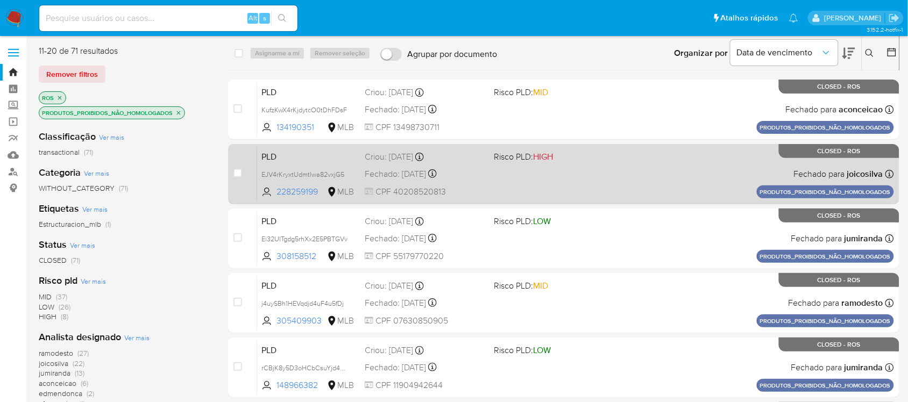
click at [480, 192] on span "CPF 40208520813" at bounding box center [425, 192] width 120 height 12
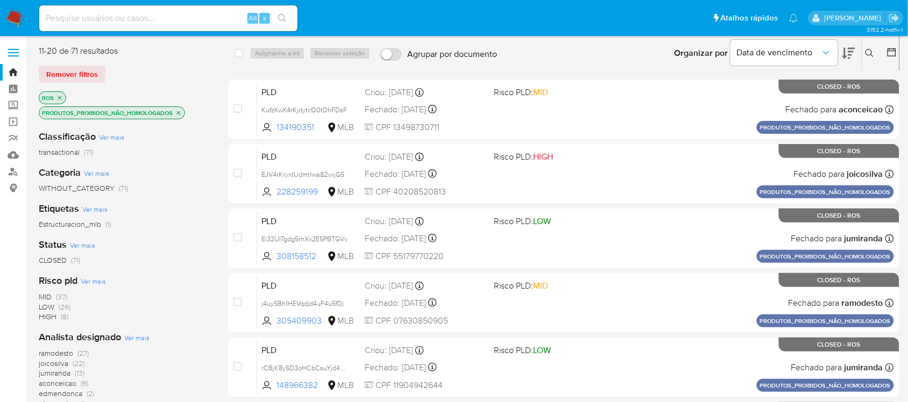
click at [178, 115] on icon "close-filter" at bounding box center [178, 113] width 6 height 6
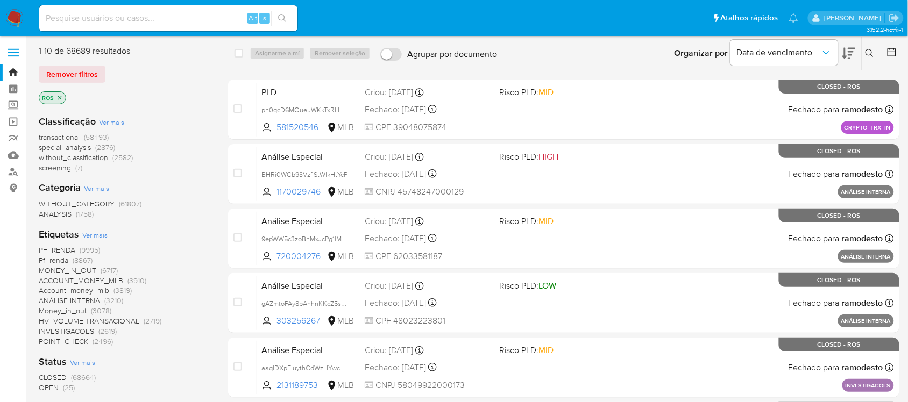
click at [60, 95] on icon "close-filter" at bounding box center [59, 98] width 6 height 6
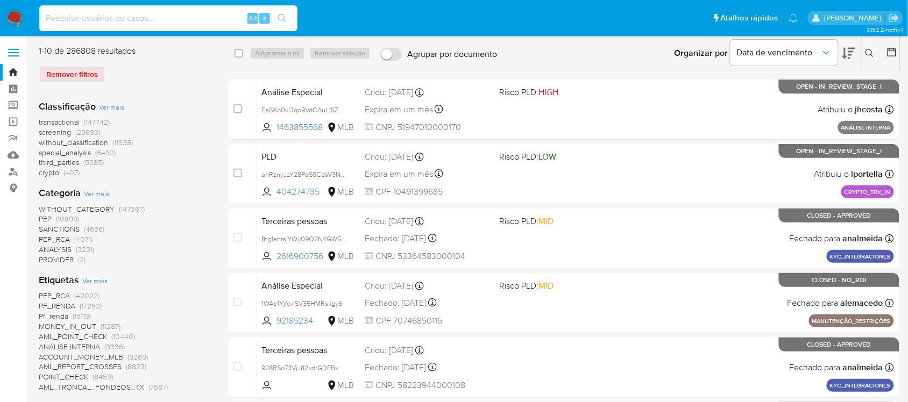
paste input "qZ0LUJt5ZzsaSsNPqHExVJsE"
type input "qZ0LUJt5ZzsaSsNPqHExVJsE"
click at [278, 16] on icon "search-icon" at bounding box center [282, 18] width 8 height 8
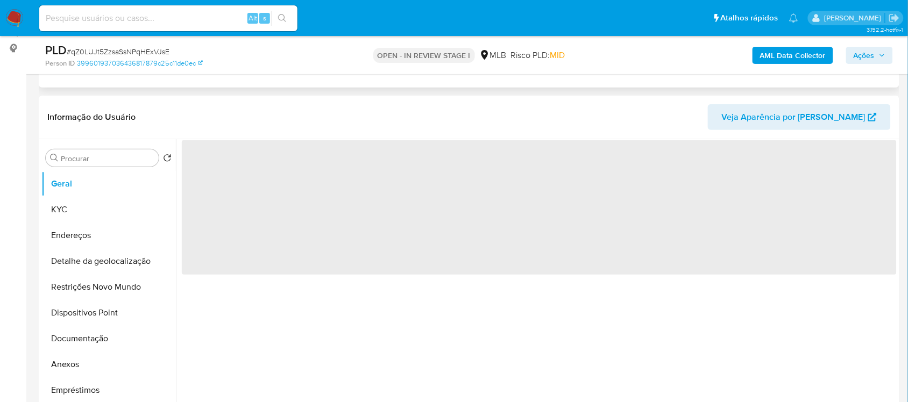
scroll to position [202, 0]
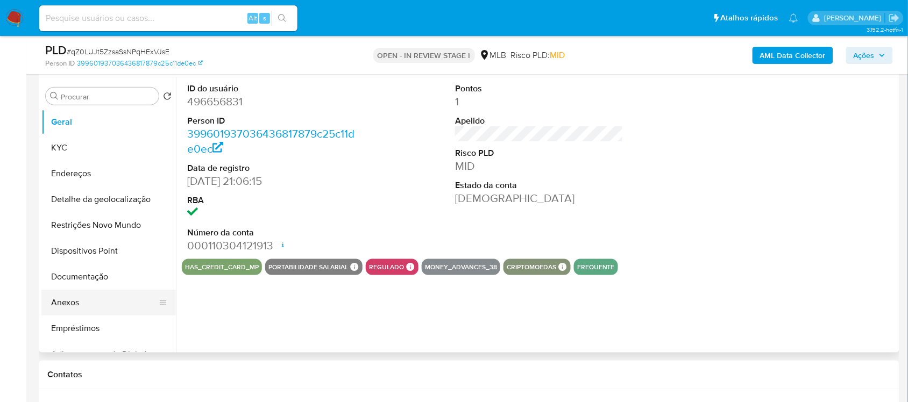
select select "10"
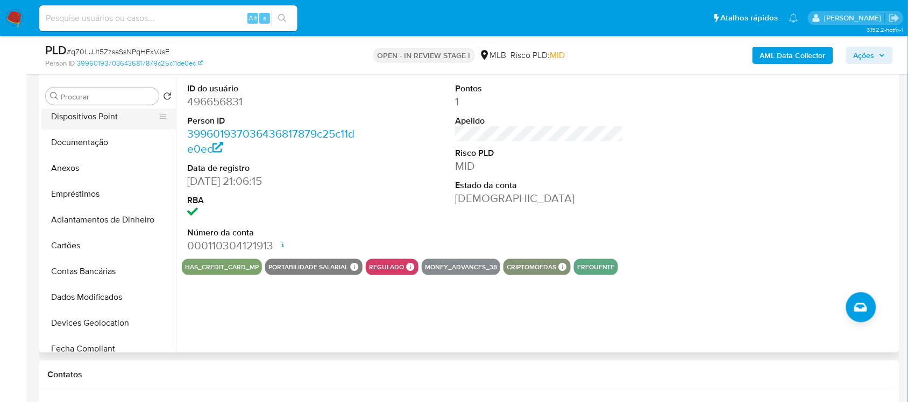
scroll to position [67, 0]
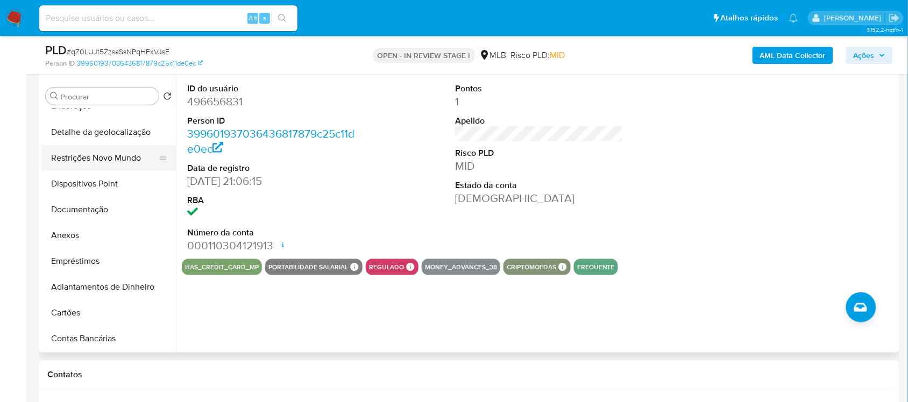
click at [117, 163] on button "Restrições Novo Mundo" at bounding box center [104, 158] width 126 height 26
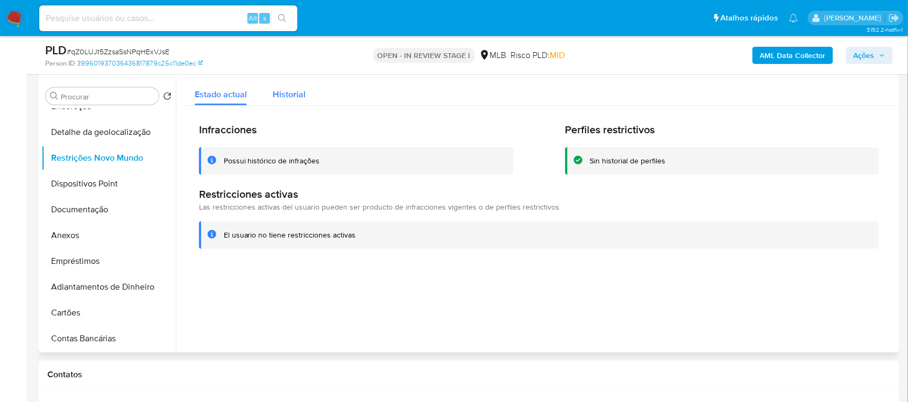
click at [288, 92] on span "Historial" at bounding box center [289, 94] width 33 height 12
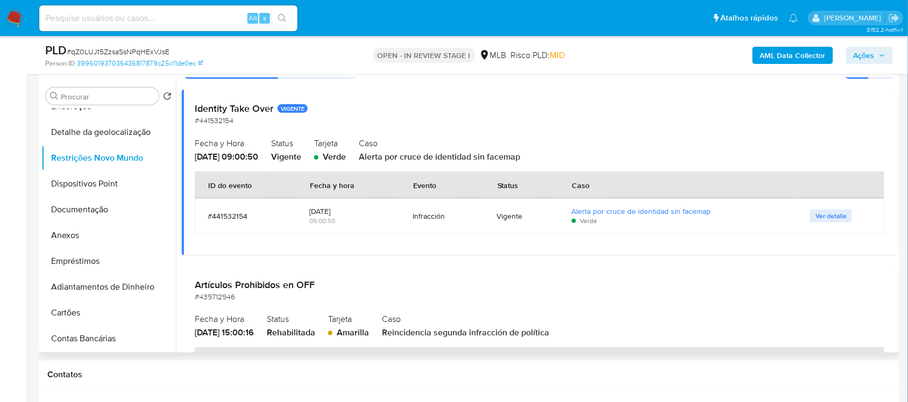
scroll to position [202, 0]
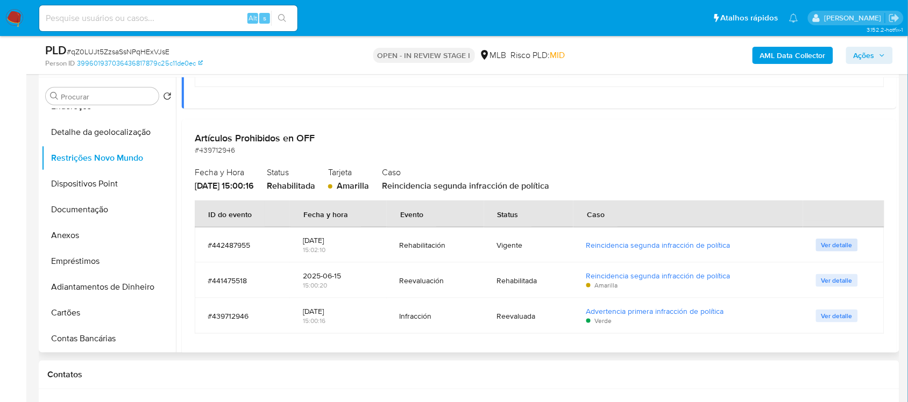
click at [833, 245] on span "Ver detalle" at bounding box center [836, 245] width 31 height 11
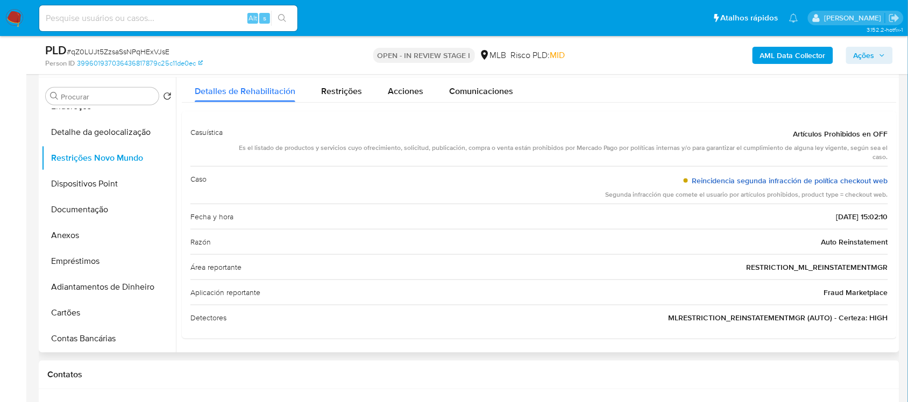
click at [760, 177] on link "Reincidencia segunda infracción de política checkout web" at bounding box center [790, 180] width 196 height 11
click at [321, 90] on span "Restrições" at bounding box center [341, 91] width 41 height 12
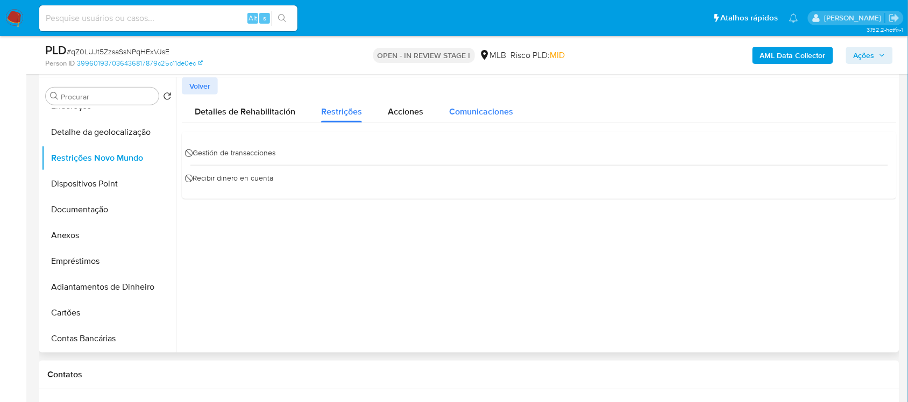
scroll to position [0, 0]
click at [390, 111] on span "Acciones" at bounding box center [405, 111] width 35 height 12
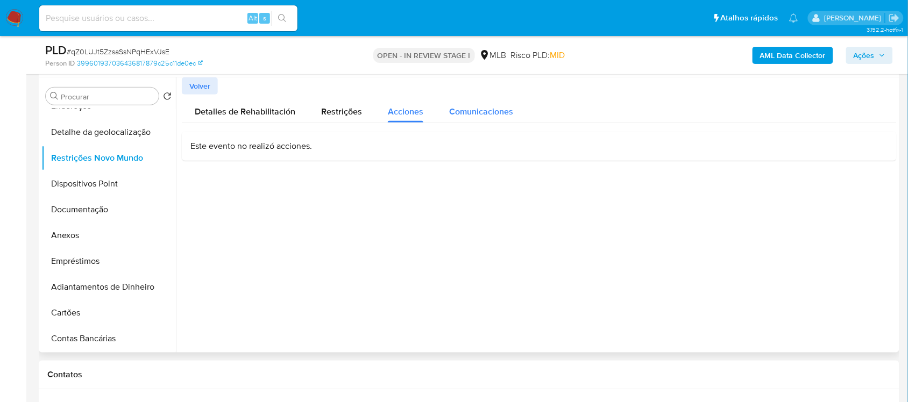
click at [459, 111] on span "Comunicaciones" at bounding box center [481, 111] width 64 height 12
click at [254, 113] on span "Detalles de Rehabilitación" at bounding box center [245, 111] width 101 height 12
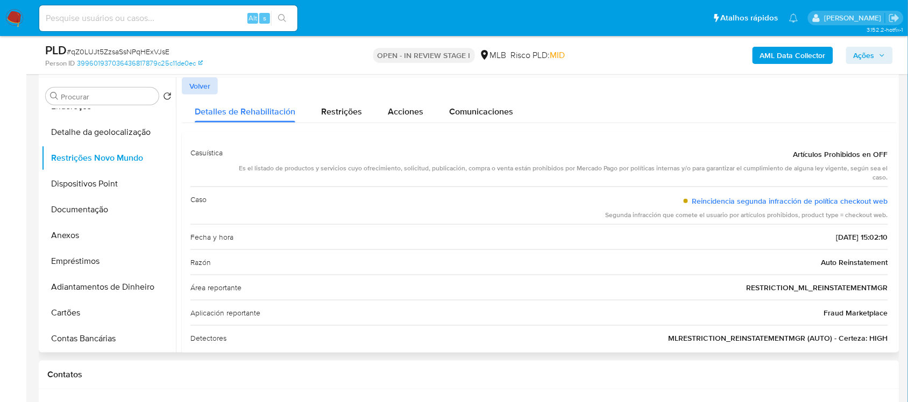
click at [202, 86] on span "Volver" at bounding box center [199, 85] width 21 height 15
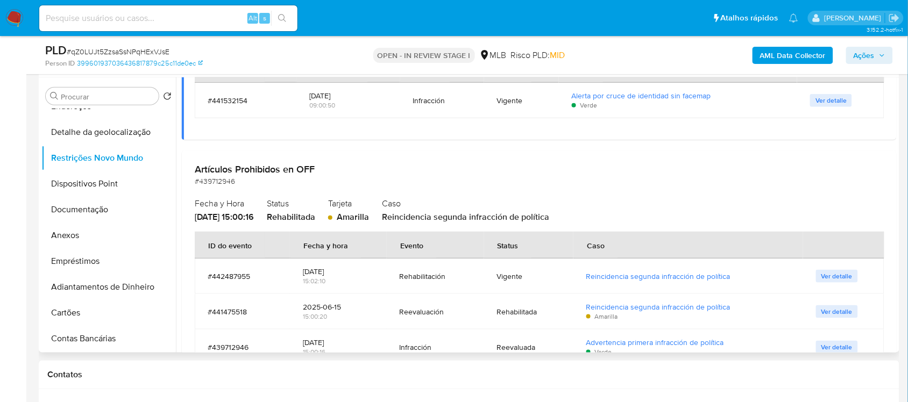
scroll to position [202, 0]
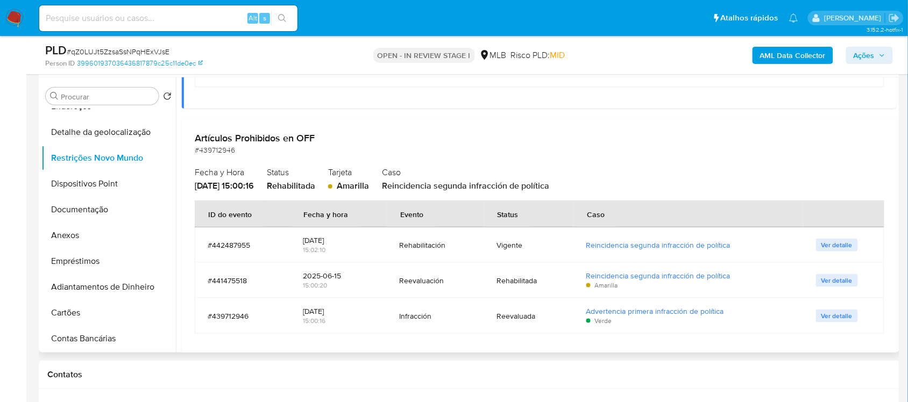
click at [830, 247] on span "Ver detalle" at bounding box center [836, 245] width 31 height 11
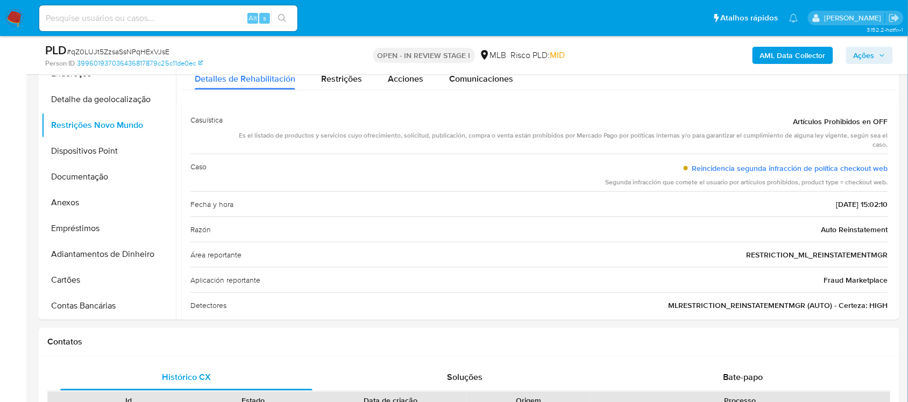
scroll to position [134, 0]
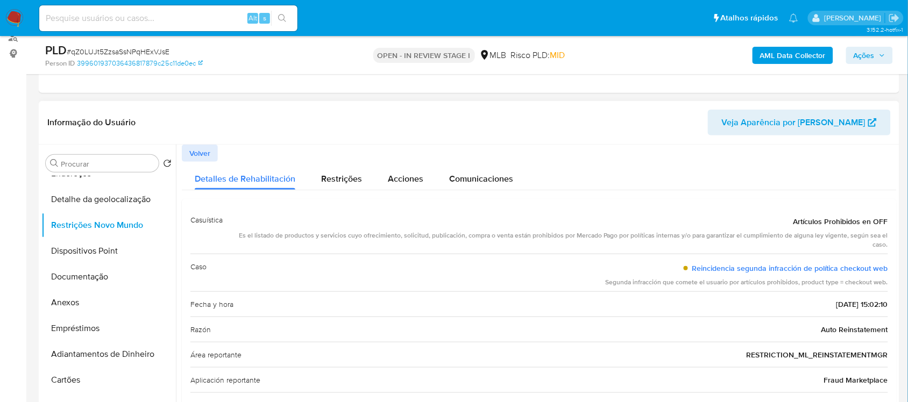
click at [197, 156] on span "Volver" at bounding box center [199, 153] width 21 height 15
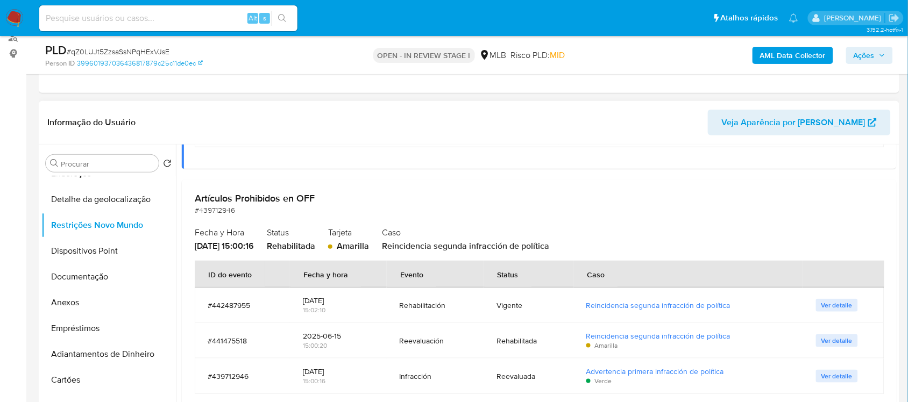
scroll to position [218, 0]
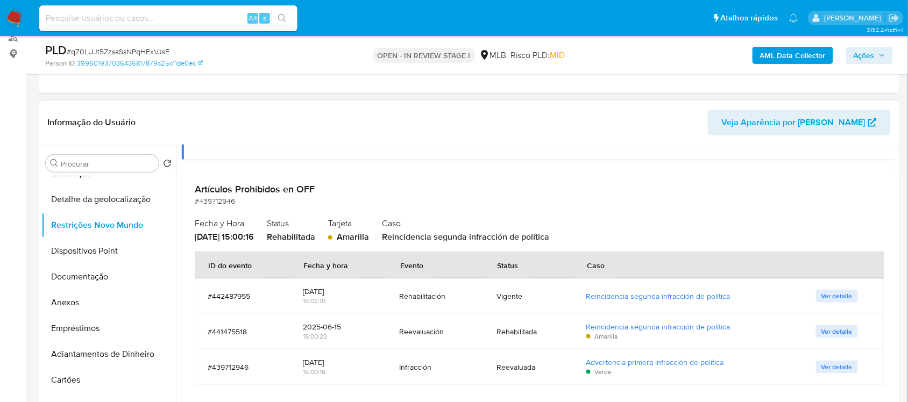
click at [824, 331] on span "Ver detalle" at bounding box center [836, 331] width 31 height 11
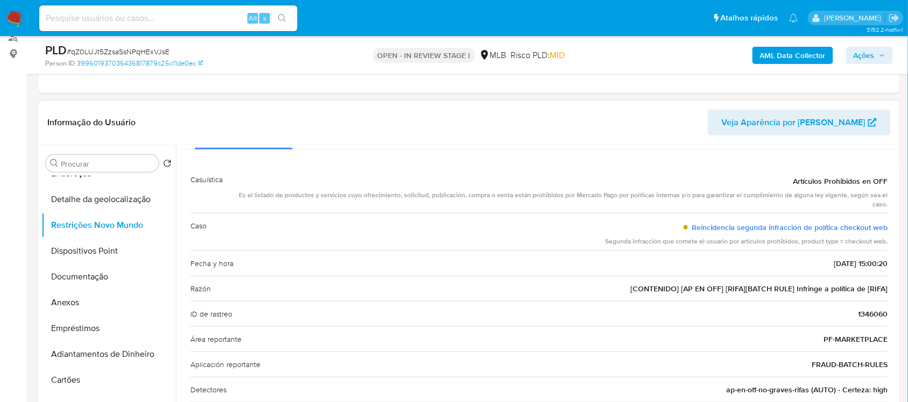
scroll to position [67, 0]
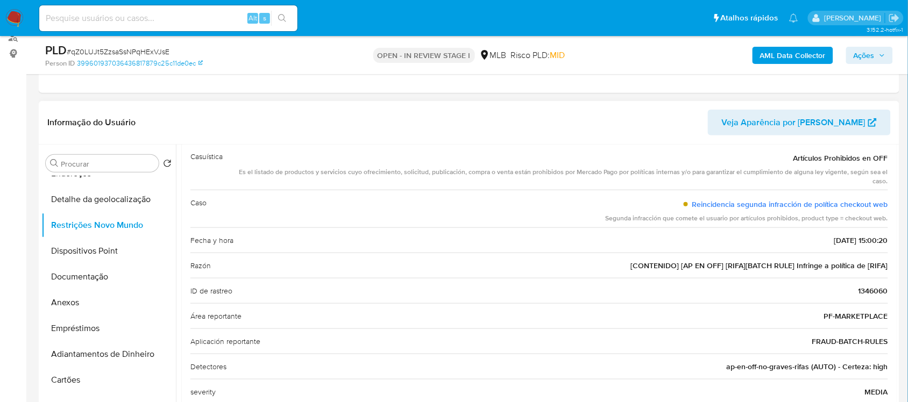
drag, startPoint x: 194, startPoint y: 266, endPoint x: 220, endPoint y: 265, distance: 26.9
click at [222, 269] on div "Razón [CONTENIDO] [AP EN OFF] [RIFA][BATCH RULE] Infringe a política de [RIFA]" at bounding box center [538, 265] width 697 height 25
click at [223, 267] on div "Razón [CONTENIDO] [AP EN OFF] [RIFA][BATCH RULE] Infringe a política de [RIFA]" at bounding box center [538, 265] width 697 height 25
click at [232, 269] on div "Razón [CONTENIDO] [AP EN OFF] [RIFA][BATCH RULE] Infringe a política de [RIFA]" at bounding box center [538, 265] width 697 height 25
drag, startPoint x: 191, startPoint y: 264, endPoint x: 883, endPoint y: 269, distance: 691.9
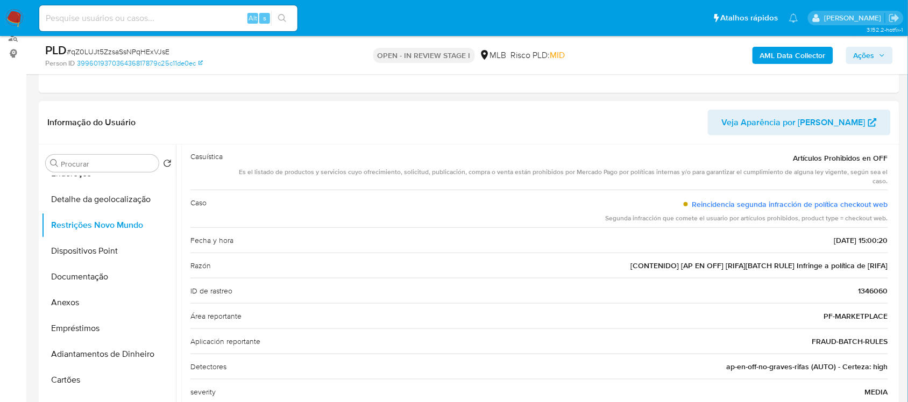
click at [883, 269] on div "Razón [CONTENIDO] [AP EN OFF] [RIFA][BATCH RULE] Infringe a política de [RIFA]" at bounding box center [538, 265] width 697 height 25
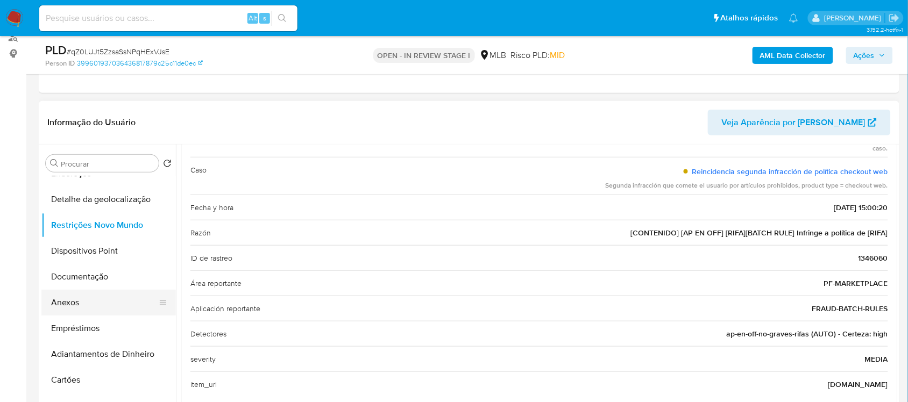
drag, startPoint x: 90, startPoint y: 302, endPoint x: 54, endPoint y: 310, distance: 37.4
click at [90, 302] on button "Anexos" at bounding box center [104, 303] width 126 height 26
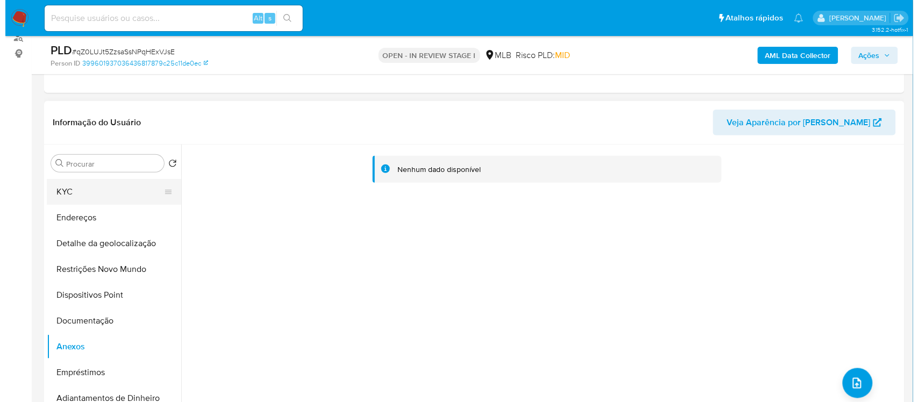
scroll to position [0, 0]
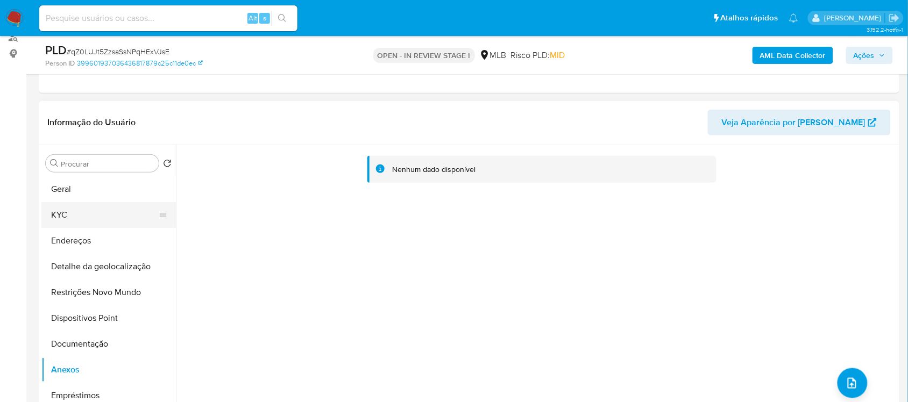
click at [70, 205] on button "KYC" at bounding box center [104, 215] width 126 height 26
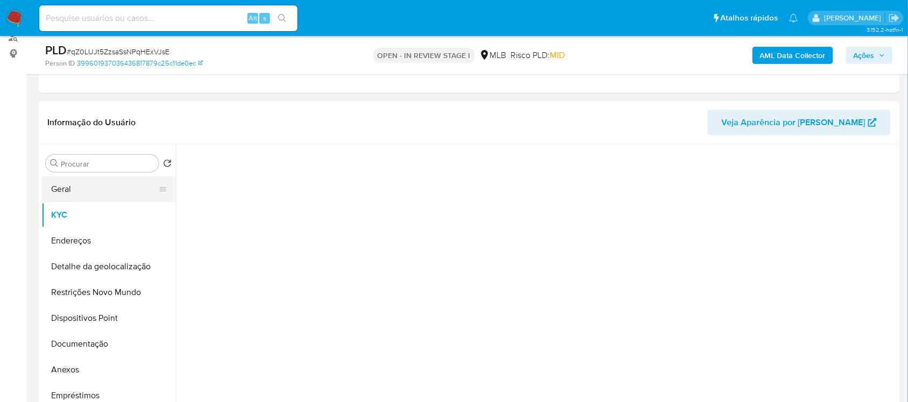
click at [74, 191] on button "Geral" at bounding box center [104, 189] width 126 height 26
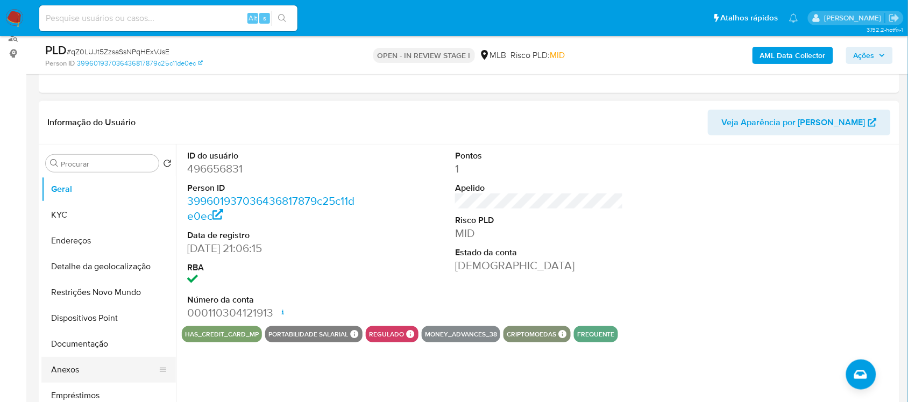
click at [55, 371] on button "Anexos" at bounding box center [104, 370] width 126 height 26
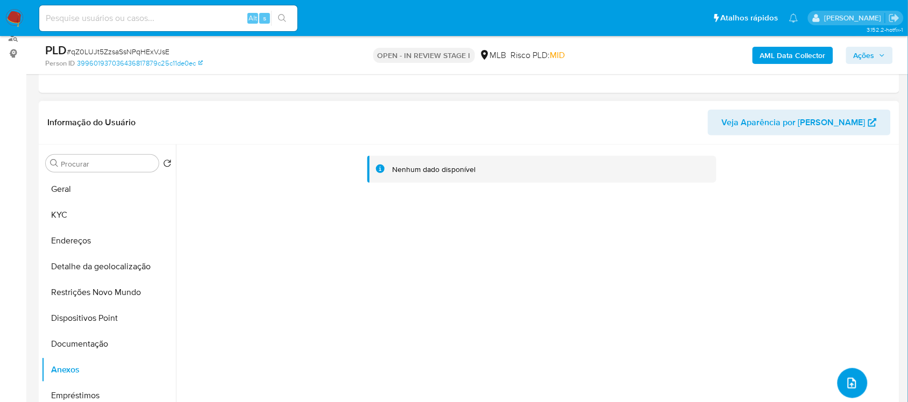
click at [847, 380] on icon "upload-file" at bounding box center [851, 383] width 13 height 13
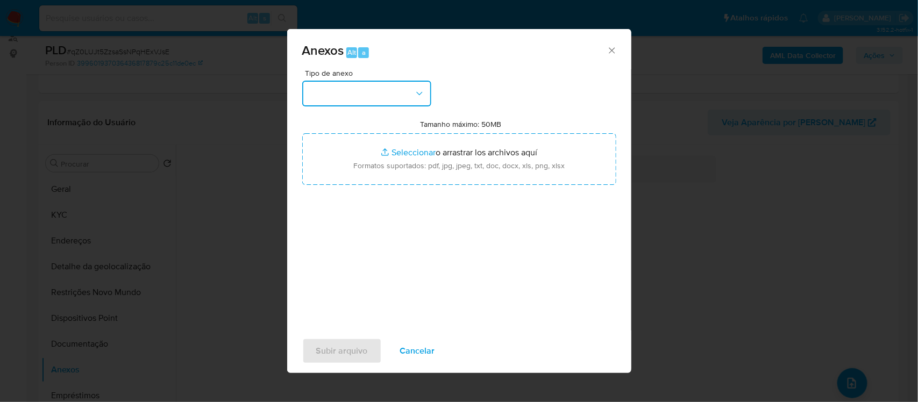
click at [414, 103] on button "button" at bounding box center [366, 94] width 129 height 26
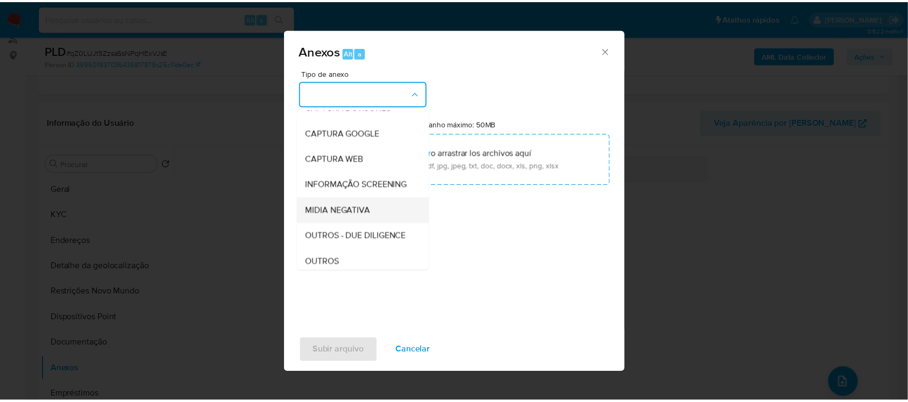
scroll to position [108, 0]
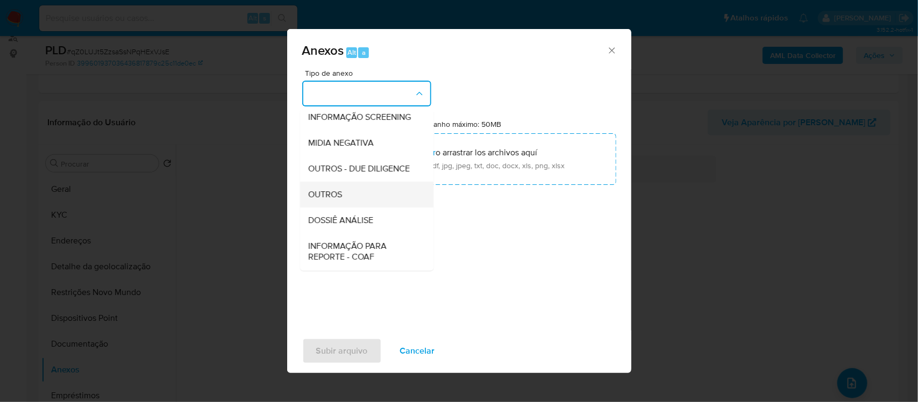
click at [366, 208] on div "OUTROS" at bounding box center [364, 195] width 110 height 26
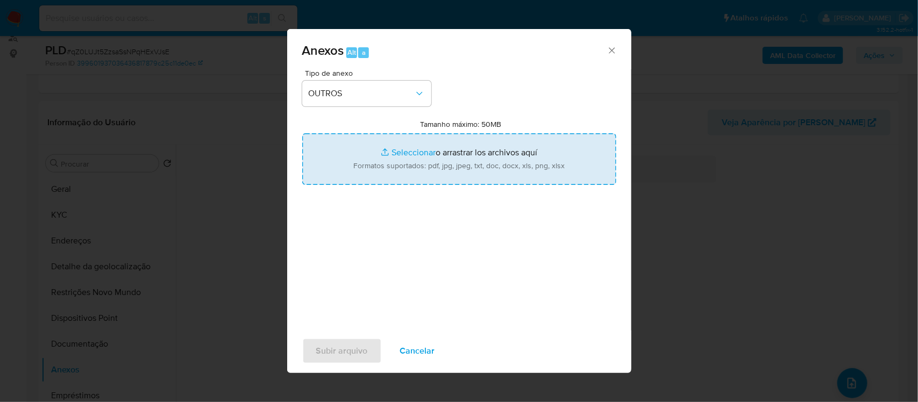
click at [408, 154] on input "Tamanho máximo: 50MB Seleccionar archivos" at bounding box center [459, 159] width 314 height 52
click at [418, 152] on input "Tamanho máximo: 50MB Seleccionar archivos" at bounding box center [459, 159] width 314 height 52
type input "C:\fakepath\SAR - xxxxx - CPF 09766594414 - AMANDA MORAIS SANTANA DE ALBUQUERQU…"
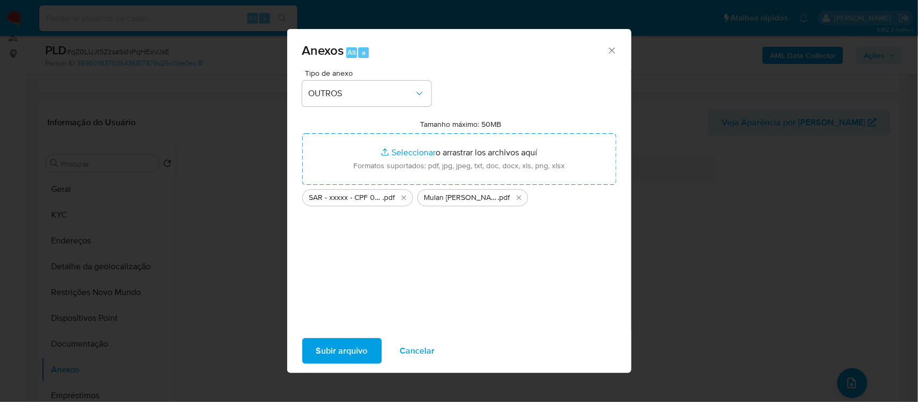
click at [355, 351] on span "Subir arquivo" at bounding box center [342, 351] width 52 height 24
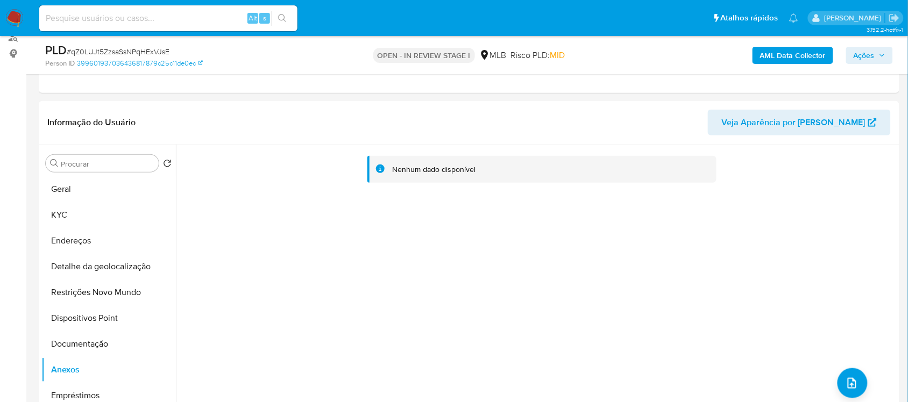
click at [870, 55] on span "Ações" at bounding box center [863, 55] width 21 height 17
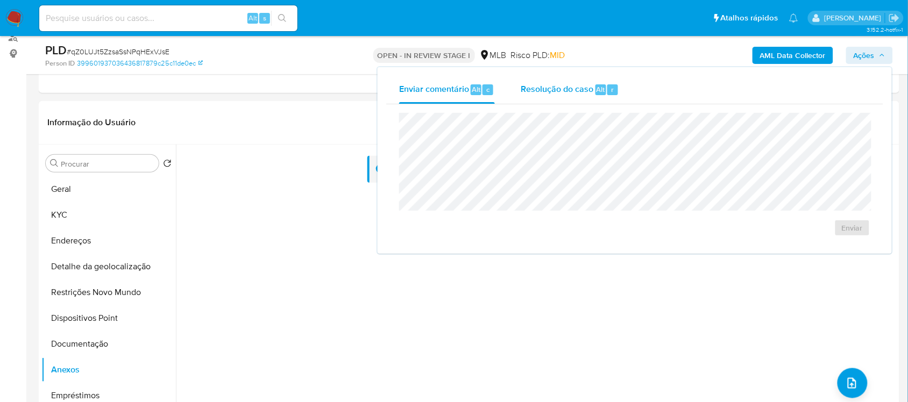
click at [539, 91] on span "Resolução do caso" at bounding box center [556, 89] width 73 height 12
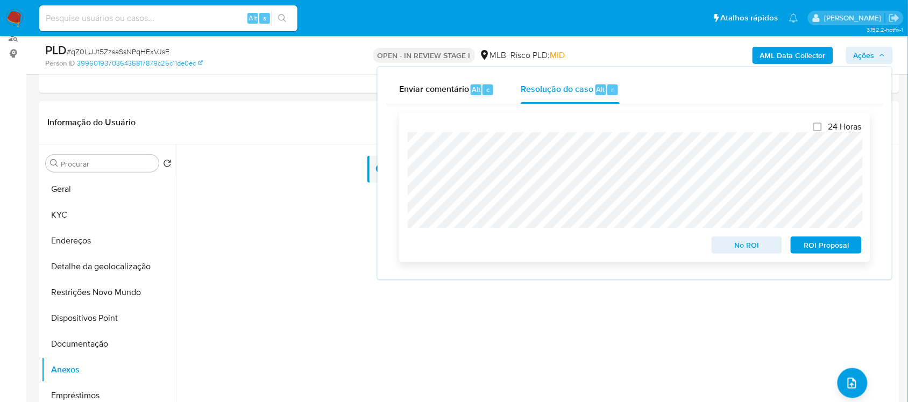
click at [815, 244] on span "ROI Proposal" at bounding box center [826, 245] width 56 height 15
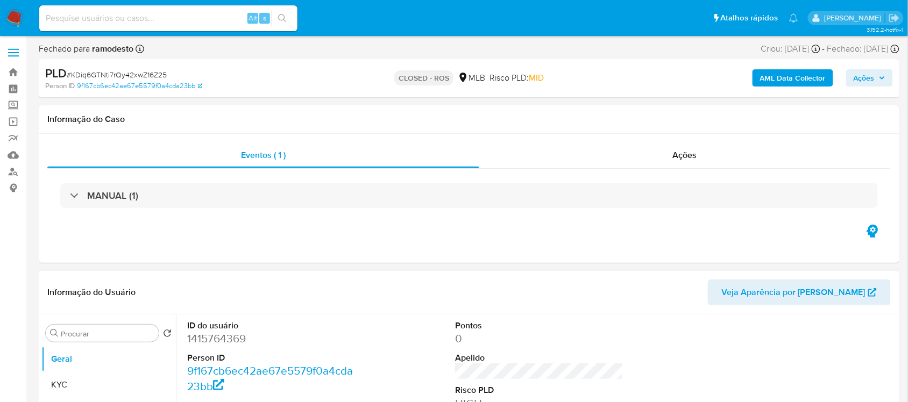
select select "10"
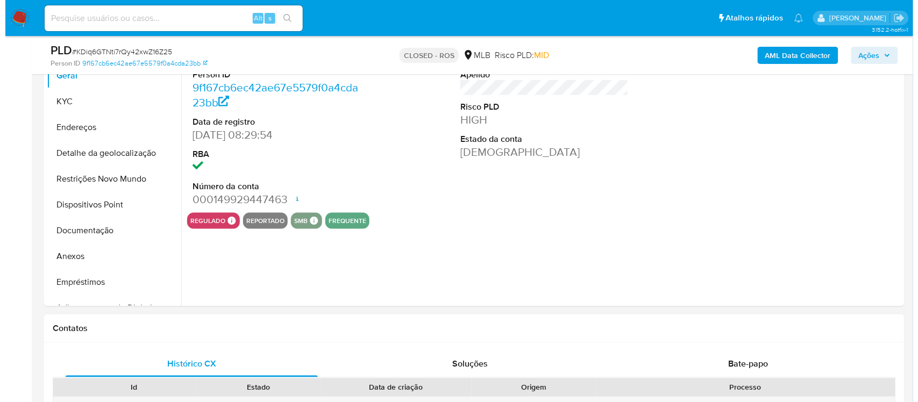
scroll to position [269, 0]
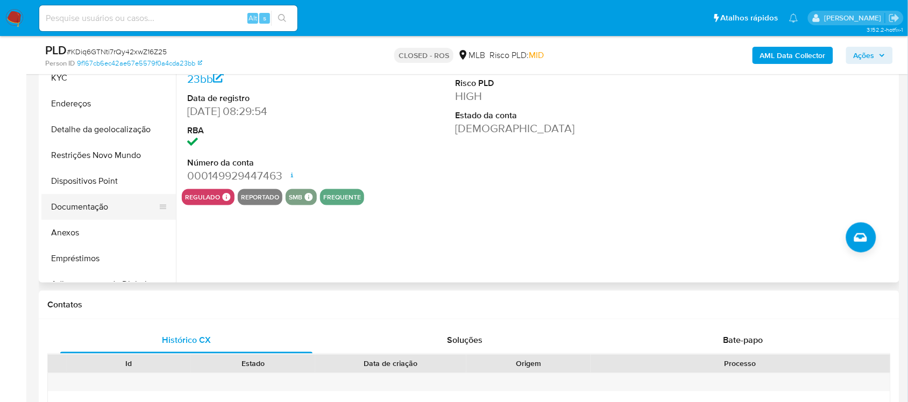
click at [86, 213] on button "Documentação" at bounding box center [104, 207] width 126 height 26
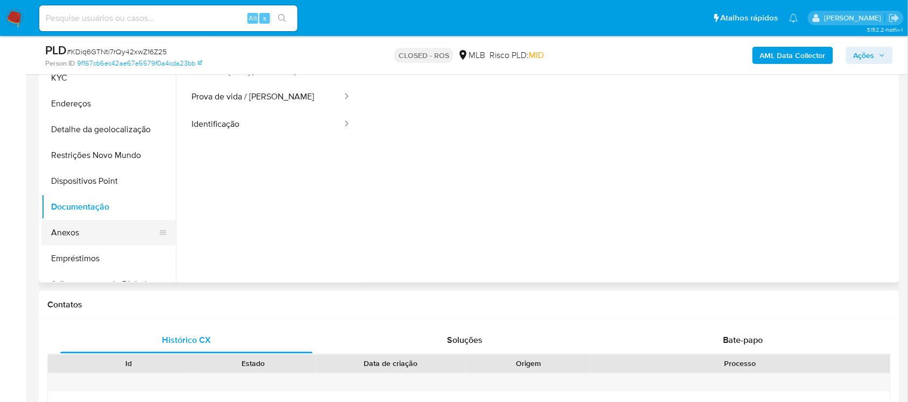
click at [91, 232] on button "Anexos" at bounding box center [104, 233] width 126 height 26
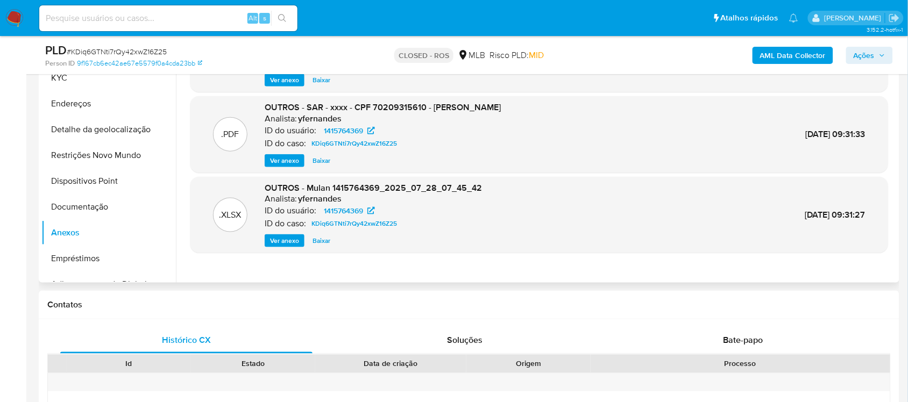
click at [275, 166] on span "Ver anexo" at bounding box center [284, 160] width 29 height 11
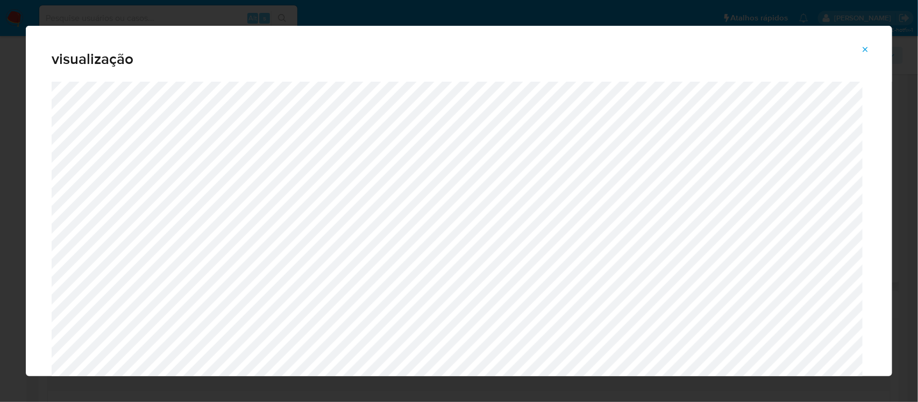
scroll to position [49, 0]
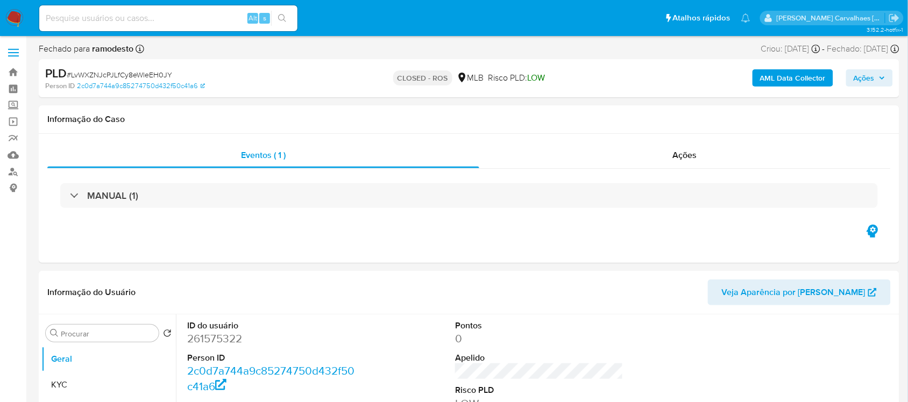
select select "10"
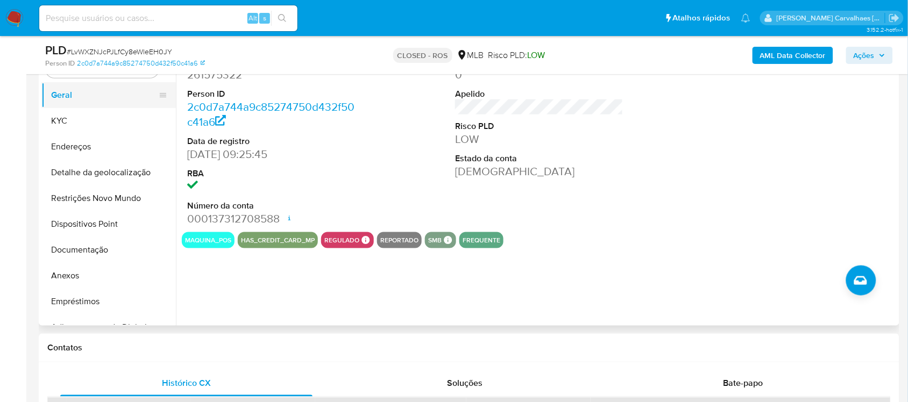
scroll to position [269, 0]
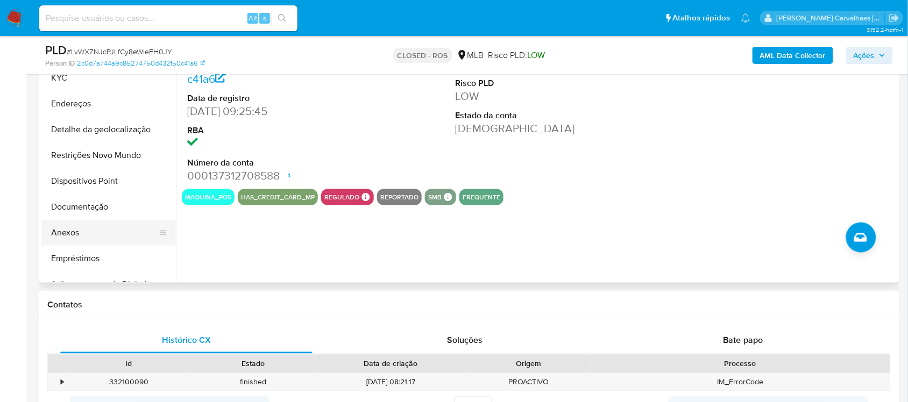
click at [73, 230] on button "Anexos" at bounding box center [104, 233] width 126 height 26
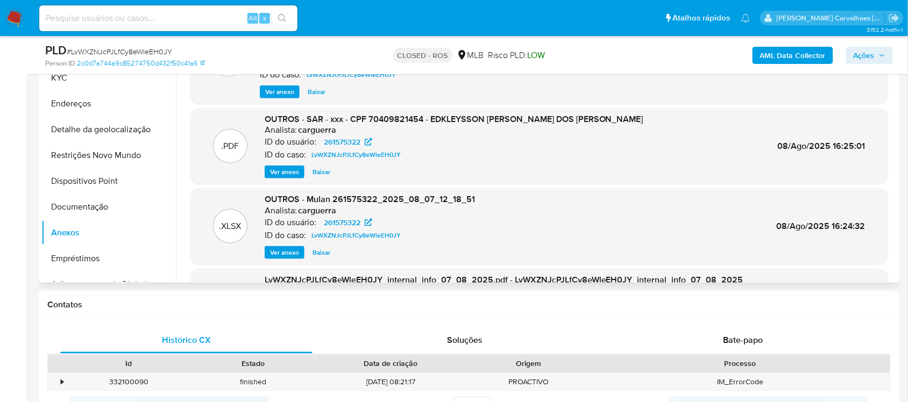
click at [296, 173] on span "Ver anexo" at bounding box center [284, 172] width 29 height 11
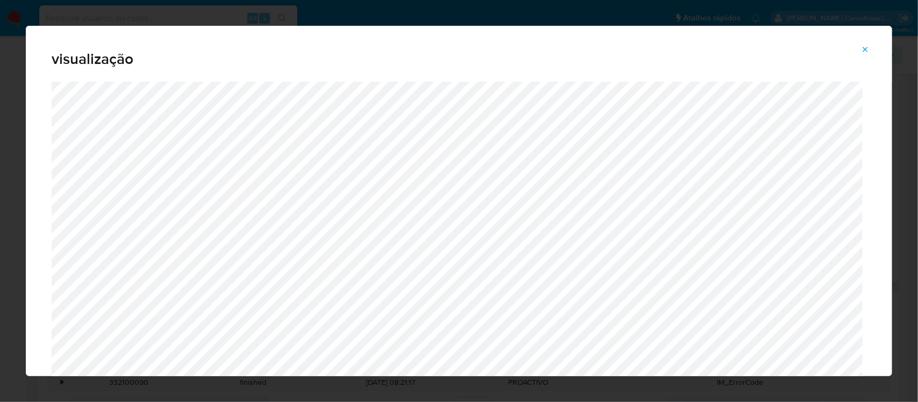
click at [869, 47] on icon "Attachment preview" at bounding box center [865, 49] width 9 height 9
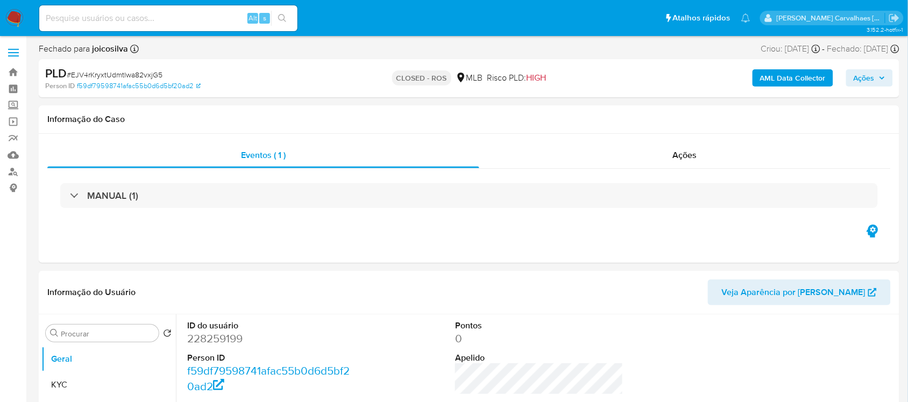
select select "10"
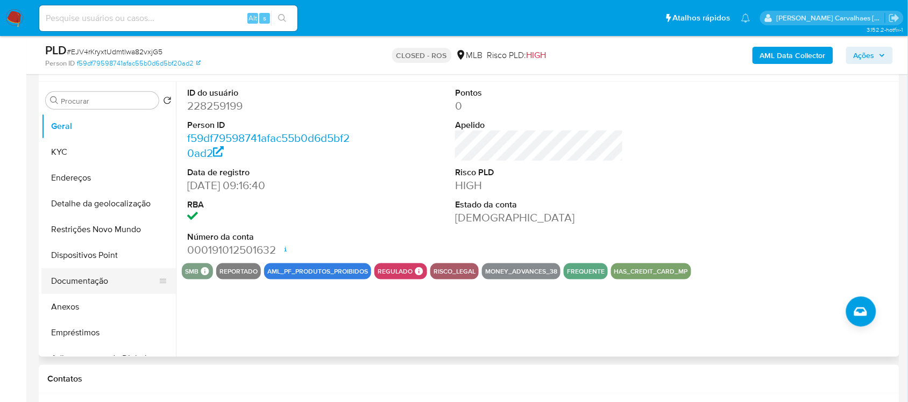
scroll to position [202, 0]
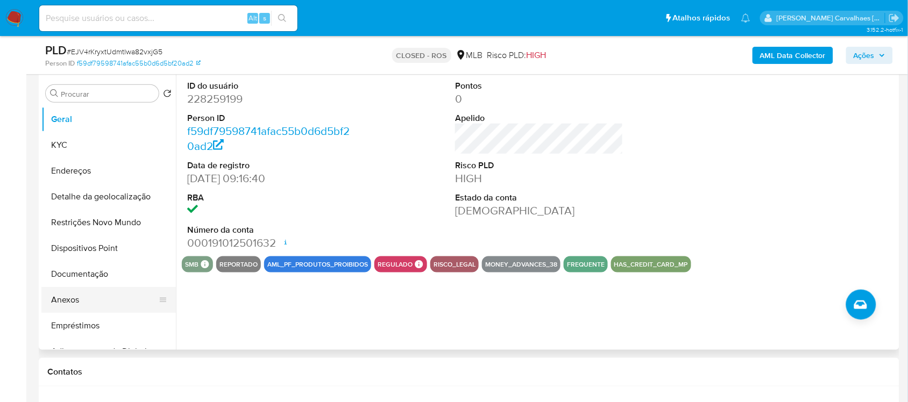
click at [81, 299] on button "Anexos" at bounding box center [104, 300] width 126 height 26
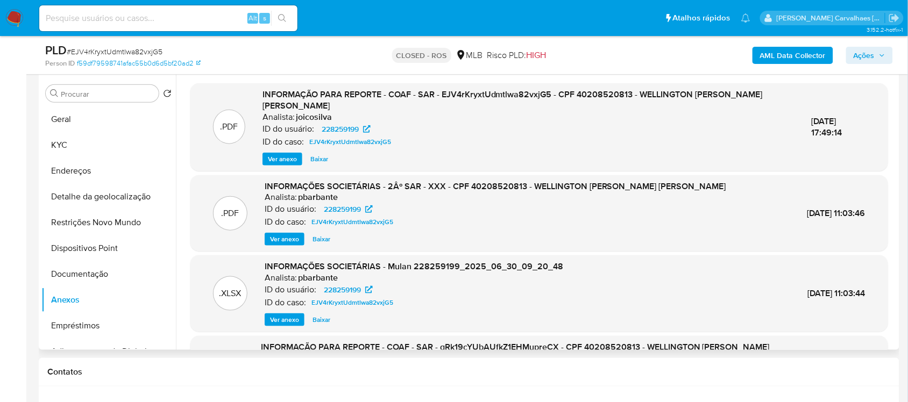
click at [278, 162] on span "Ver anexo" at bounding box center [282, 159] width 29 height 11
click at [278, 162] on div "Ver anexo Ver anexo [GEOGRAPHIC_DATA]" at bounding box center [528, 159] width 532 height 13
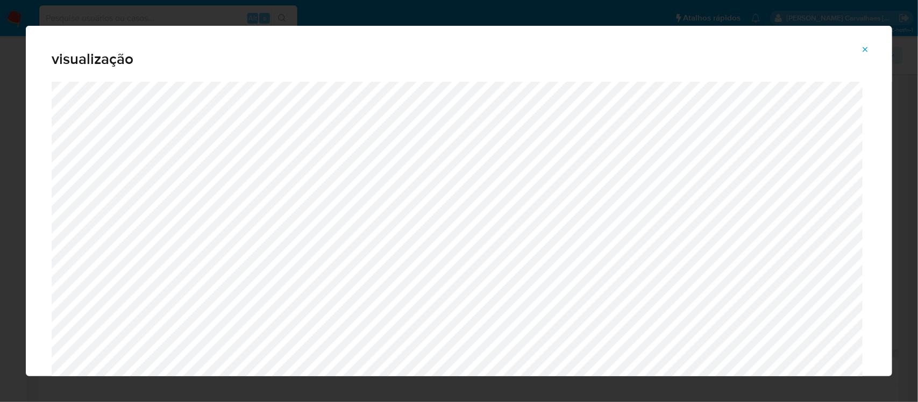
click at [866, 48] on icon "Attachment preview" at bounding box center [865, 49] width 9 height 9
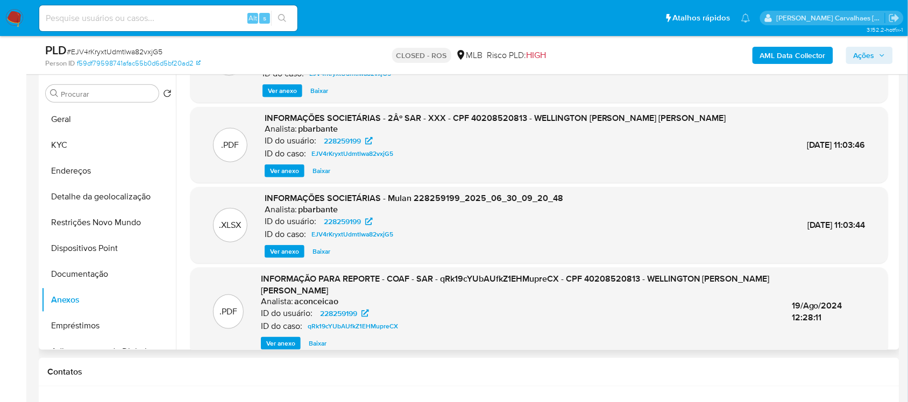
scroll to position [113, 0]
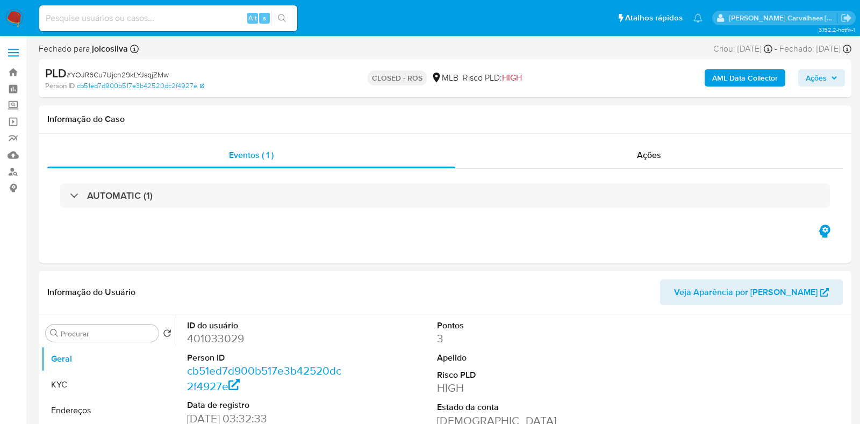
select select "10"
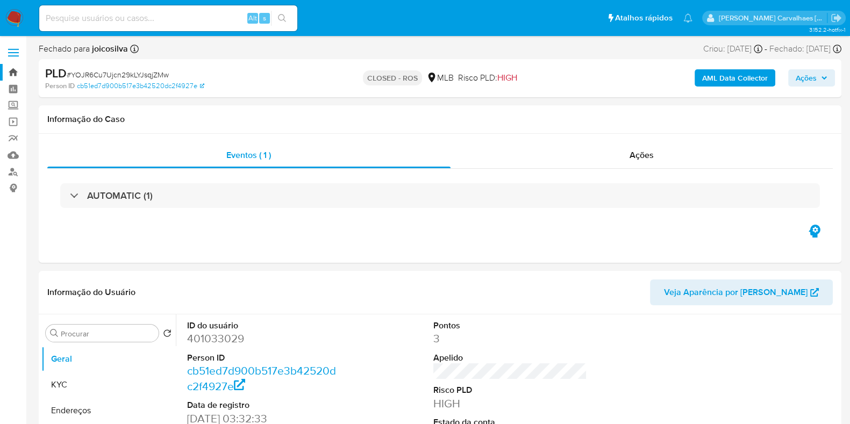
click at [12, 70] on link "Bandeja" at bounding box center [64, 72] width 128 height 17
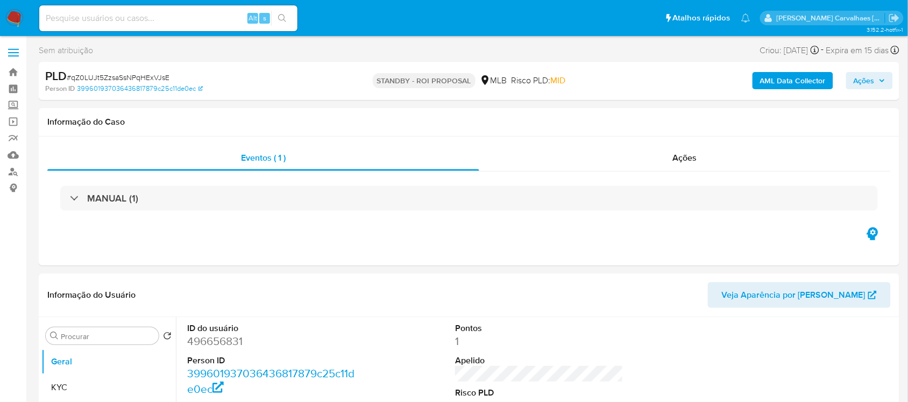
select select "10"
paste input "tSZj9m1kqBh6HWui97T6RQmL"
type input "tSZj9m1kqBh6HWui97T6RQmL"
click at [282, 19] on icon "search-icon" at bounding box center [282, 18] width 9 height 9
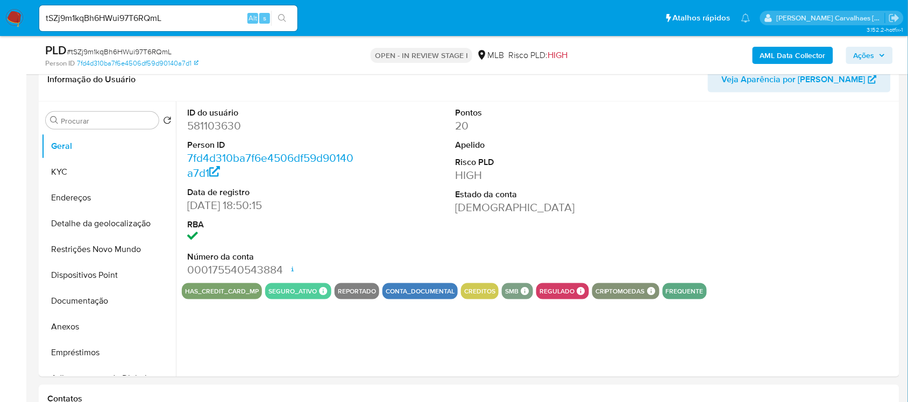
scroll to position [202, 0]
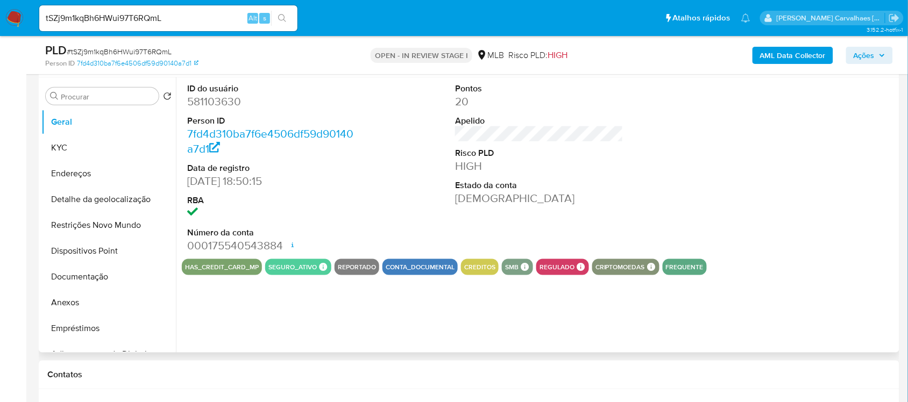
select select "10"
click at [86, 122] on button "Geral" at bounding box center [104, 122] width 126 height 26
click at [85, 143] on button "KYC" at bounding box center [104, 148] width 126 height 26
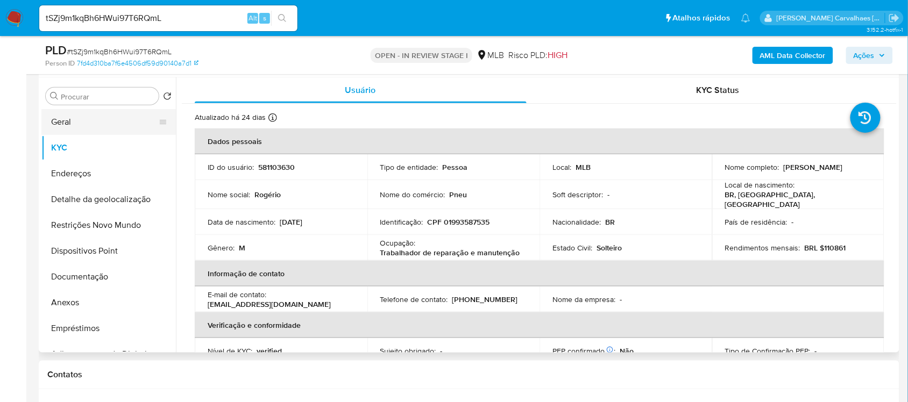
click at [105, 124] on button "Geral" at bounding box center [104, 122] width 126 height 26
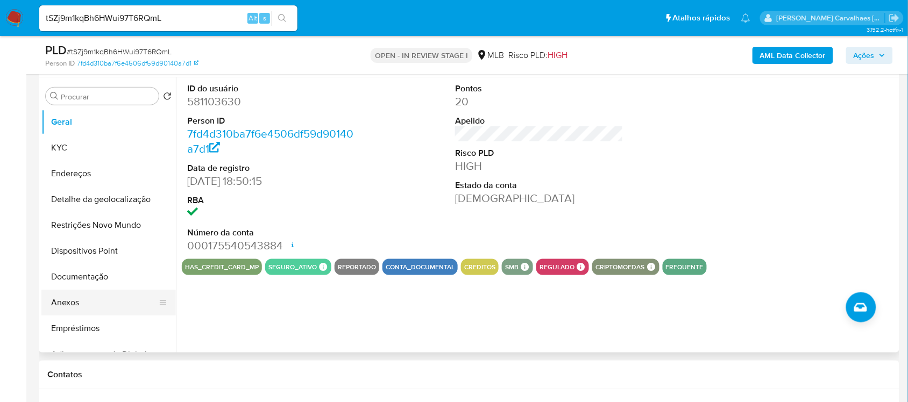
click at [78, 299] on button "Anexos" at bounding box center [104, 303] width 126 height 26
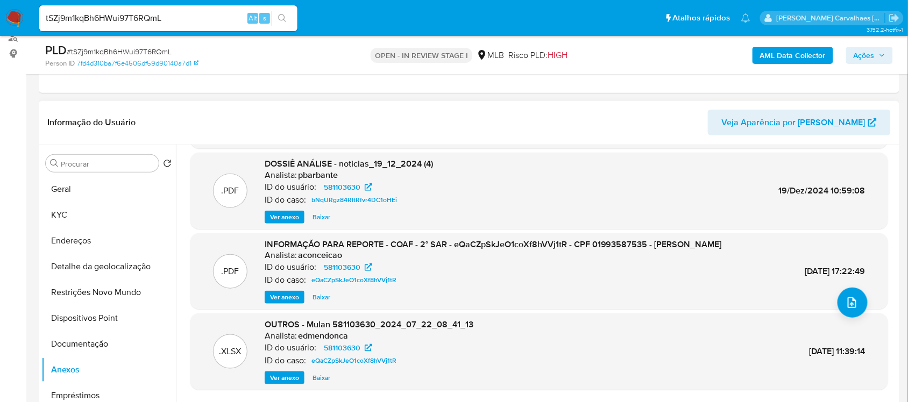
scroll to position [101, 0]
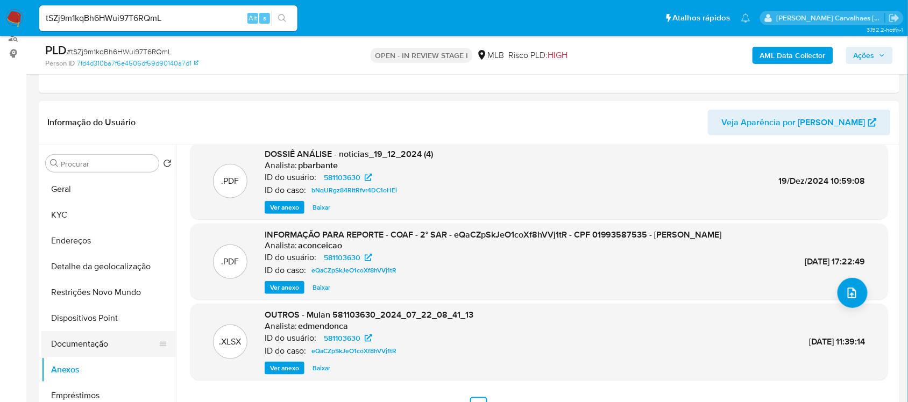
click at [115, 341] on button "Documentação" at bounding box center [104, 344] width 126 height 26
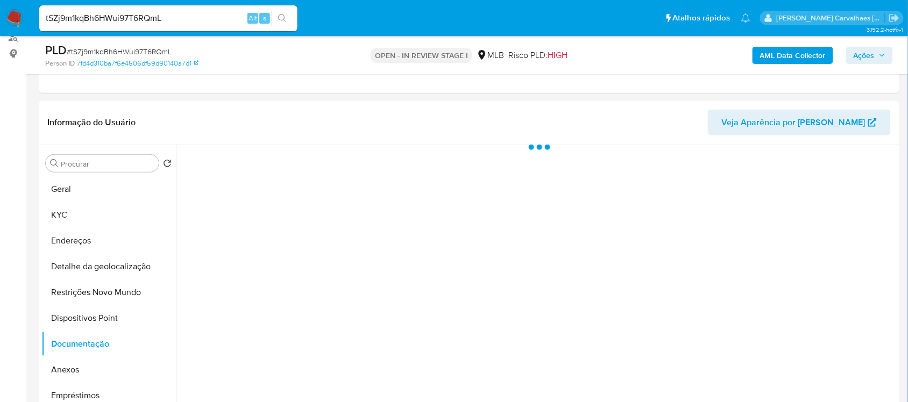
scroll to position [0, 0]
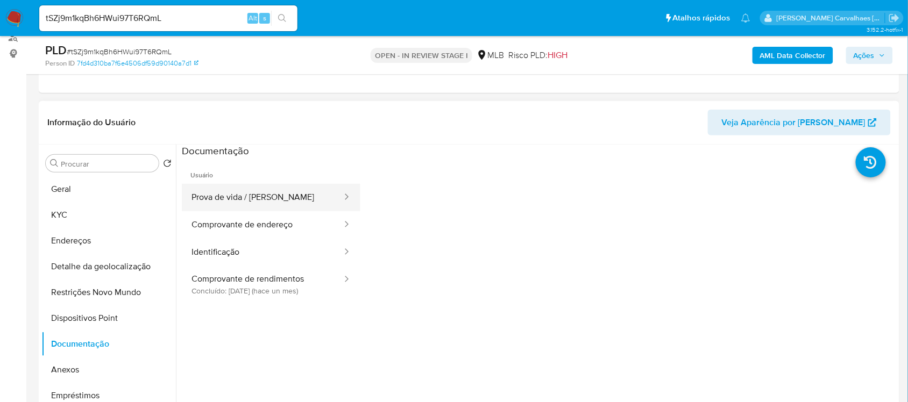
click at [256, 198] on button "Prova de vida / Selfie" at bounding box center [262, 197] width 161 height 27
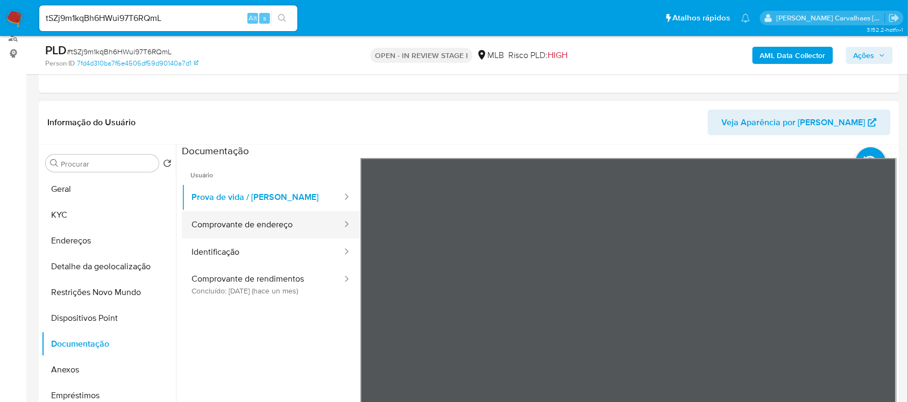
click at [266, 231] on button "Comprovante de endereço" at bounding box center [262, 224] width 161 height 27
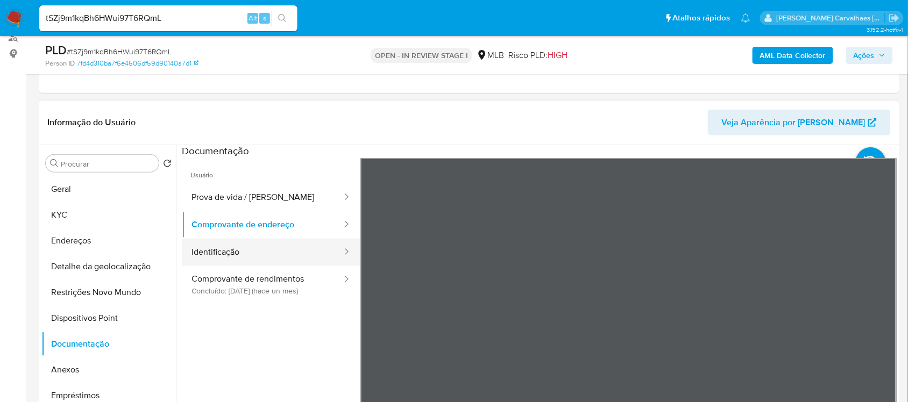
click at [238, 256] on button "Identificação" at bounding box center [262, 252] width 161 height 27
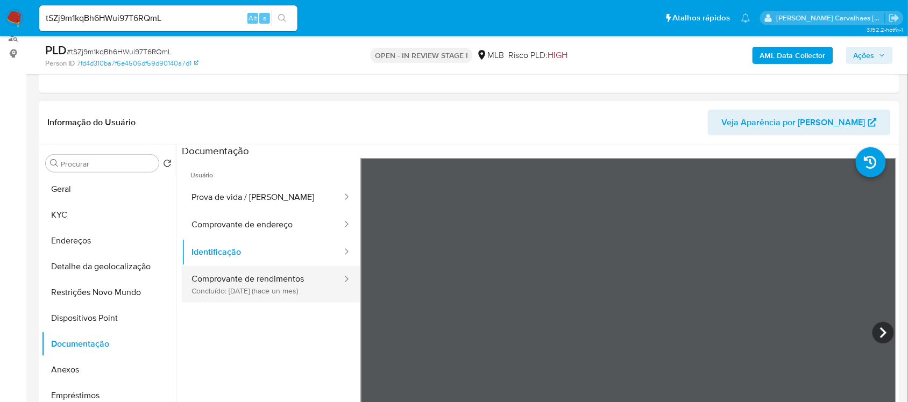
click at [270, 289] on button "Comprovante de rendimentos Concluído: 16/07/2025 (hace un mes)" at bounding box center [262, 284] width 161 height 37
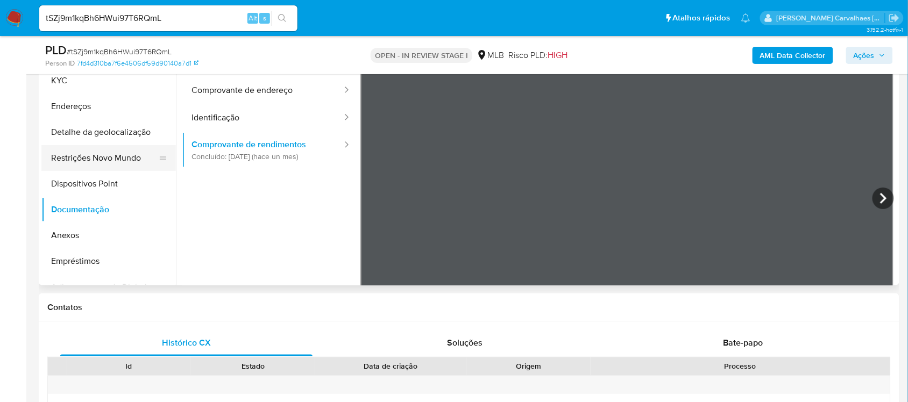
click at [111, 156] on button "Restrições Novo Mundo" at bounding box center [104, 158] width 126 height 26
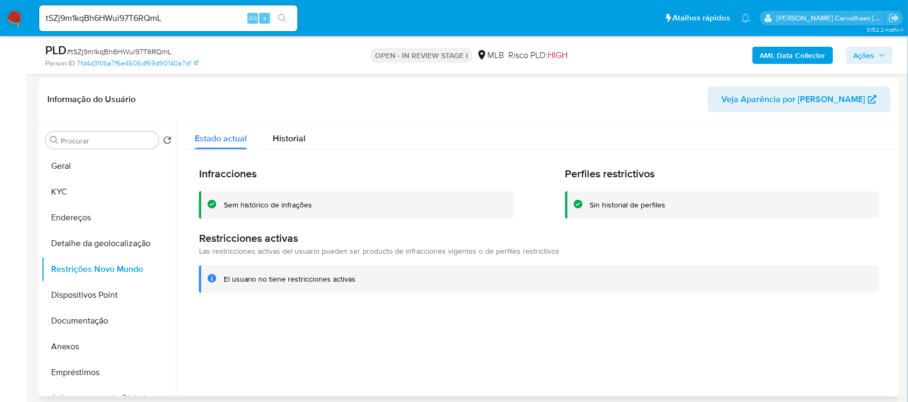
scroll to position [134, 0]
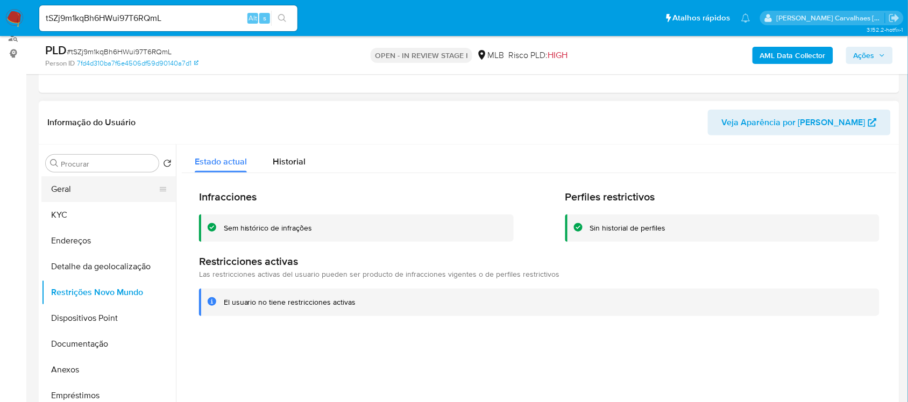
click at [118, 191] on button "Geral" at bounding box center [104, 189] width 126 height 26
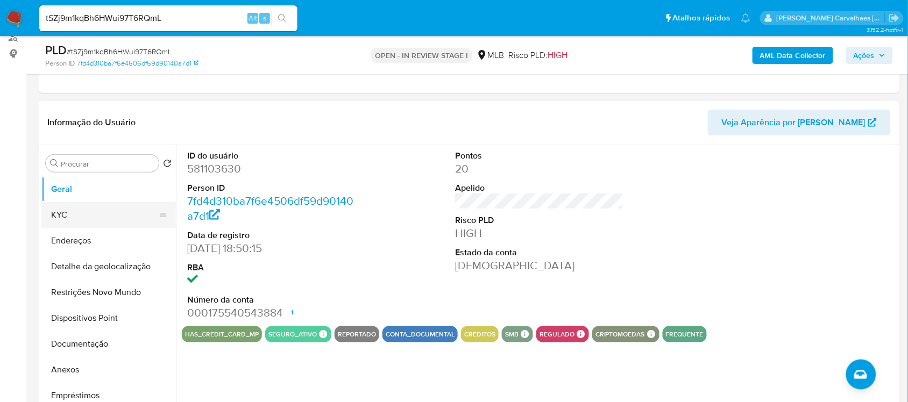
drag, startPoint x: 87, startPoint y: 219, endPoint x: 103, endPoint y: 222, distance: 15.8
click at [87, 219] on button "KYC" at bounding box center [104, 215] width 126 height 26
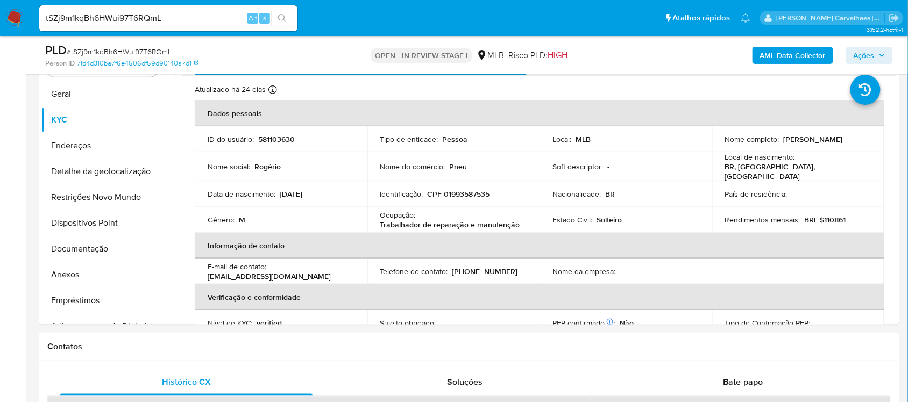
scroll to position [265, 0]
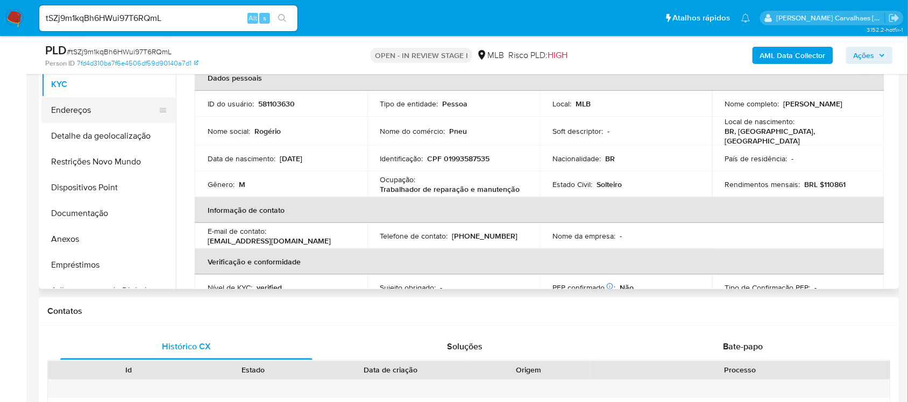
click at [69, 116] on button "Endereços" at bounding box center [104, 110] width 126 height 26
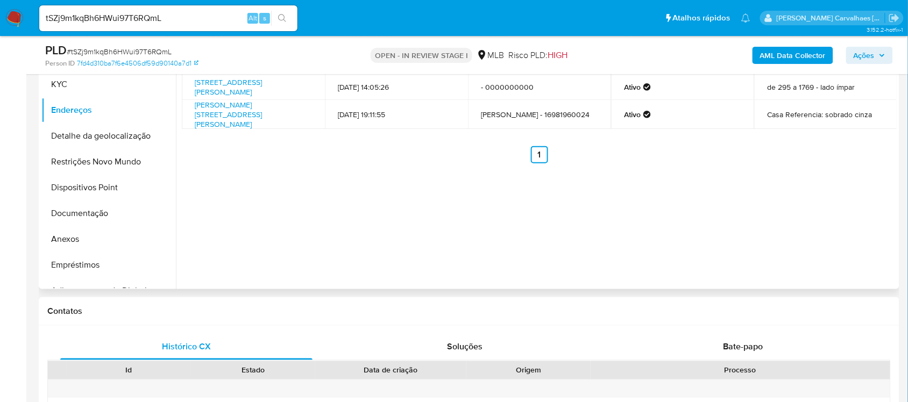
scroll to position [198, 0]
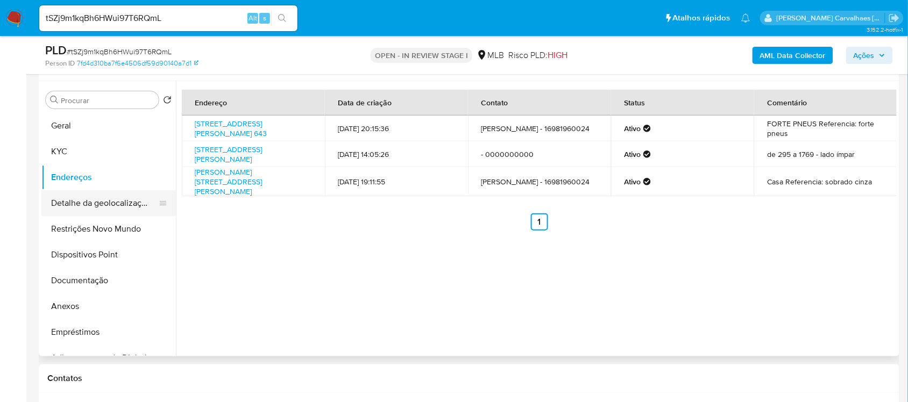
drag, startPoint x: 137, startPoint y: 210, endPoint x: 165, endPoint y: 211, distance: 28.0
click at [137, 210] on button "Detalhe da geolocalização" at bounding box center [104, 203] width 126 height 26
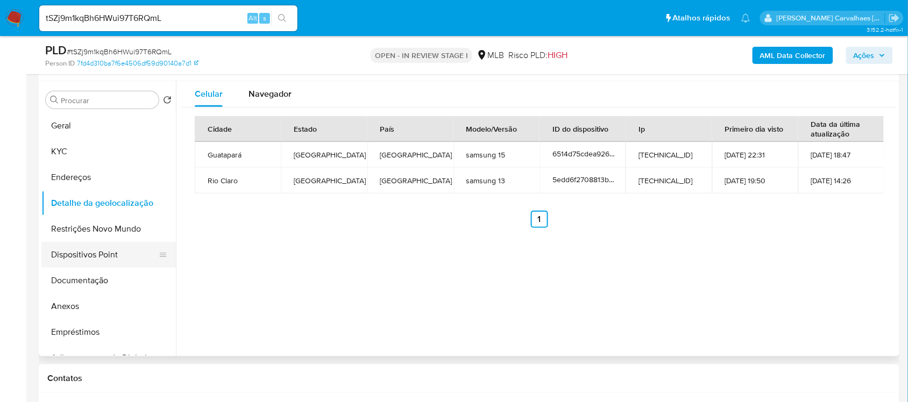
click at [110, 250] on button "Dispositivos Point" at bounding box center [104, 255] width 126 height 26
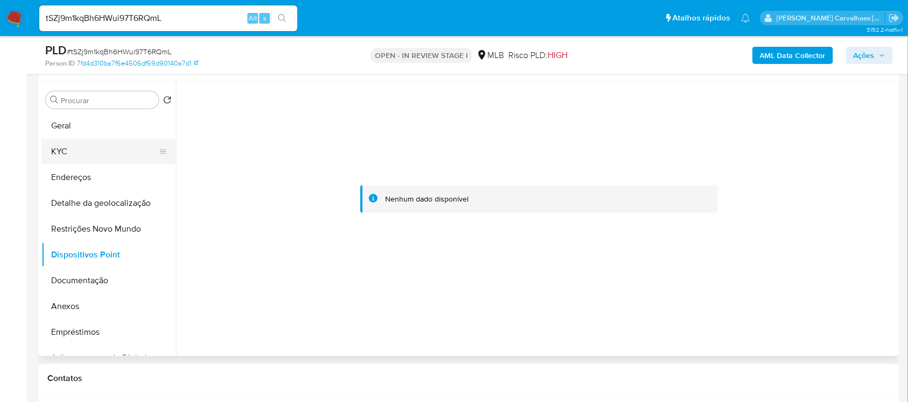
click at [68, 149] on button "KYC" at bounding box center [104, 152] width 126 height 26
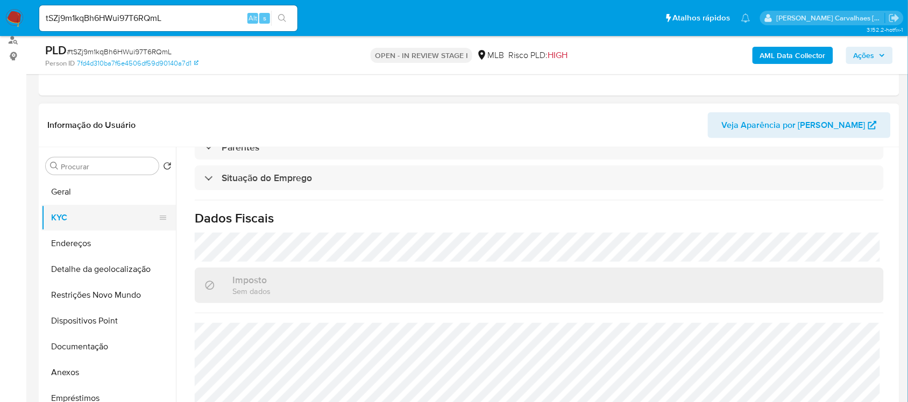
scroll to position [131, 0]
click at [99, 194] on button "Geral" at bounding box center [104, 193] width 126 height 26
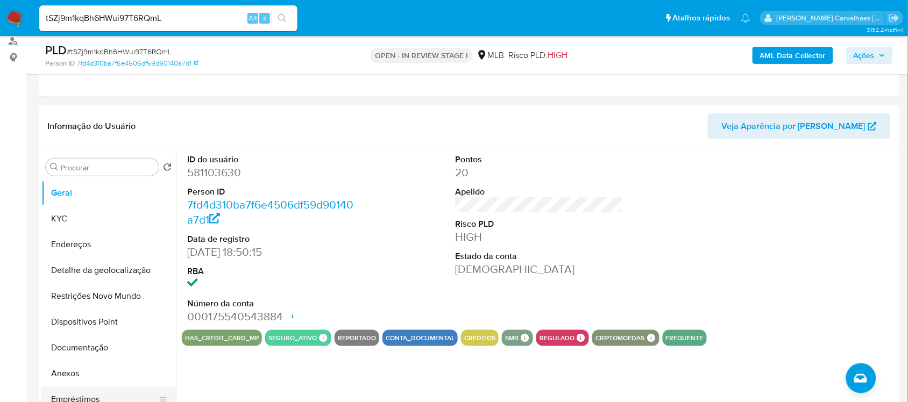
scroll to position [67, 0]
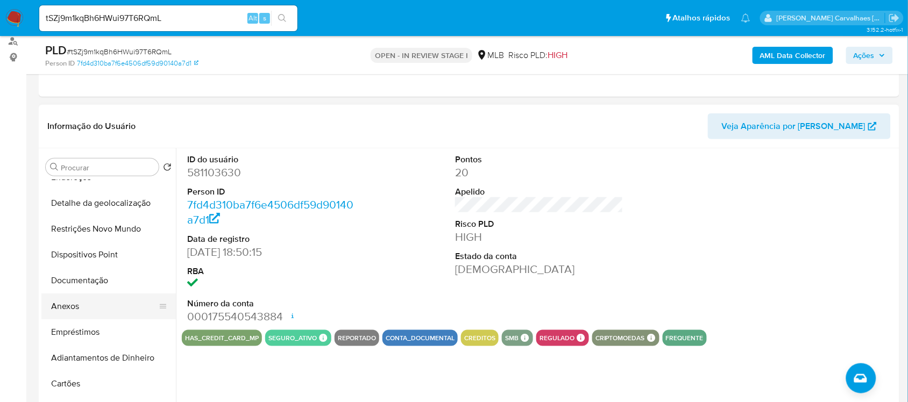
drag, startPoint x: 95, startPoint y: 304, endPoint x: 155, endPoint y: 294, distance: 60.5
click at [95, 304] on button "Anexos" at bounding box center [104, 307] width 126 height 26
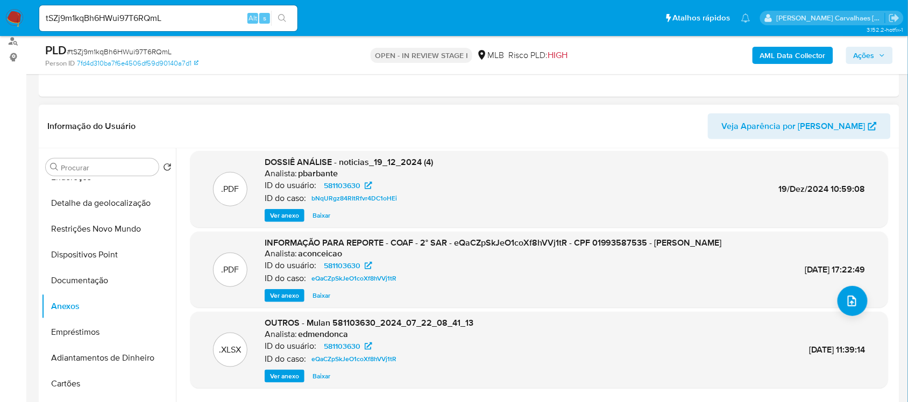
scroll to position [101, 0]
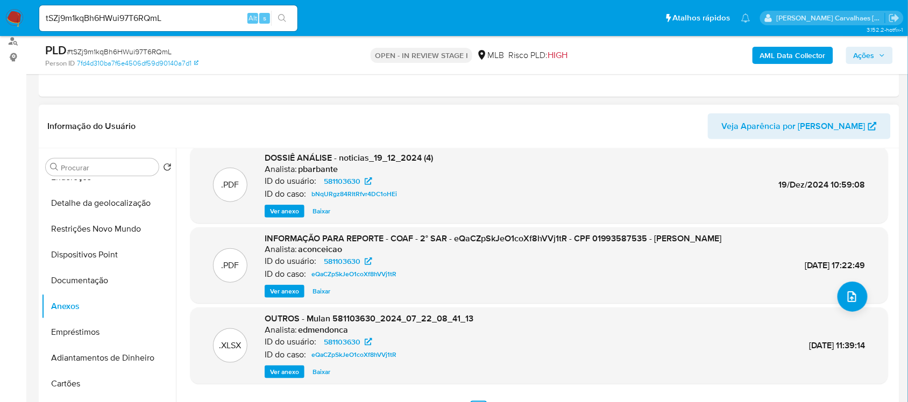
click at [265, 294] on button "Ver anexo" at bounding box center [285, 291] width 40 height 13
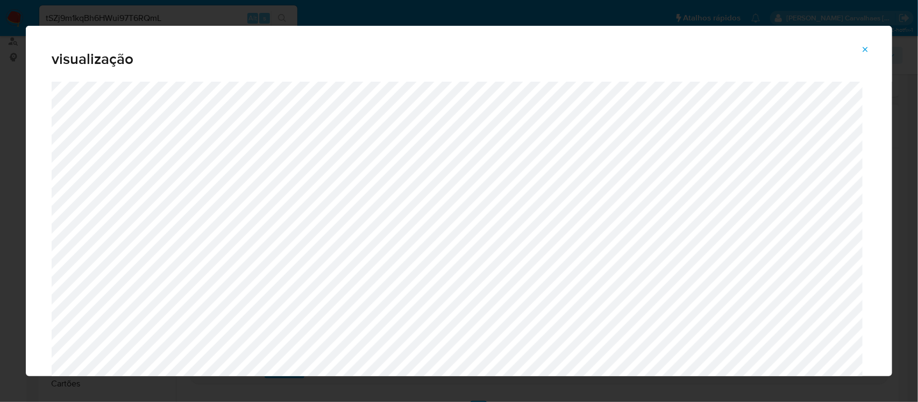
click at [868, 47] on icon "Attachment preview" at bounding box center [865, 49] width 9 height 9
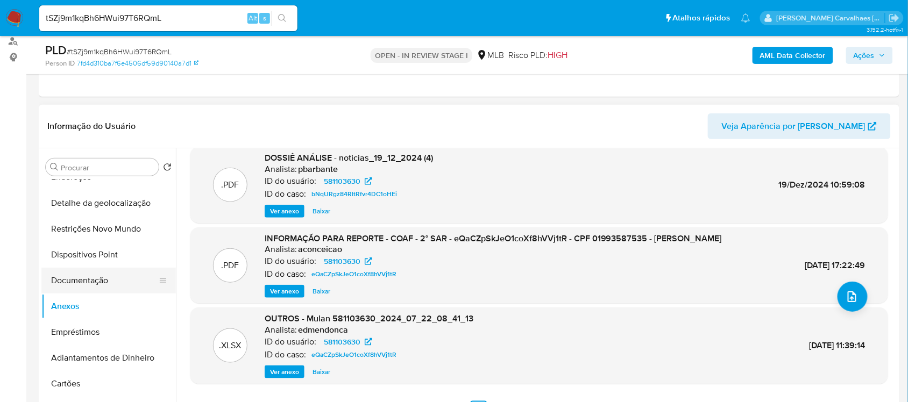
click at [87, 277] on button "Documentação" at bounding box center [104, 281] width 126 height 26
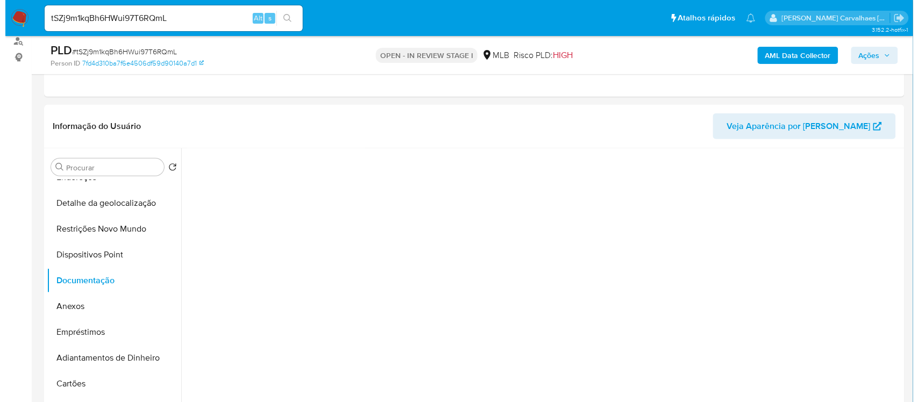
scroll to position [0, 0]
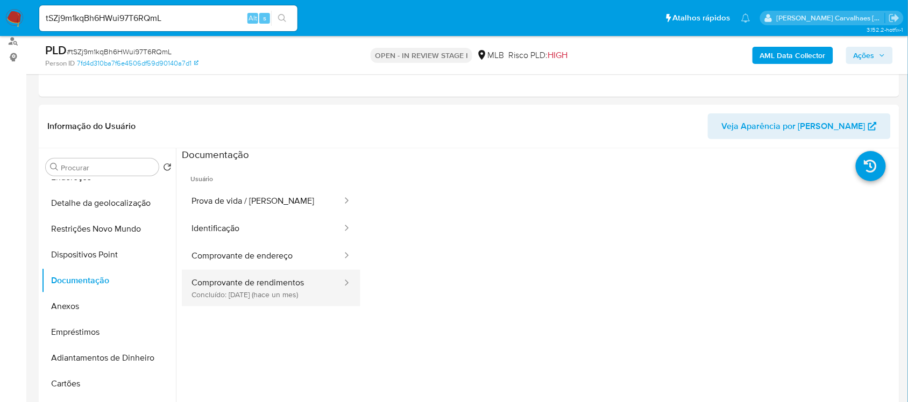
click at [300, 291] on button "Comprovante de rendimentos Concluído: 16/07/2025 (hace un mes)" at bounding box center [262, 288] width 161 height 37
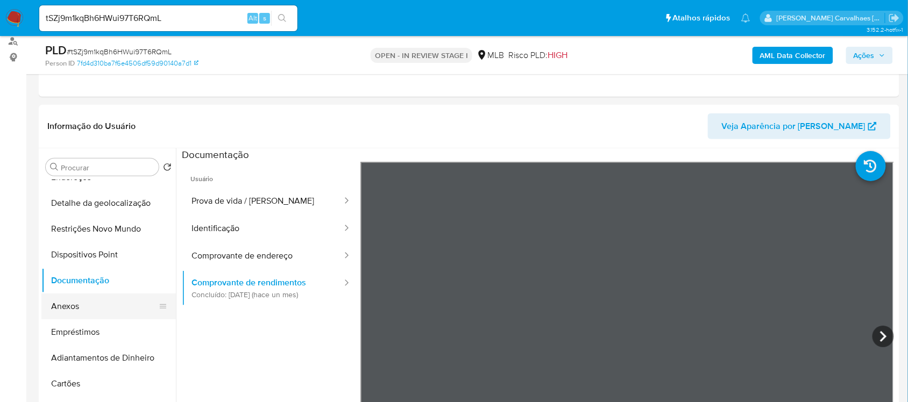
click at [79, 304] on button "Anexos" at bounding box center [104, 307] width 126 height 26
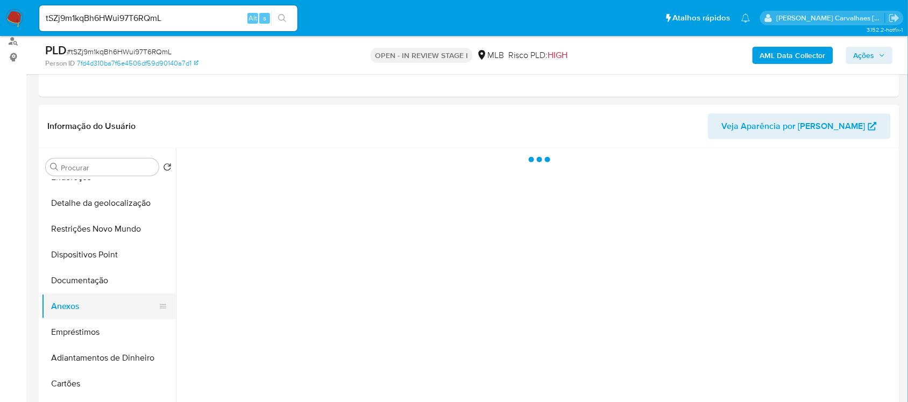
click at [79, 304] on button "Anexos" at bounding box center [104, 307] width 126 height 26
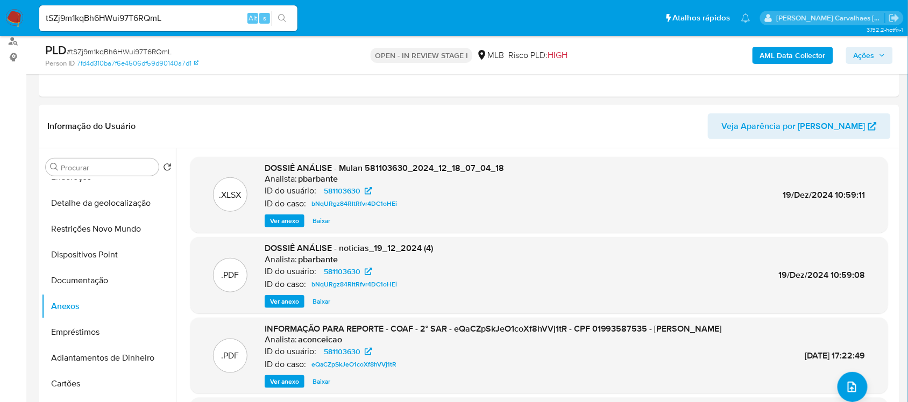
drag, startPoint x: 280, startPoint y: 391, endPoint x: 283, endPoint y: 385, distance: 7.2
click at [281, 387] on span "Ver anexo" at bounding box center [284, 381] width 29 height 11
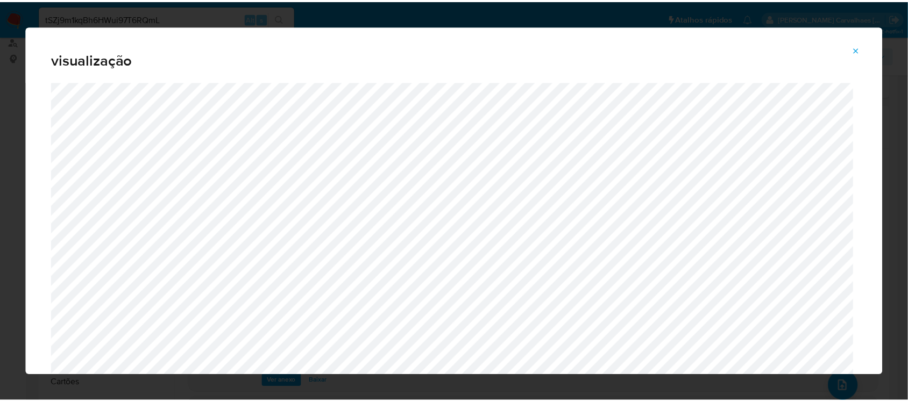
scroll to position [49, 0]
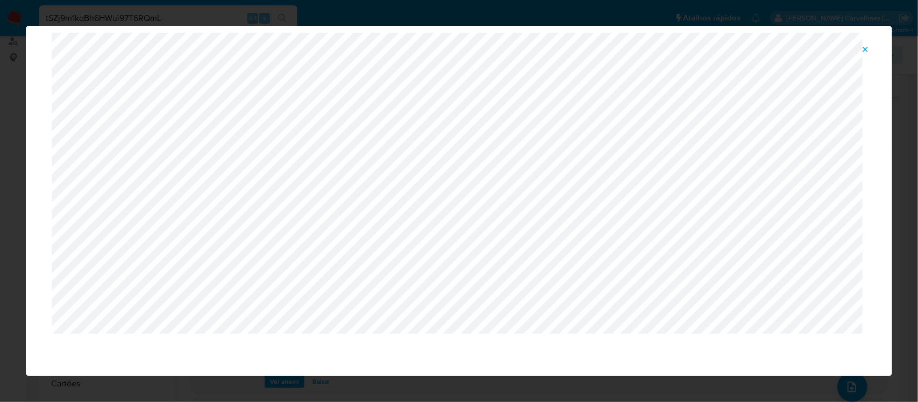
click at [867, 47] on icon "Attachment preview" at bounding box center [865, 49] width 9 height 9
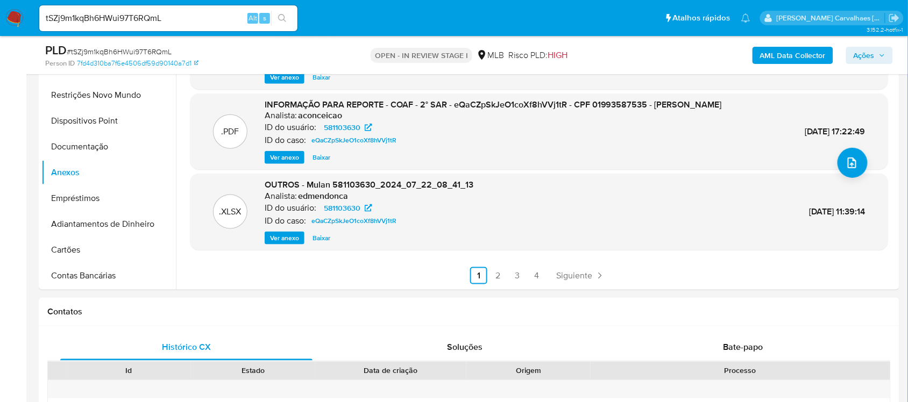
scroll to position [265, 0]
click at [536, 272] on link "4" at bounding box center [536, 275] width 17 height 17
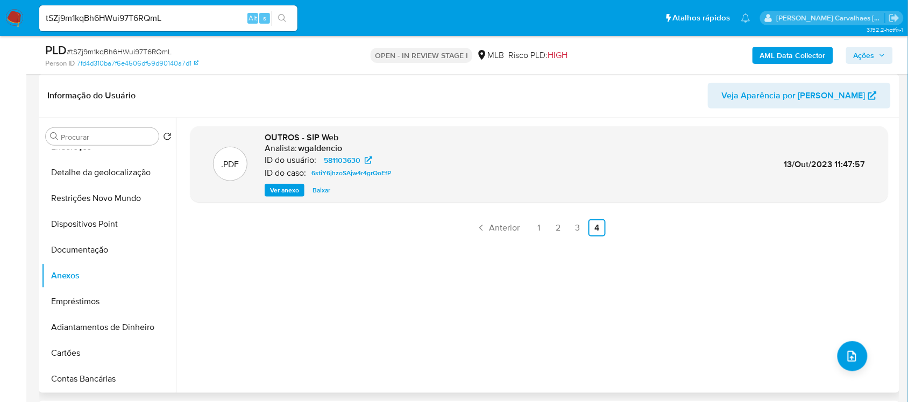
scroll to position [131, 0]
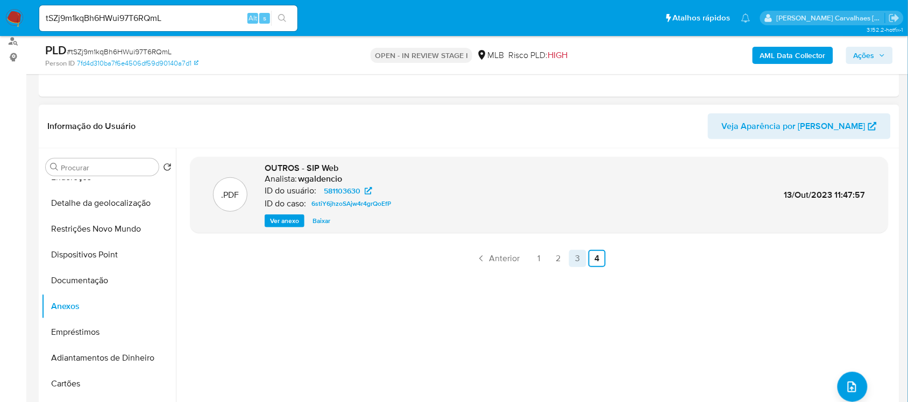
click at [576, 257] on link "3" at bounding box center [577, 258] width 17 height 17
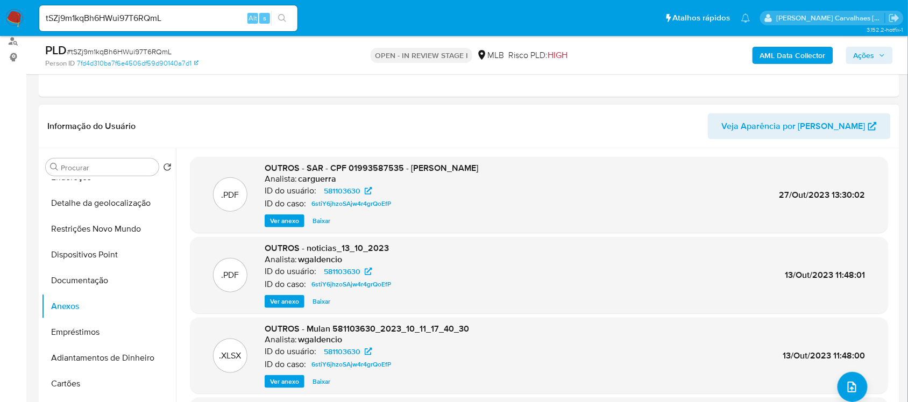
click at [283, 219] on span "Ver anexo" at bounding box center [284, 221] width 29 height 11
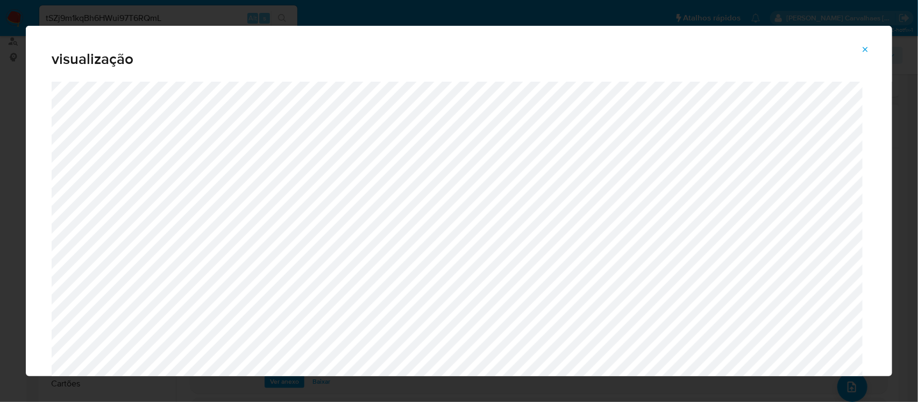
click at [864, 49] on icon "Attachment preview" at bounding box center [865, 49] width 9 height 9
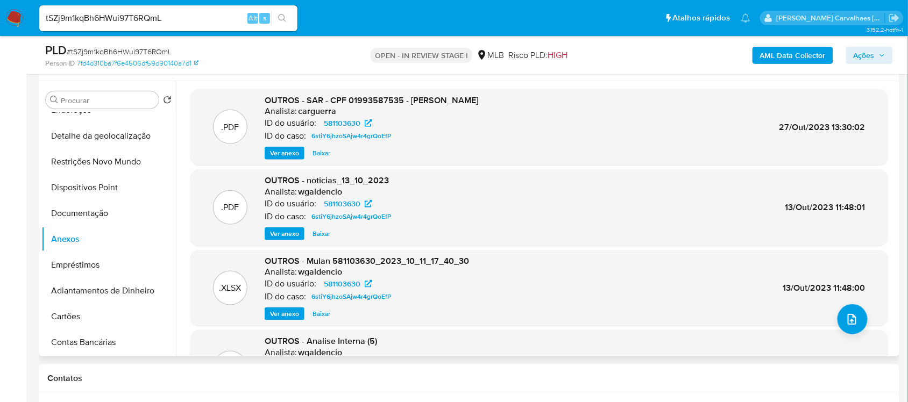
scroll to position [0, 0]
click at [282, 148] on span "Ver anexo" at bounding box center [284, 153] width 29 height 11
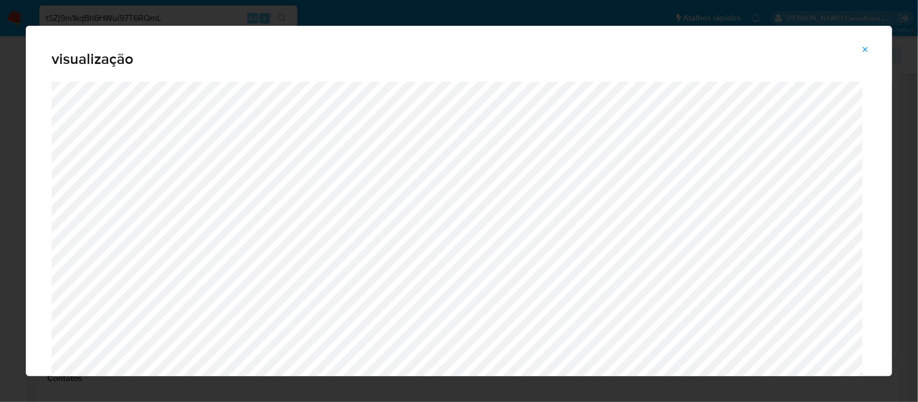
click at [861, 49] on button "Attachment preview" at bounding box center [865, 49] width 24 height 17
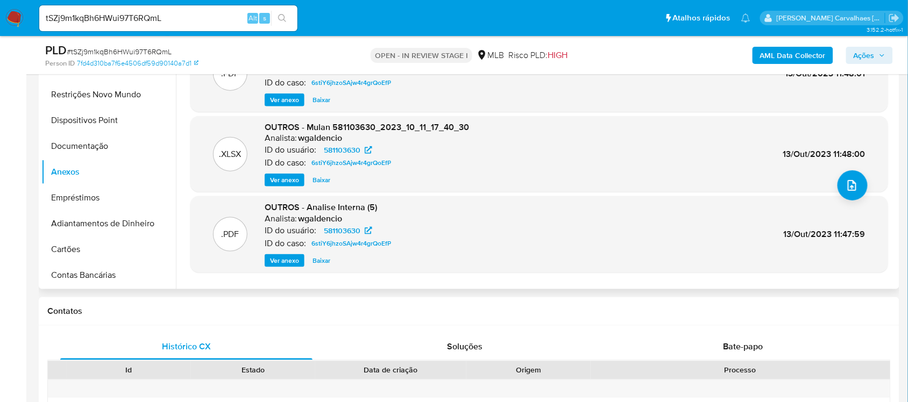
scroll to position [90, 0]
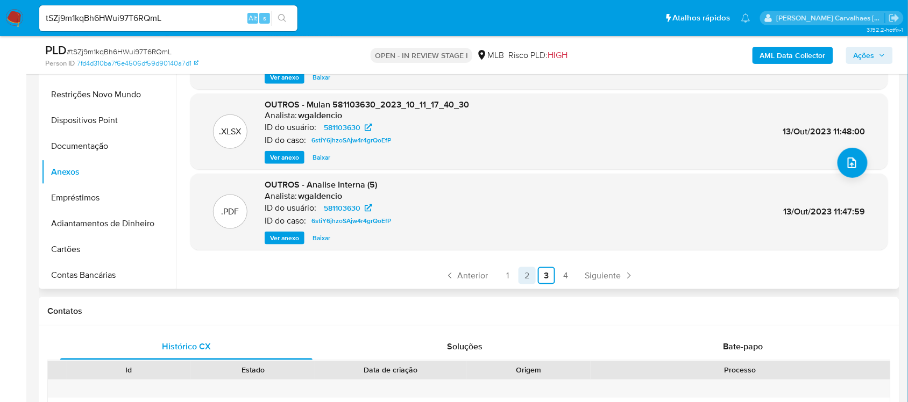
click at [520, 278] on link "2" at bounding box center [526, 275] width 17 height 17
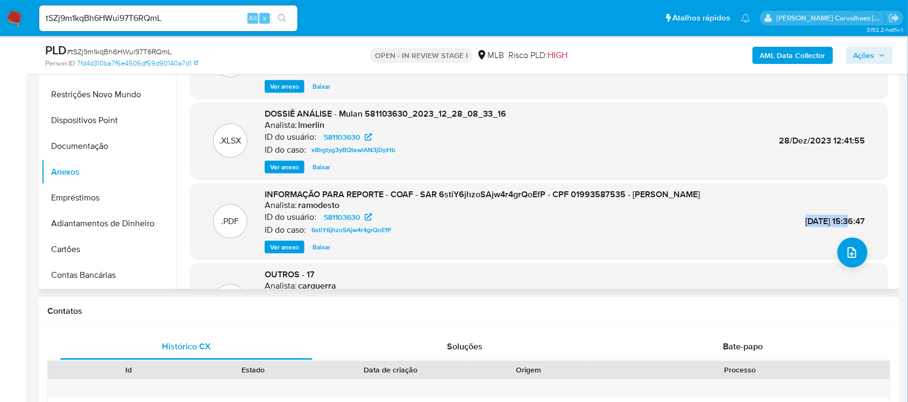
drag, startPoint x: 775, startPoint y: 219, endPoint x: 826, endPoint y: 223, distance: 51.2
click at [826, 223] on span "03/Nov/2023 15:36:47" at bounding box center [835, 221] width 60 height 12
copy span "03/Nov/2023"
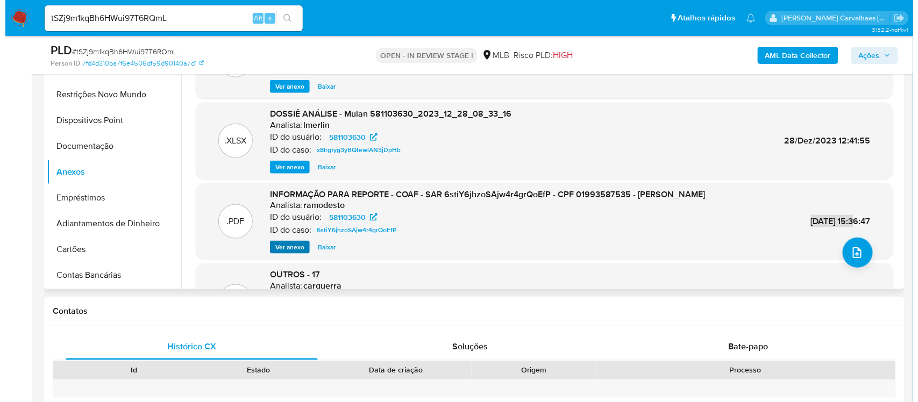
scroll to position [67, 0]
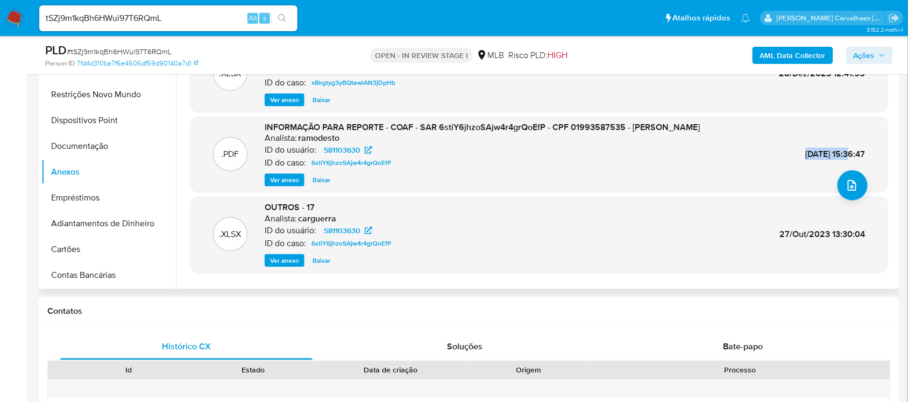
click at [284, 182] on span "Ver anexo" at bounding box center [284, 180] width 29 height 11
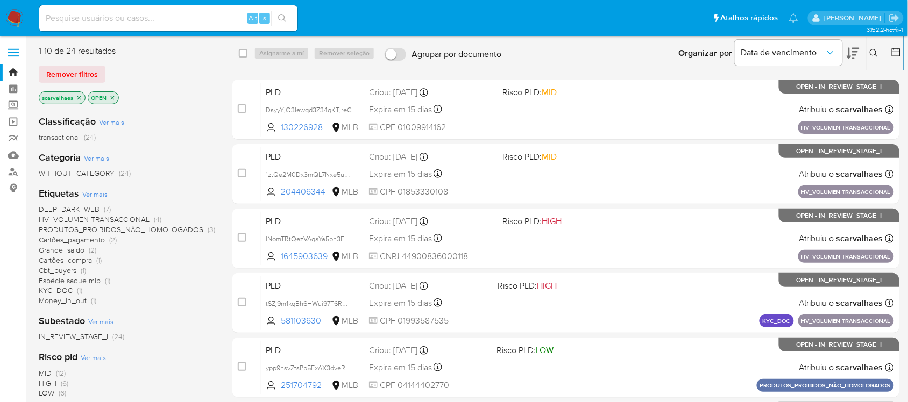
drag, startPoint x: 112, startPoint y: 97, endPoint x: 105, endPoint y: 97, distance: 6.5
click at [112, 97] on icon "close-filter" at bounding box center [112, 98] width 6 height 6
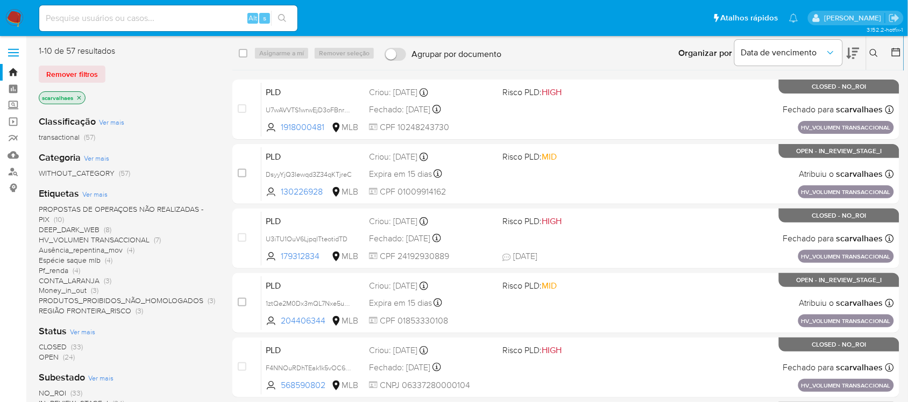
click at [80, 97] on icon "close-filter" at bounding box center [79, 98] width 4 height 4
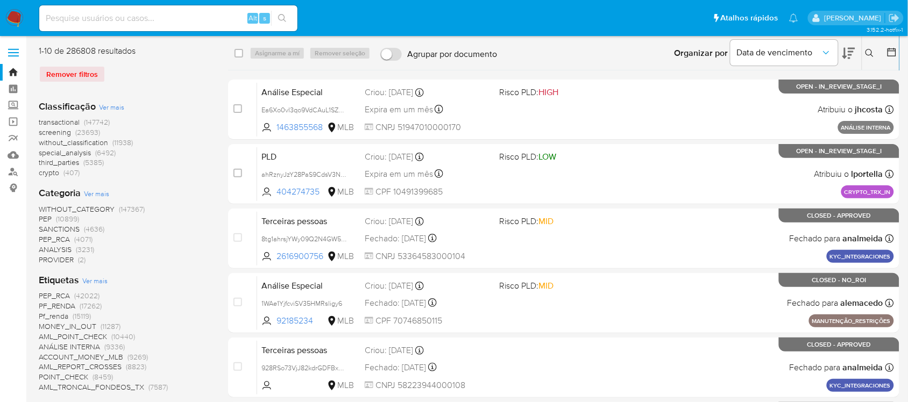
click at [92, 170] on span "Ver mais" at bounding box center [94, 281] width 25 height 10
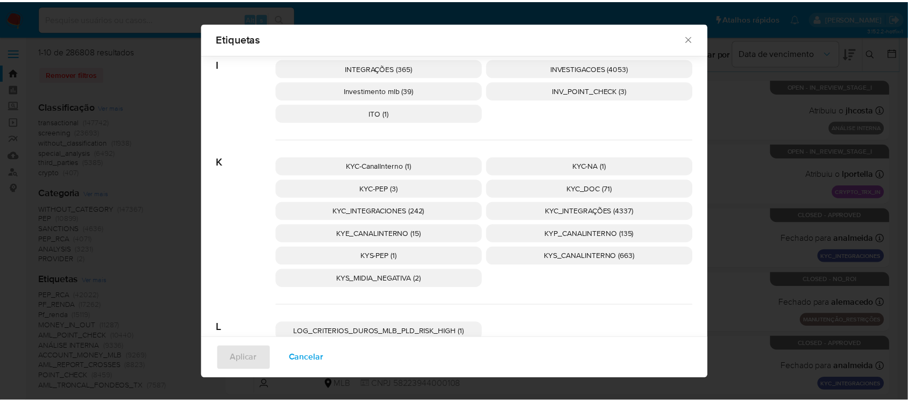
scroll to position [1605, 0]
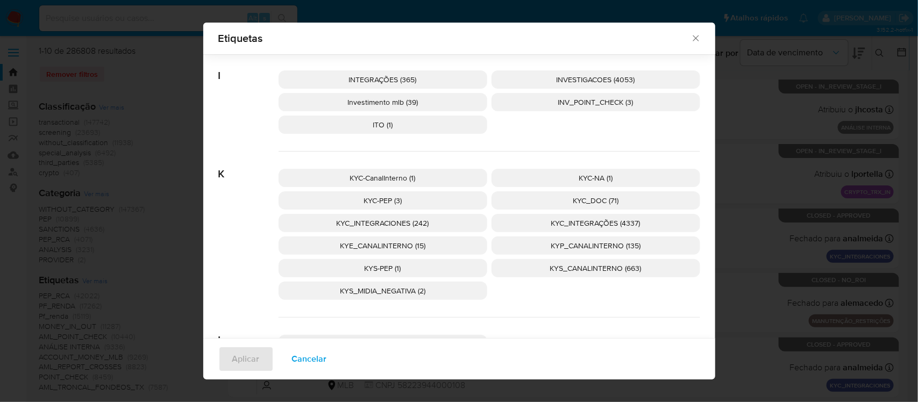
click at [426, 170] on span "KYC_DOC (71)" at bounding box center [596, 200] width 46 height 11
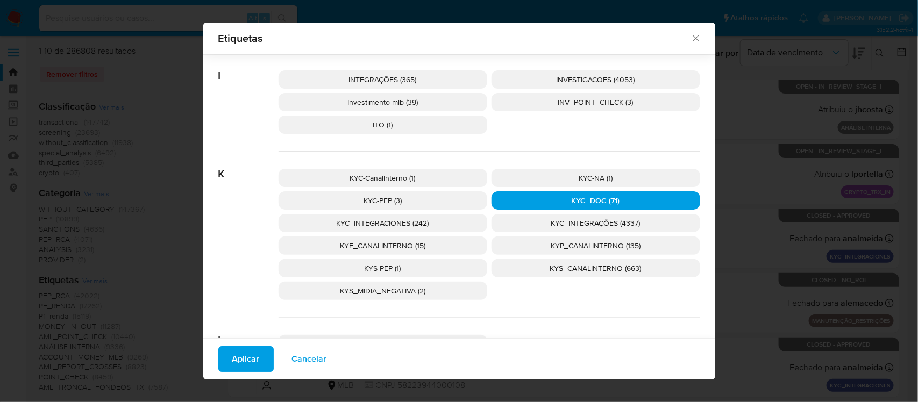
click at [235, 170] on span "Aplicar" at bounding box center [245, 359] width 27 height 24
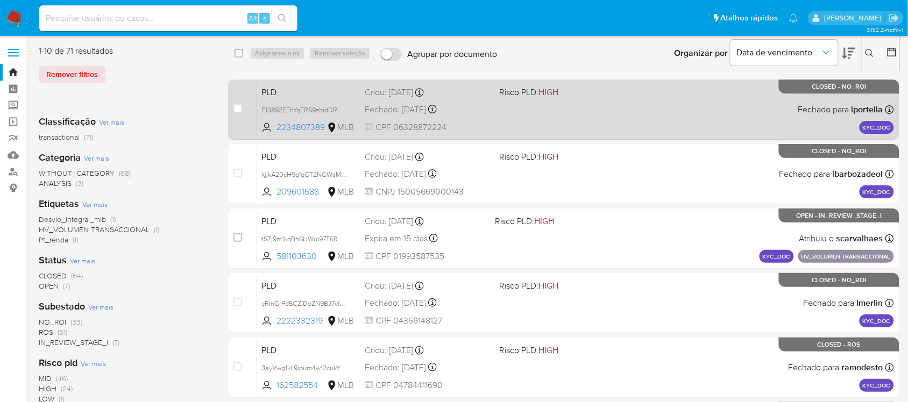
click at [426, 124] on div "PLD E13892EEhYqFRS9zbidDRD3U 2234807389 MLB Risco PLD: HIGH Criou: [DATE] Criou…" at bounding box center [575, 109] width 637 height 54
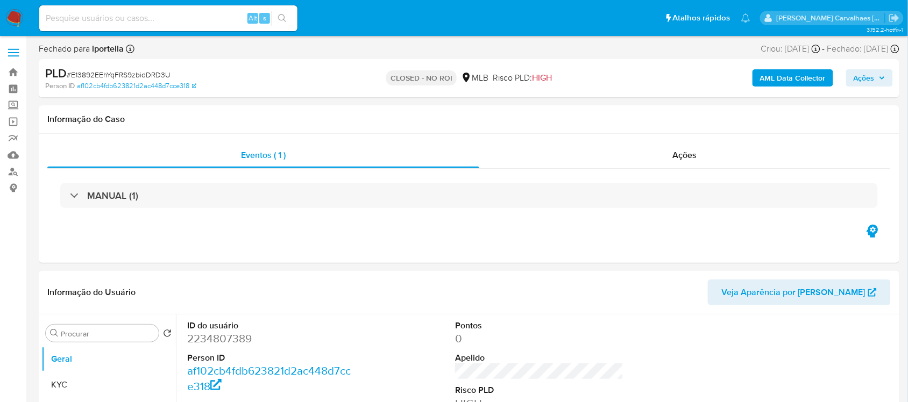
select select "10"
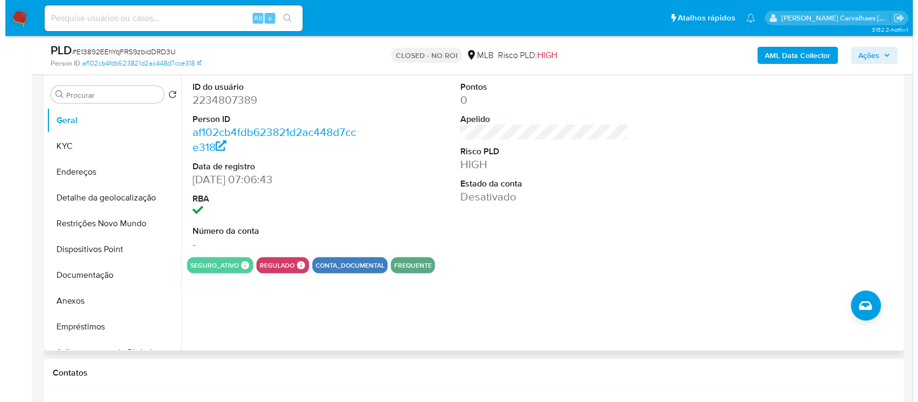
scroll to position [202, 0]
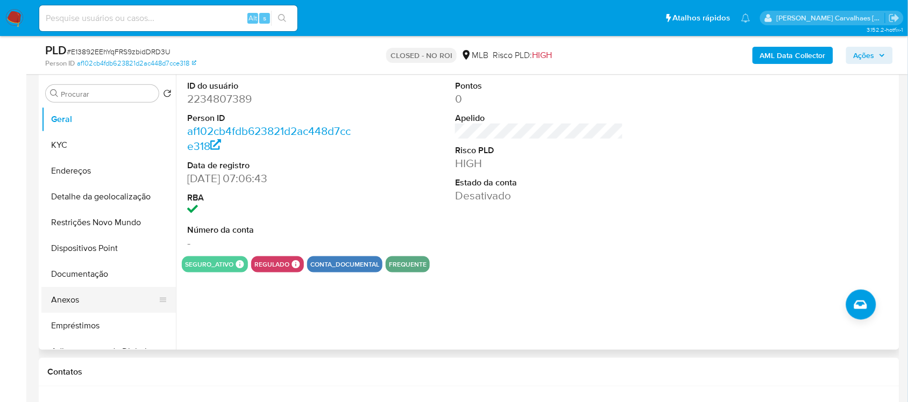
click at [81, 302] on button "Anexos" at bounding box center [104, 300] width 126 height 26
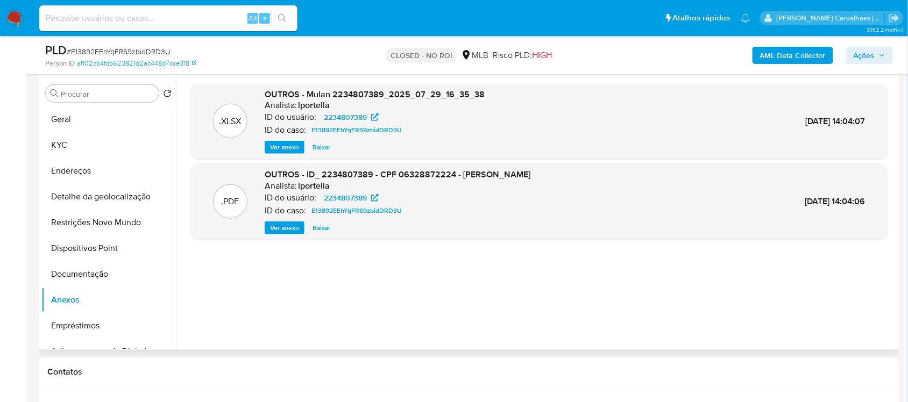
click at [290, 223] on span "Ver anexo" at bounding box center [284, 228] width 29 height 11
